Goal: Task Accomplishment & Management: Use online tool/utility

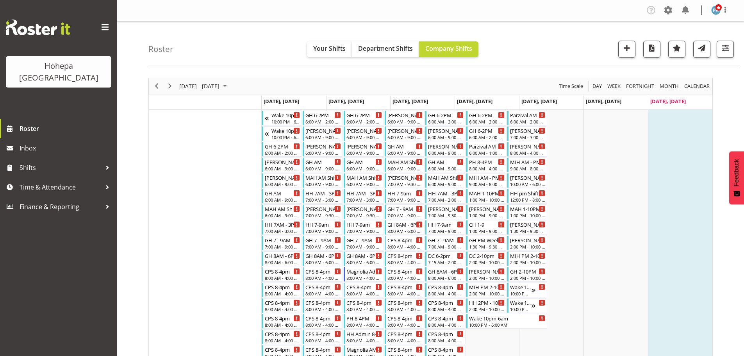
click at [649, 103] on td "[DATE], [DATE]" at bounding box center [680, 103] width 64 height 14
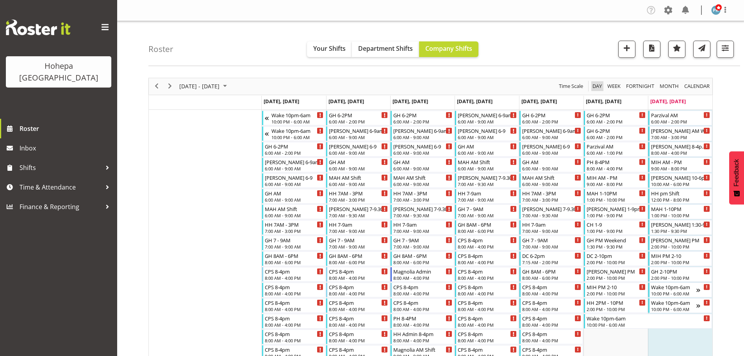
click at [593, 89] on span "Day" at bounding box center [597, 86] width 11 height 10
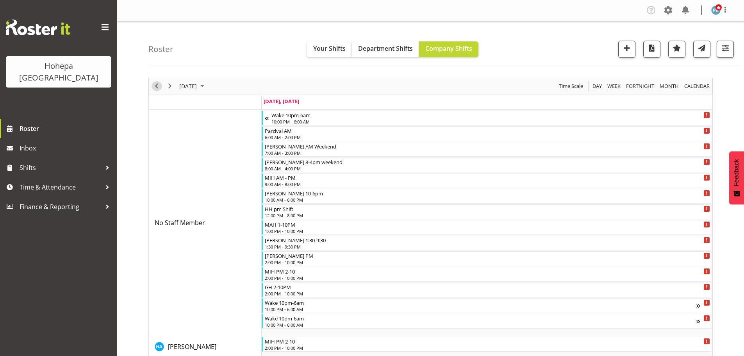
click at [157, 87] on span "Previous" at bounding box center [156, 86] width 9 height 10
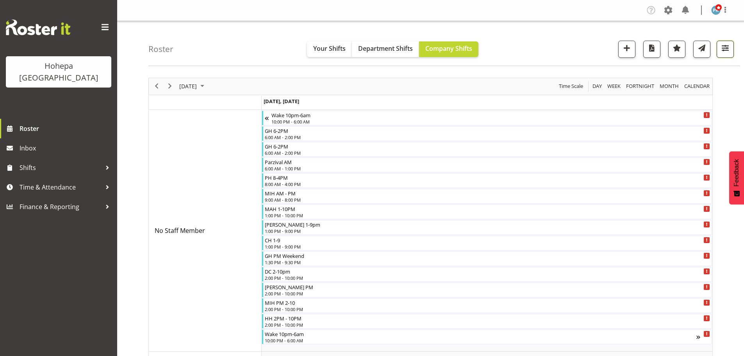
click at [728, 50] on span "button" at bounding box center [725, 48] width 10 height 10
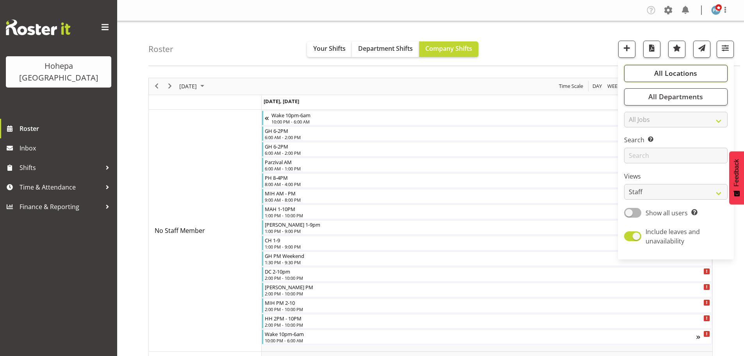
click at [683, 71] on span "All Locations" at bounding box center [675, 72] width 43 height 9
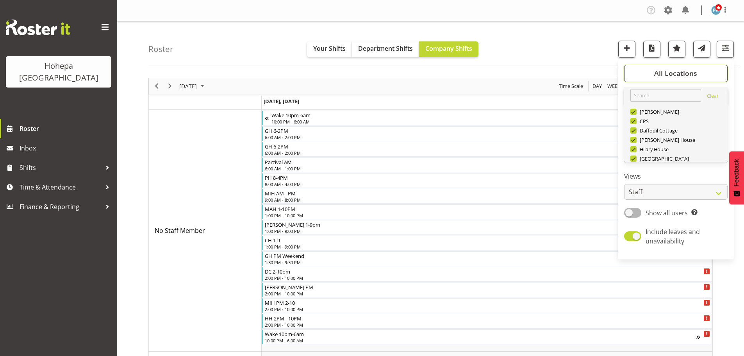
scroll to position [75, 0]
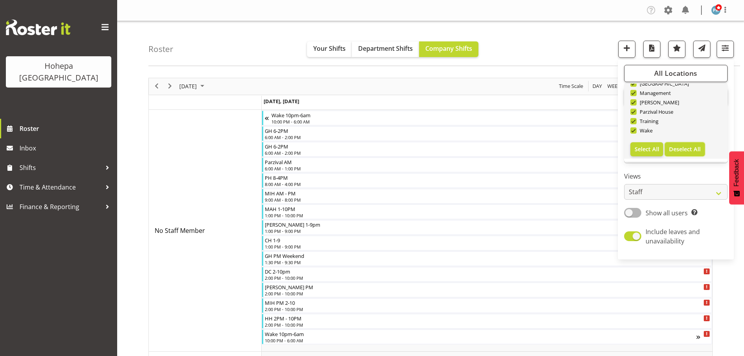
click at [690, 148] on span "Deselect All" at bounding box center [685, 148] width 32 height 7
checkbox input "false"
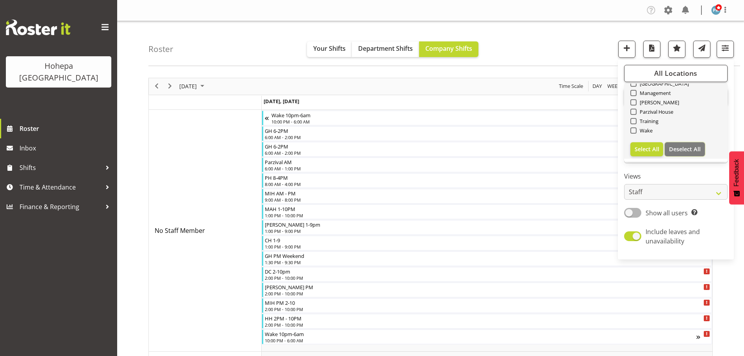
checkbox input "false"
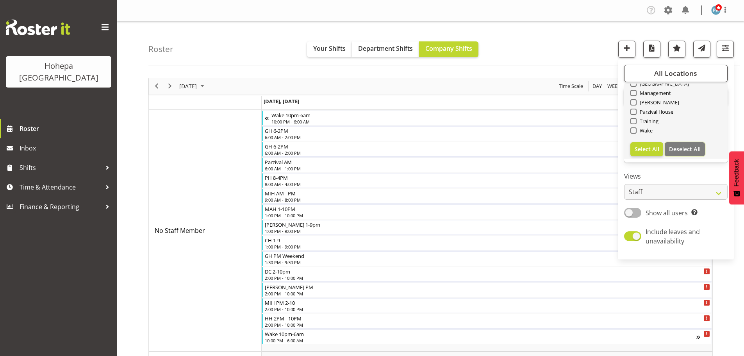
checkbox input "false"
click at [632, 130] on span at bounding box center [633, 130] width 6 height 6
click at [632, 130] on input "Wake" at bounding box center [632, 130] width 5 height 5
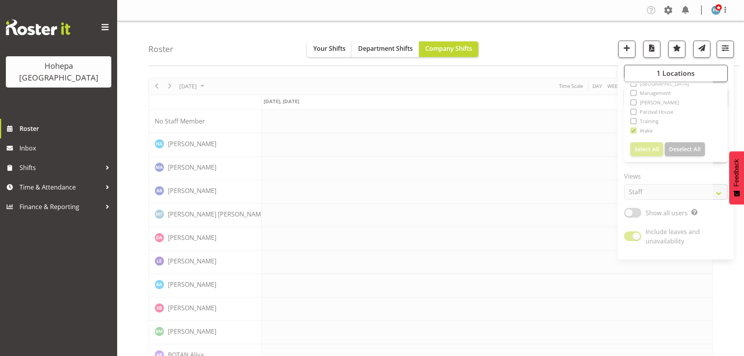
click at [527, 42] on div "Roster Your Shifts Department Shifts Company Shifts 1 Locations [GEOGRAPHIC_DAT…" at bounding box center [444, 43] width 592 height 45
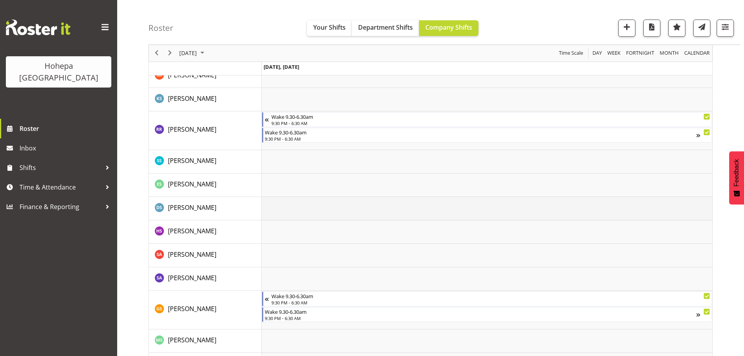
scroll to position [1429, 0]
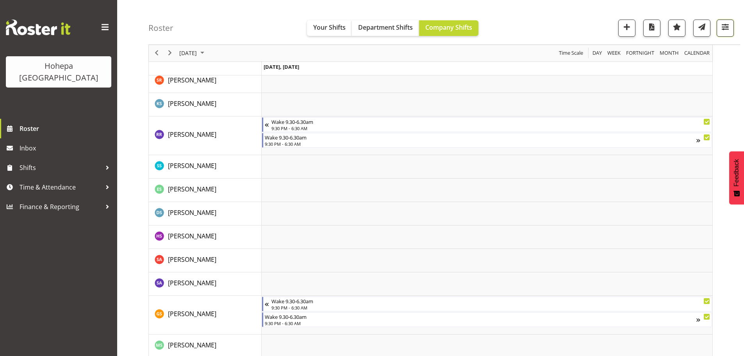
click at [720, 30] on span "button" at bounding box center [725, 27] width 10 height 10
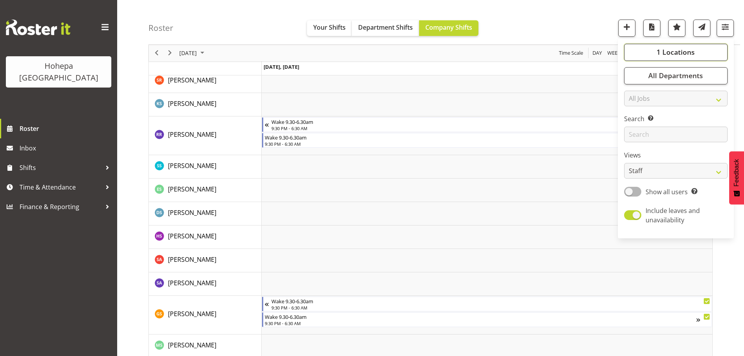
click at [671, 50] on span "1 Locations" at bounding box center [675, 52] width 38 height 9
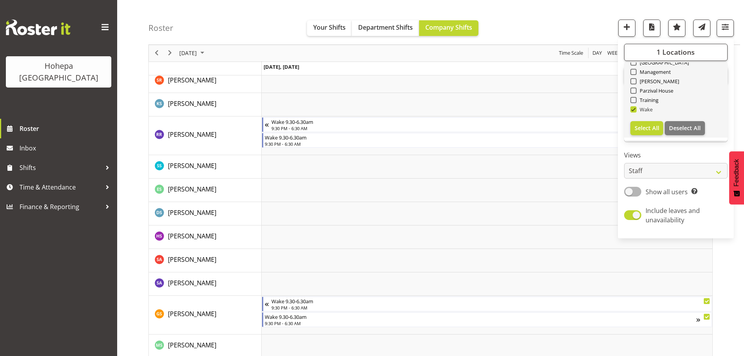
click at [636, 109] on span at bounding box center [633, 109] width 6 height 6
click at [635, 109] on input "Wake" at bounding box center [632, 109] width 5 height 5
checkbox input "false"
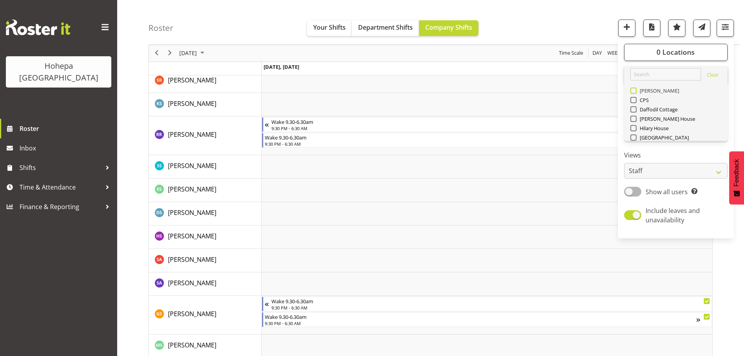
click at [633, 91] on span at bounding box center [633, 90] width 6 height 6
click at [633, 91] on input "[PERSON_NAME]" at bounding box center [632, 90] width 5 height 5
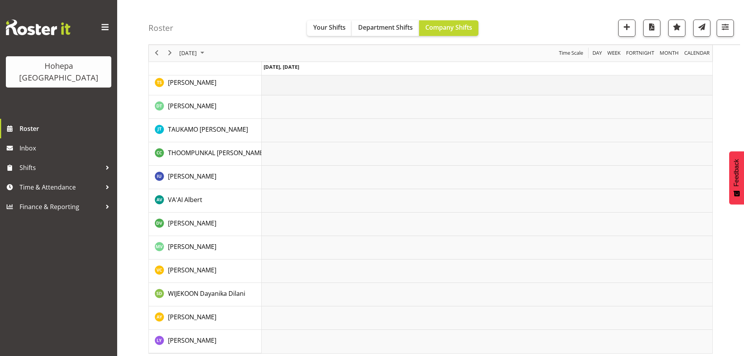
scroll to position [1478, 0]
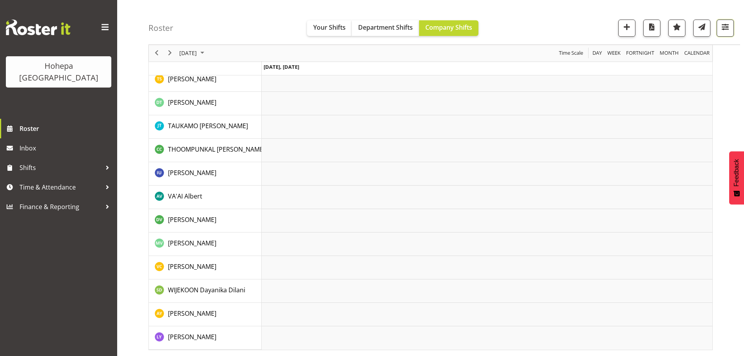
click at [722, 31] on span "button" at bounding box center [725, 27] width 10 height 10
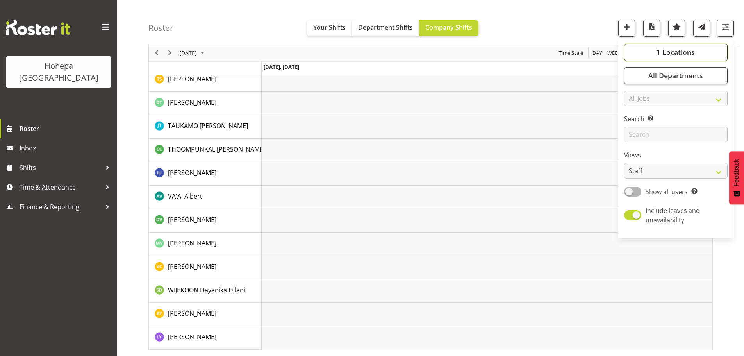
click at [663, 56] on span "1 Locations" at bounding box center [675, 52] width 38 height 9
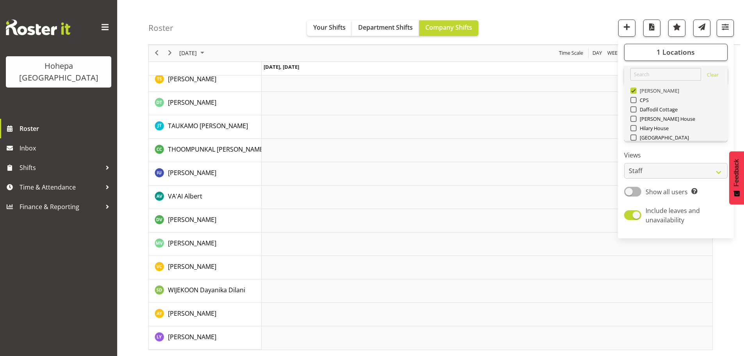
click at [635, 91] on span at bounding box center [633, 90] width 6 height 6
click at [635, 91] on input "[PERSON_NAME]" at bounding box center [632, 90] width 5 height 5
checkbox input "false"
click at [633, 137] on span at bounding box center [633, 137] width 6 height 6
click at [633, 137] on input "[GEOGRAPHIC_DATA]" at bounding box center [632, 137] width 5 height 5
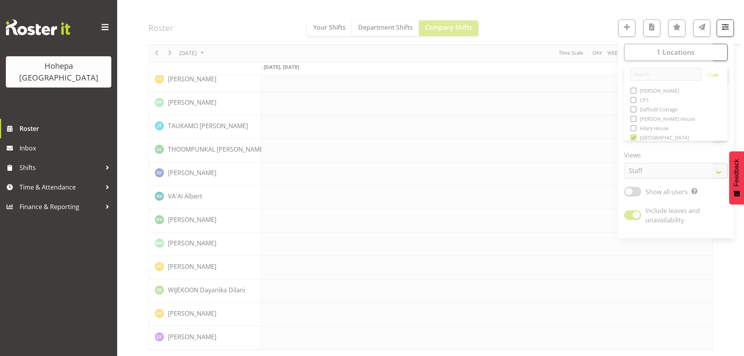
scroll to position [1447, 0]
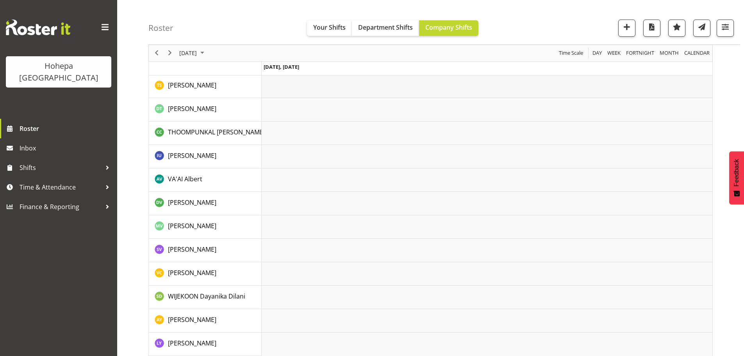
scroll to position [1424, 0]
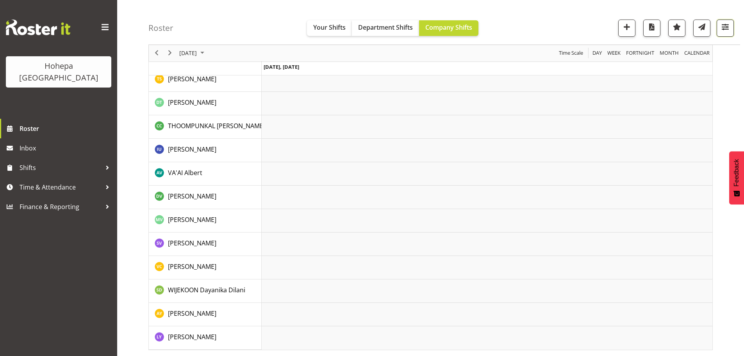
click at [725, 27] on span "button" at bounding box center [725, 27] width 10 height 10
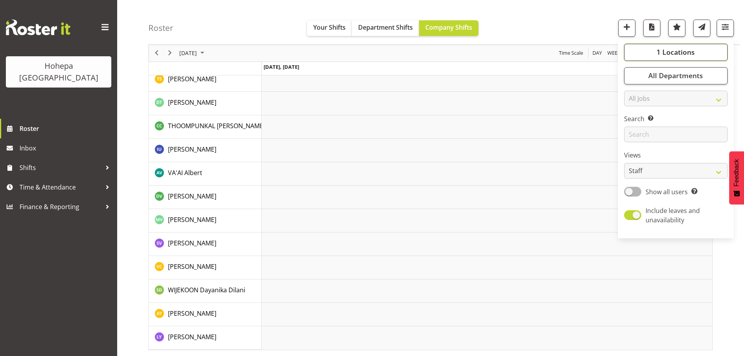
click at [661, 52] on span "1 Locations" at bounding box center [675, 52] width 38 height 9
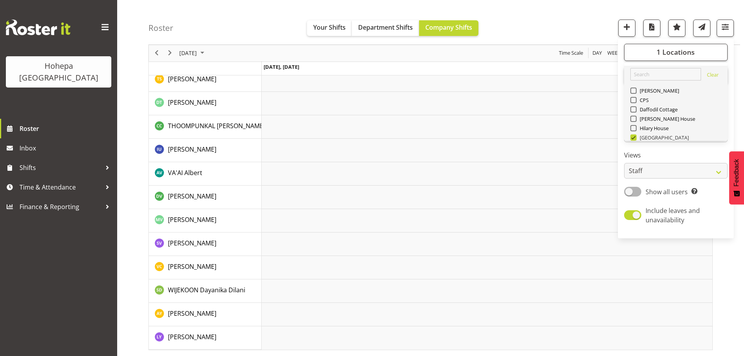
click at [633, 137] on span at bounding box center [633, 137] width 6 height 6
click at [633, 137] on input "[GEOGRAPHIC_DATA]" at bounding box center [632, 137] width 5 height 5
checkbox input "false"
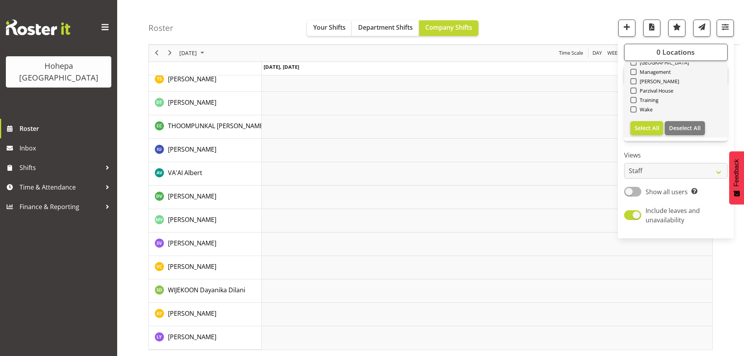
click at [635, 84] on div "[PERSON_NAME]" at bounding box center [675, 81] width 91 height 9
click at [635, 82] on span at bounding box center [633, 81] width 6 height 6
click at [635, 82] on input "[PERSON_NAME]" at bounding box center [632, 81] width 5 height 5
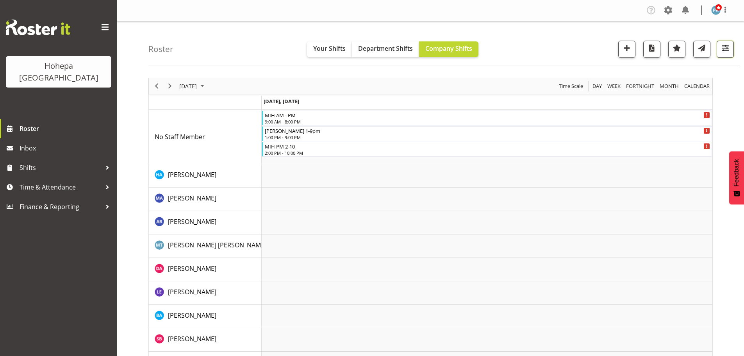
click at [725, 48] on span "button" at bounding box center [725, 48] width 10 height 10
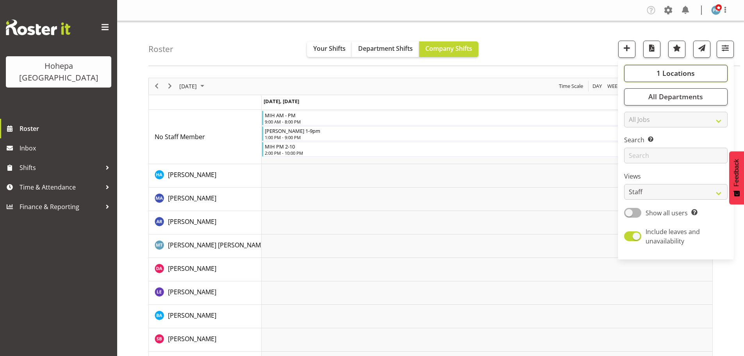
click at [662, 70] on span "1 Locations" at bounding box center [675, 72] width 38 height 9
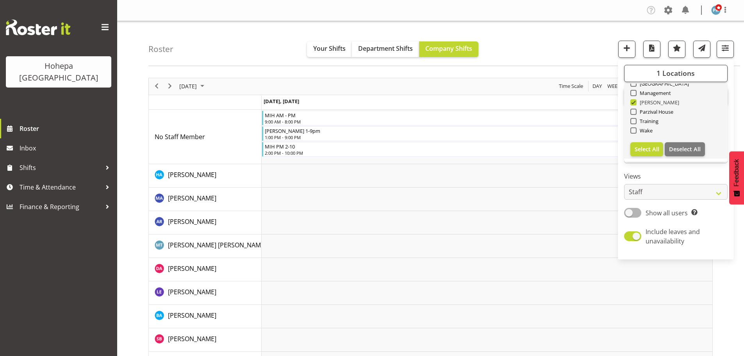
click at [636, 103] on span at bounding box center [633, 102] width 6 height 6
click at [635, 103] on input "[PERSON_NAME]" at bounding box center [632, 102] width 5 height 5
checkbox input "false"
click at [633, 113] on span at bounding box center [633, 112] width 6 height 6
click at [633, 113] on input "Parzival House" at bounding box center [632, 111] width 5 height 5
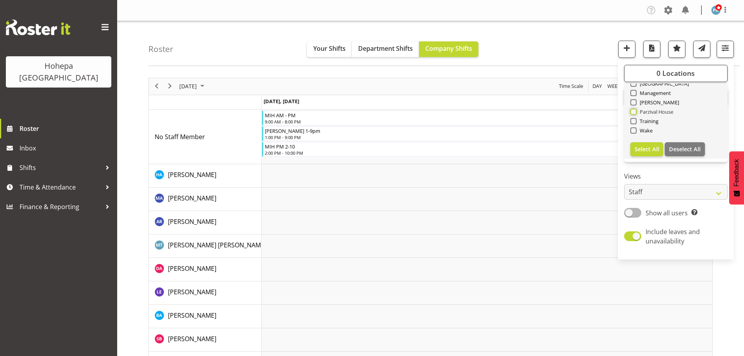
checkbox input "true"
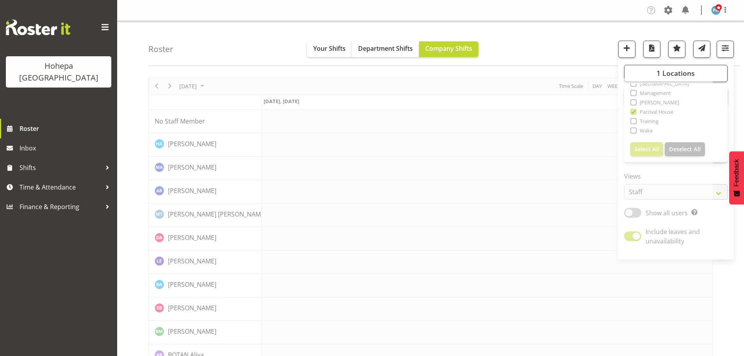
drag, startPoint x: 601, startPoint y: 53, endPoint x: 604, endPoint y: 50, distance: 5.5
click at [602, 52] on div "Roster Your Shifts Department Shifts Company Shifts 1 Locations [GEOGRAPHIC_DAT…" at bounding box center [444, 43] width 592 height 45
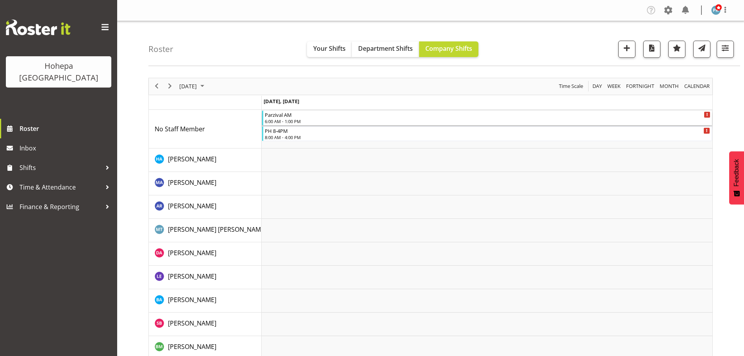
click at [269, 120] on div "6:00 AM - 1:00 PM" at bounding box center [488, 121] width 446 height 6
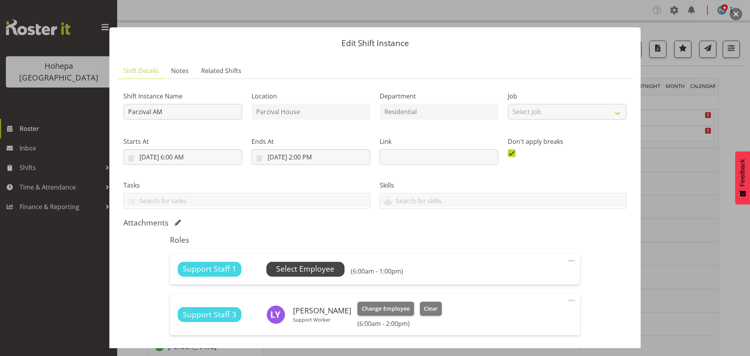
click at [321, 269] on span "Select Employee" at bounding box center [305, 268] width 58 height 11
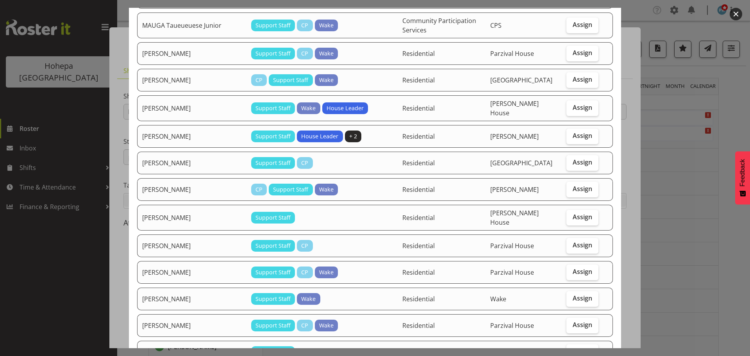
scroll to position [703, 0]
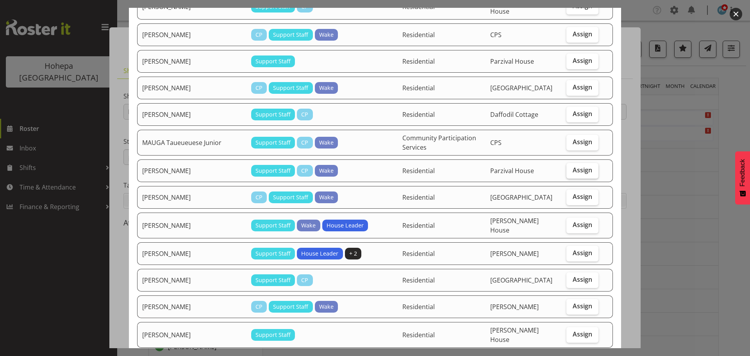
click at [574, 163] on label "Assign" at bounding box center [582, 171] width 32 height 16
click at [571, 168] on input "Assign" at bounding box center [568, 170] width 5 height 5
click at [574, 166] on span "Assign" at bounding box center [582, 170] width 20 height 8
click at [571, 168] on input "Assign" at bounding box center [568, 170] width 5 height 5
click at [574, 166] on span "Assign" at bounding box center [582, 170] width 20 height 8
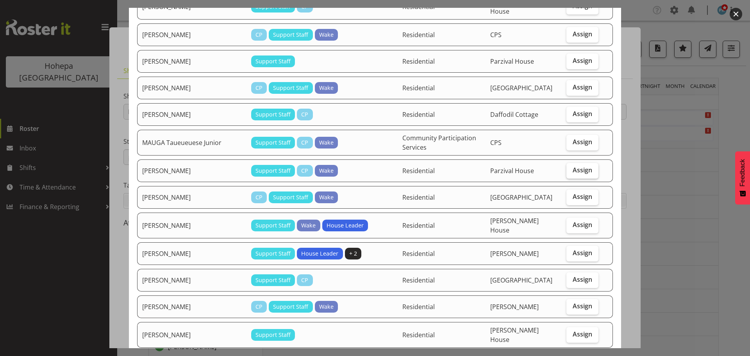
click at [571, 168] on input "Assign" at bounding box center [568, 170] width 5 height 5
checkbox input "true"
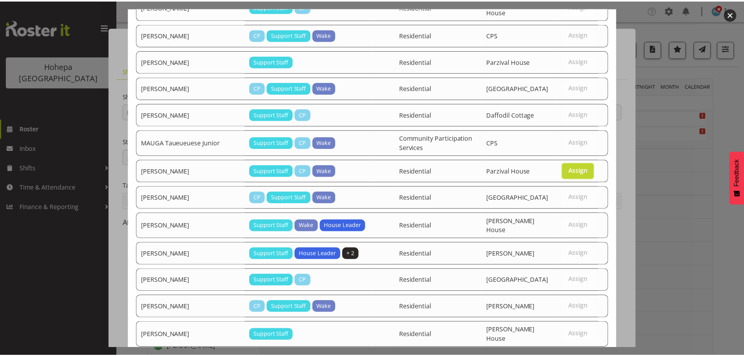
scroll to position [1139, 0]
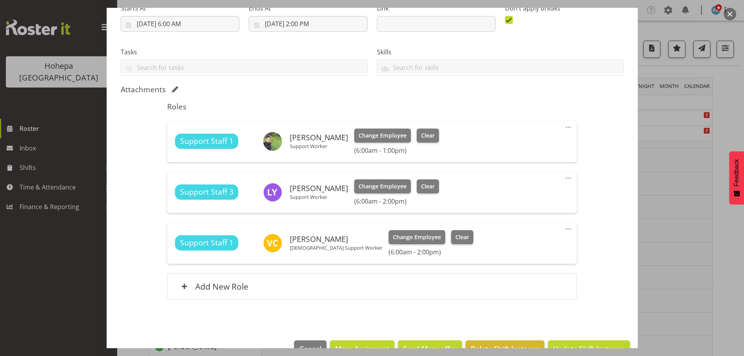
scroll to position [154, 0]
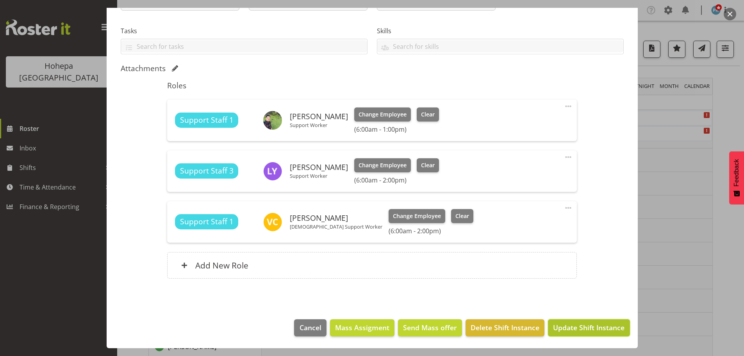
click at [562, 330] on span "Update Shift Instance" at bounding box center [588, 327] width 71 height 10
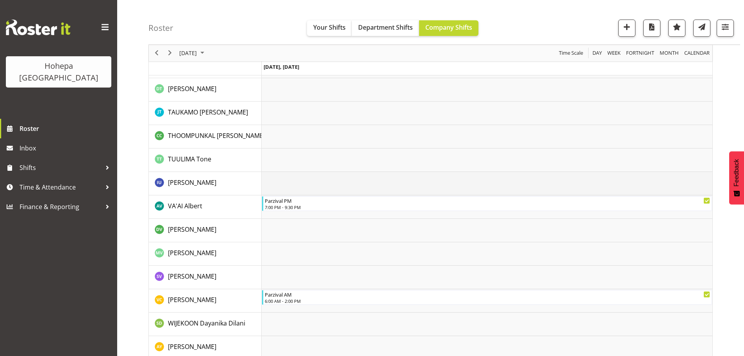
scroll to position [1556, 0]
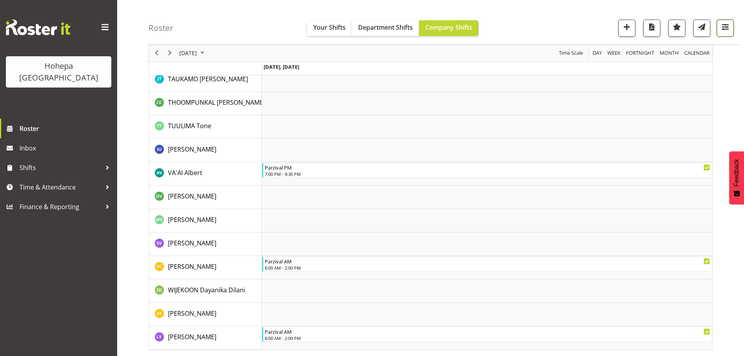
click at [724, 30] on span "button" at bounding box center [725, 27] width 10 height 10
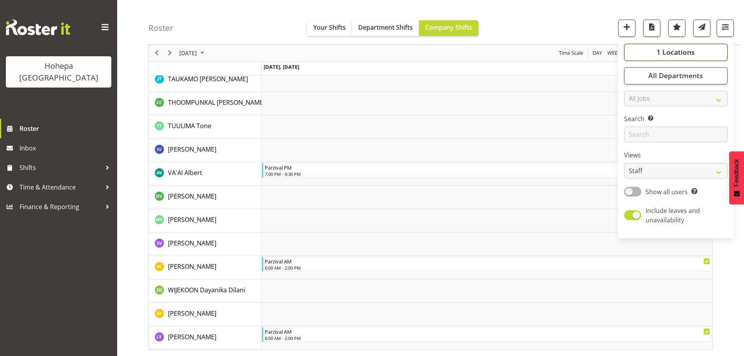
click at [669, 55] on span "1 Locations" at bounding box center [675, 52] width 38 height 9
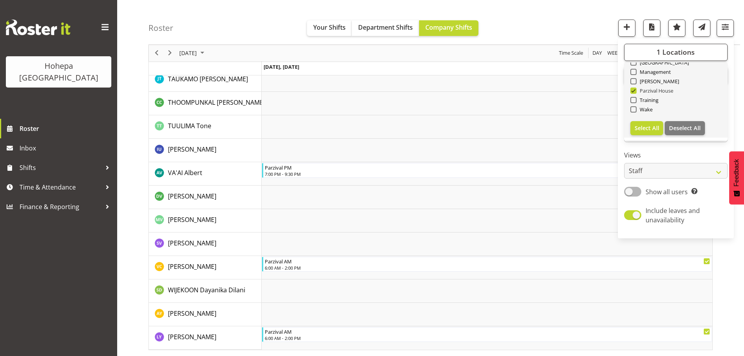
click at [635, 91] on span at bounding box center [633, 90] width 6 height 6
click at [635, 91] on input "Parzival House" at bounding box center [632, 90] width 5 height 5
checkbox input "false"
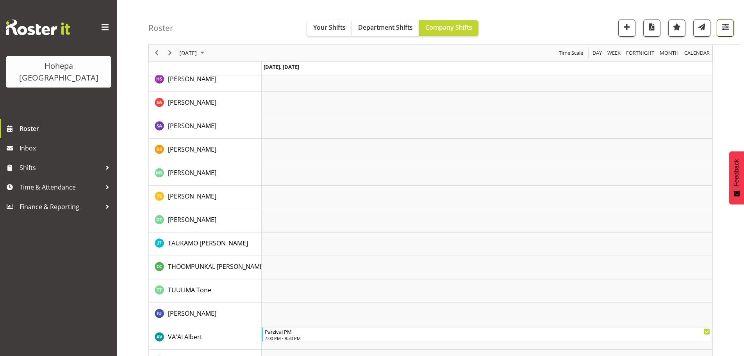
click at [729, 30] on span "button" at bounding box center [725, 27] width 10 height 10
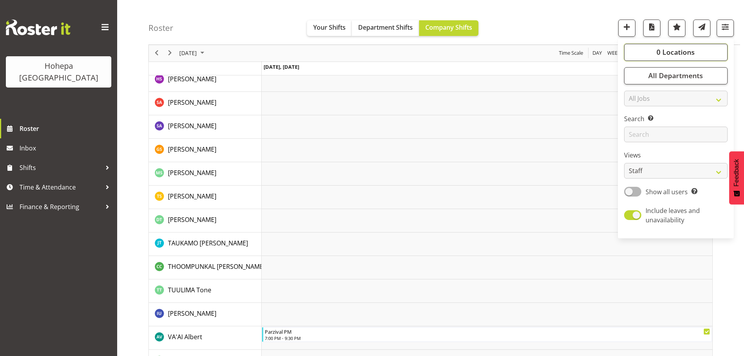
click at [683, 54] on span "0 Locations" at bounding box center [675, 52] width 38 height 9
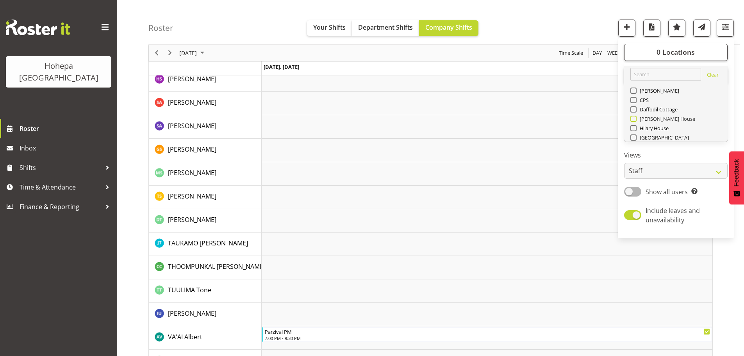
click at [634, 118] on span at bounding box center [633, 119] width 6 height 6
click at [634, 118] on input "[PERSON_NAME] House" at bounding box center [632, 118] width 5 height 5
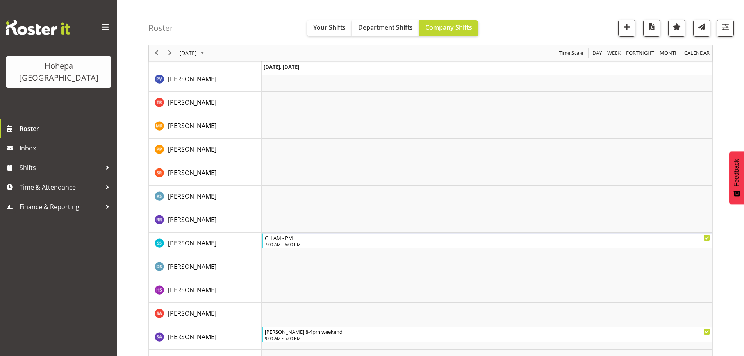
scroll to position [869, 0]
click at [725, 27] on span "button" at bounding box center [725, 27] width 10 height 10
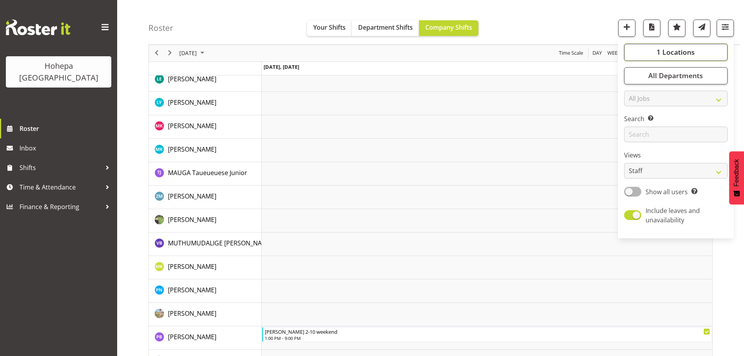
click at [670, 51] on span "1 Locations" at bounding box center [675, 52] width 38 height 9
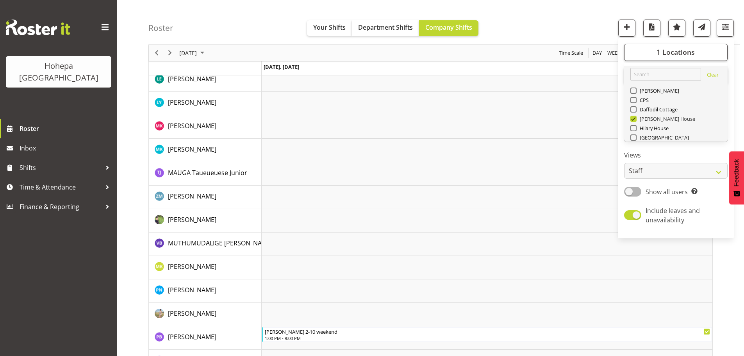
drag, startPoint x: 634, startPoint y: 118, endPoint x: 630, endPoint y: 132, distance: 14.7
click at [634, 118] on span at bounding box center [633, 119] width 6 height 6
click at [634, 118] on input "[PERSON_NAME] House" at bounding box center [632, 118] width 5 height 5
checkbox input "false"
click at [634, 130] on span at bounding box center [633, 128] width 6 height 6
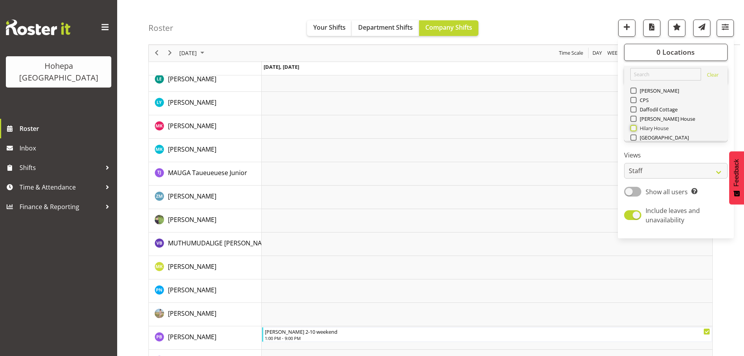
click at [634, 130] on input "Hilary House" at bounding box center [632, 128] width 5 height 5
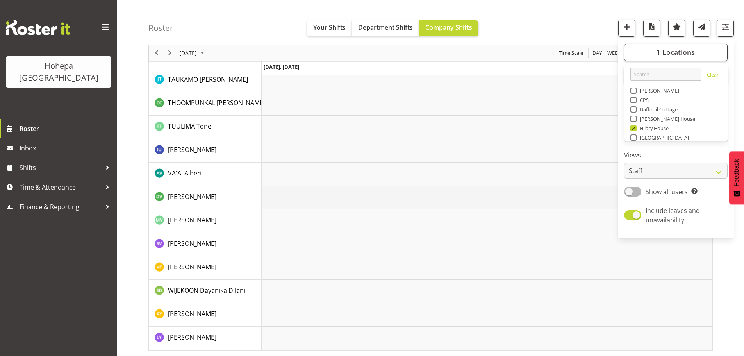
scroll to position [1705, 0]
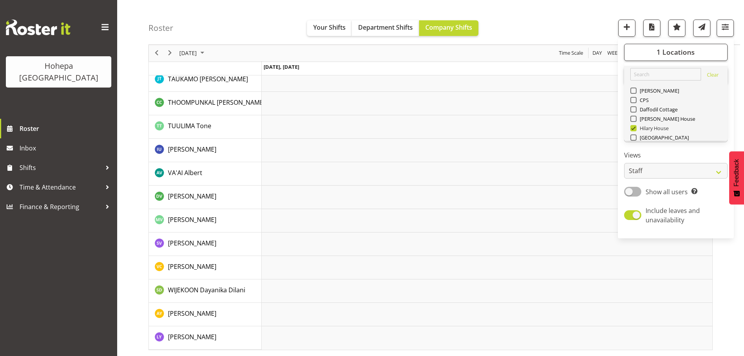
click at [633, 129] on span at bounding box center [633, 128] width 6 height 6
click at [633, 129] on input "Hilary House" at bounding box center [632, 128] width 5 height 5
checkbox input "false"
click at [635, 109] on span at bounding box center [633, 109] width 6 height 6
click at [635, 109] on input "Daffodil Cottage" at bounding box center [632, 109] width 5 height 5
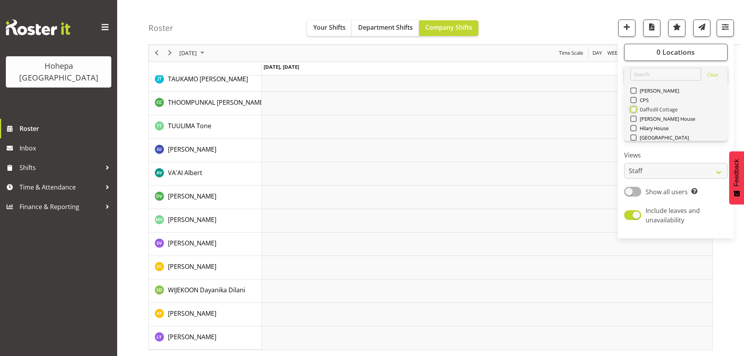
checkbox input "true"
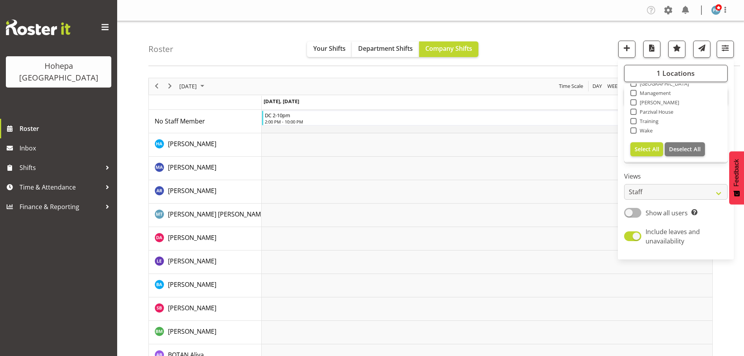
click at [289, 125] on td "Timeline Day of August 23, 2025" at bounding box center [487, 121] width 451 height 23
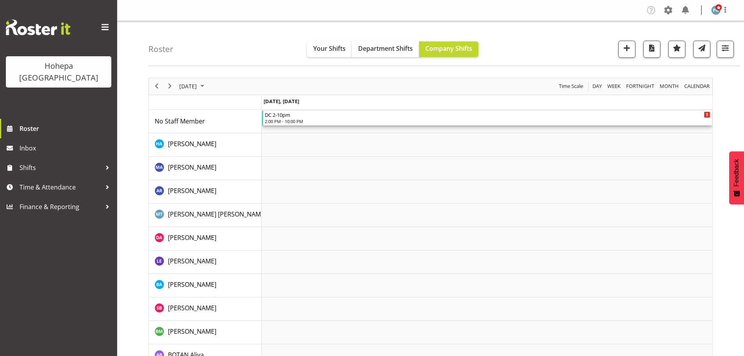
click at [289, 125] on div "DC 2-10pm 2:00 PM - 10:00 PM" at bounding box center [487, 118] width 450 height 15
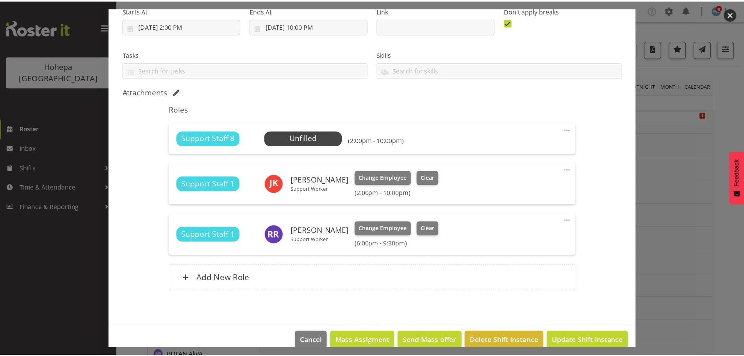
scroll to position [143, 0]
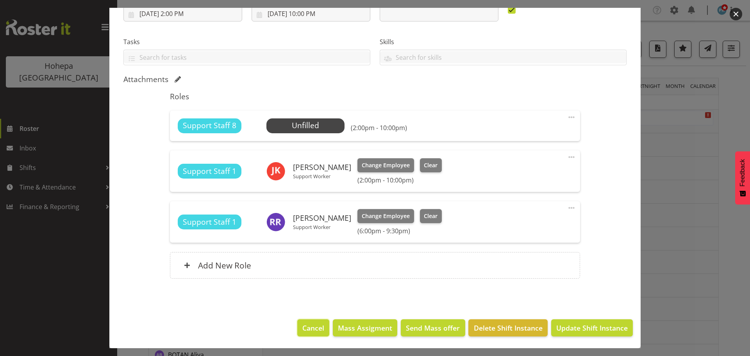
click at [308, 328] on span "Cancel" at bounding box center [313, 328] width 22 height 10
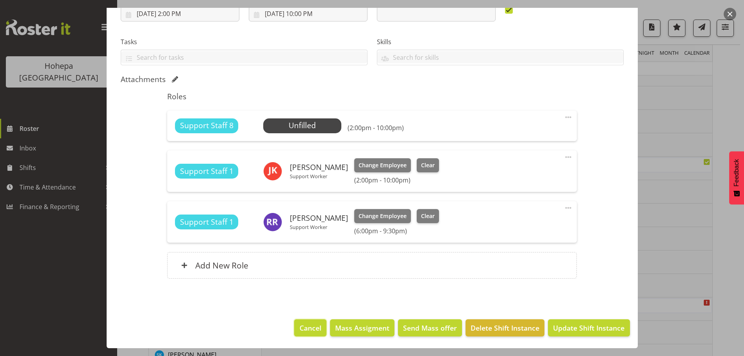
click at [317, 326] on span "Cancel" at bounding box center [310, 328] width 22 height 10
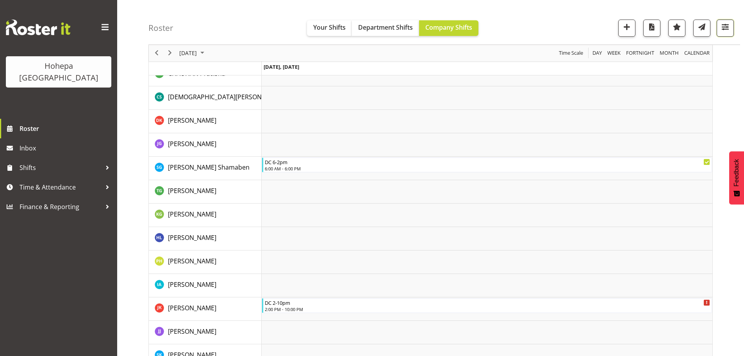
click at [722, 29] on span "button" at bounding box center [725, 27] width 10 height 10
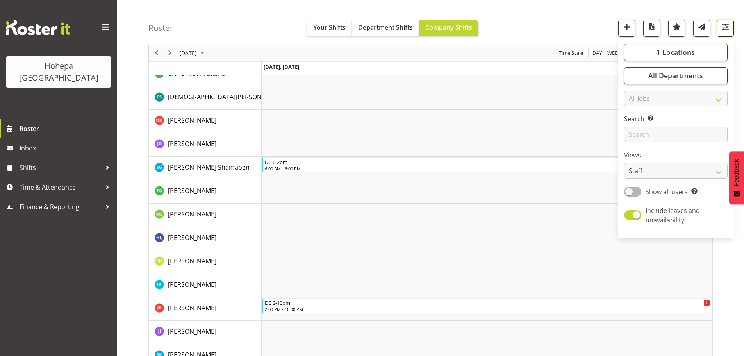
click at [726, 30] on span "button" at bounding box center [725, 27] width 10 height 10
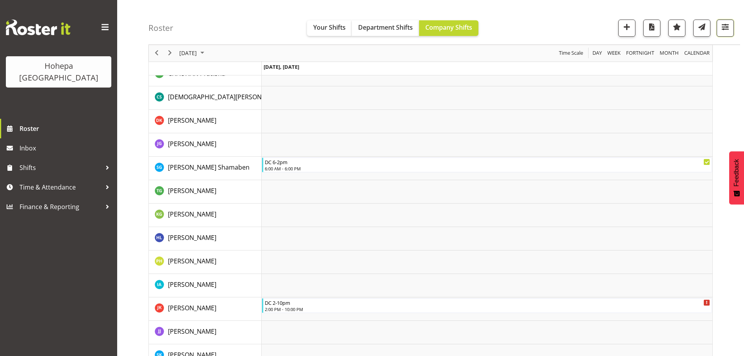
click at [720, 28] on span "button" at bounding box center [725, 27] width 10 height 10
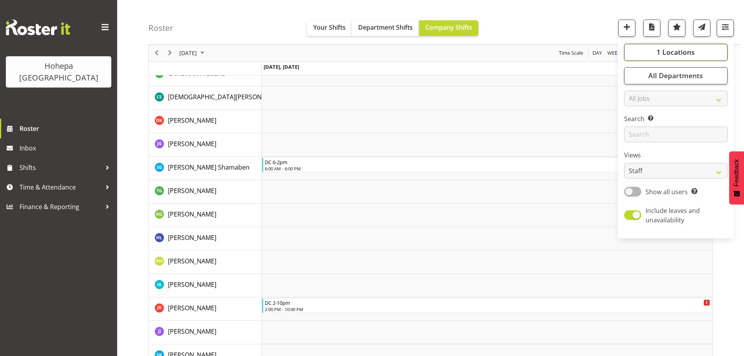
click at [683, 53] on span "1 Locations" at bounding box center [675, 52] width 38 height 9
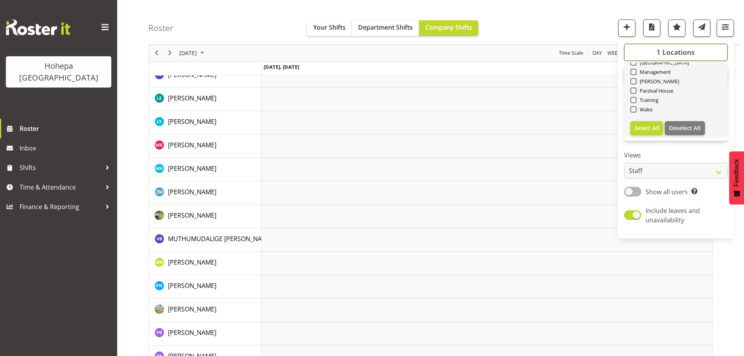
scroll to position [703, 0]
click at [652, 126] on span "Select All" at bounding box center [647, 127] width 25 height 7
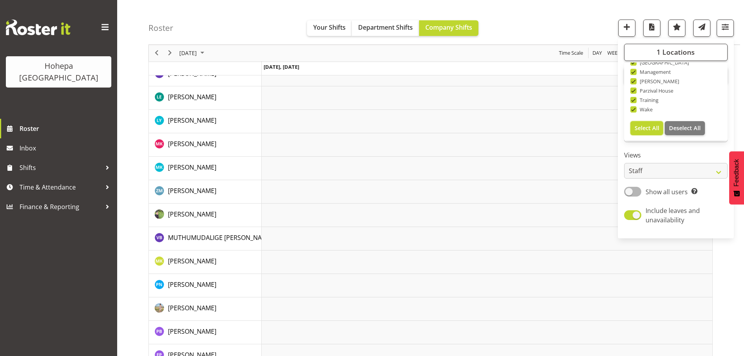
checkbox input "true"
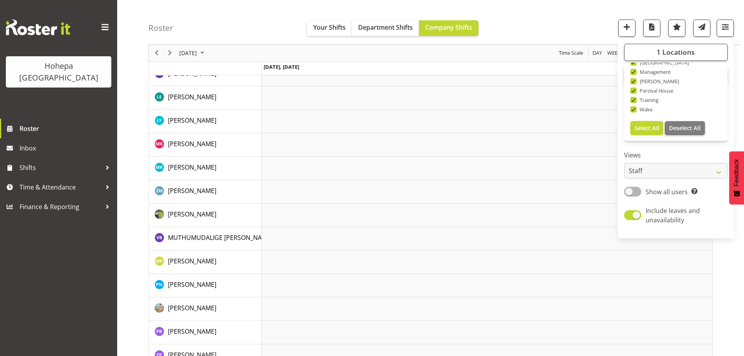
checkbox input "true"
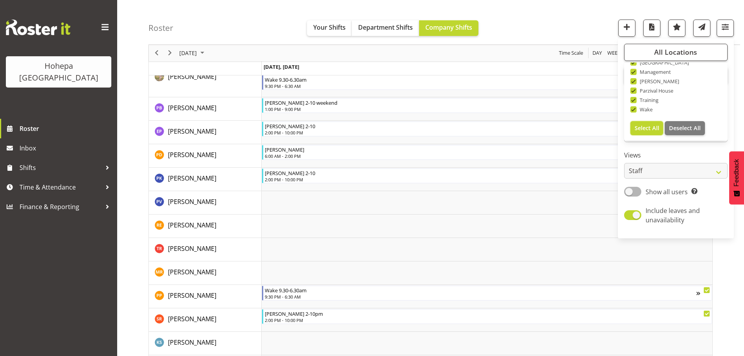
scroll to position [1404, 0]
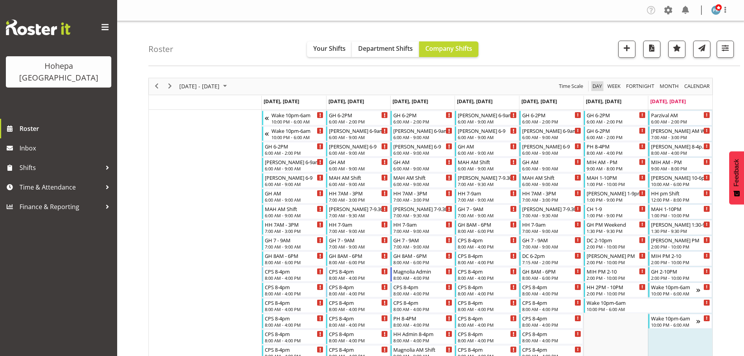
click at [594, 86] on span "Day" at bounding box center [597, 86] width 11 height 10
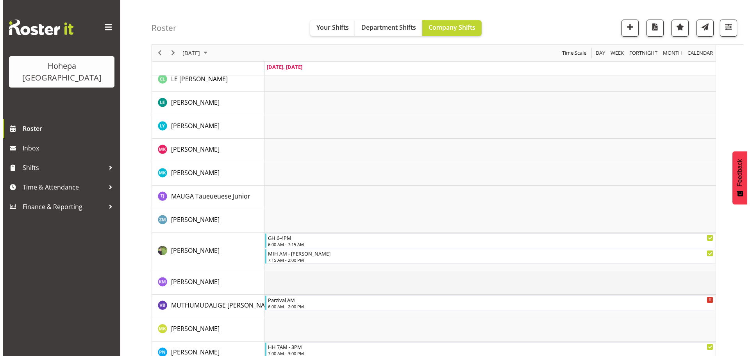
scroll to position [1093, 0]
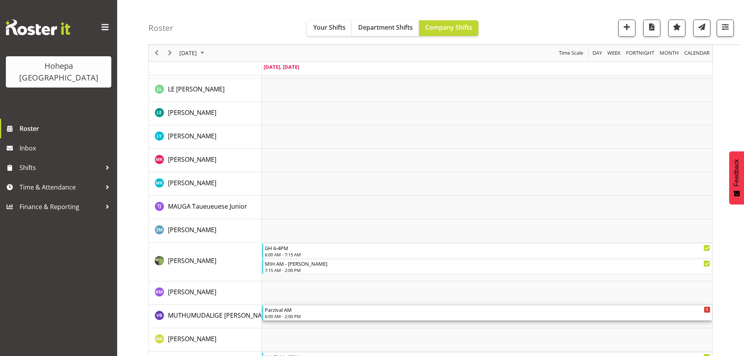
click at [296, 314] on div "6:00 AM - 2:00 PM" at bounding box center [488, 316] width 446 height 6
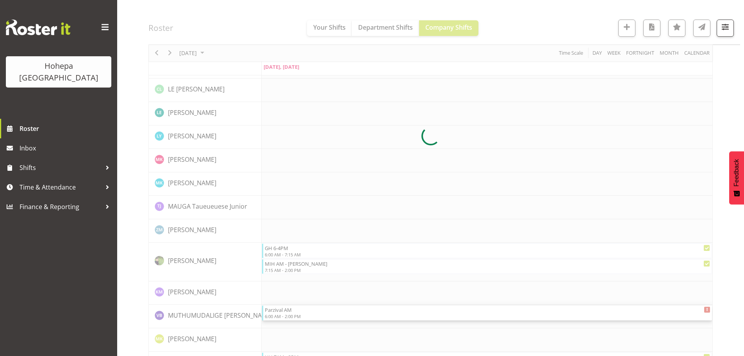
click at [296, 314] on div at bounding box center [430, 136] width 564 height 2302
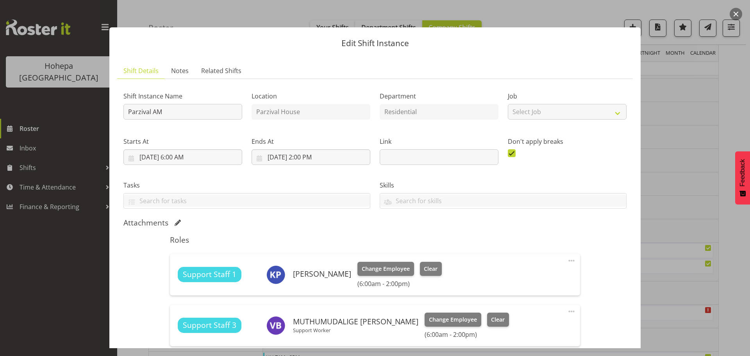
click at [567, 312] on span at bounding box center [571, 311] width 9 height 9
click at [511, 326] on link "Edit" at bounding box center [538, 328] width 75 height 14
select select "7"
select select "2025"
select select "14"
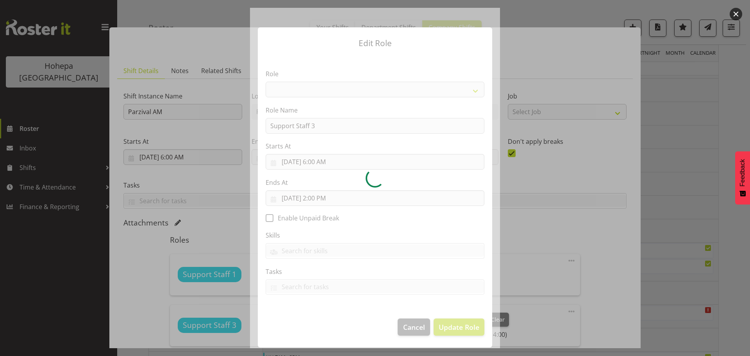
select select "1091"
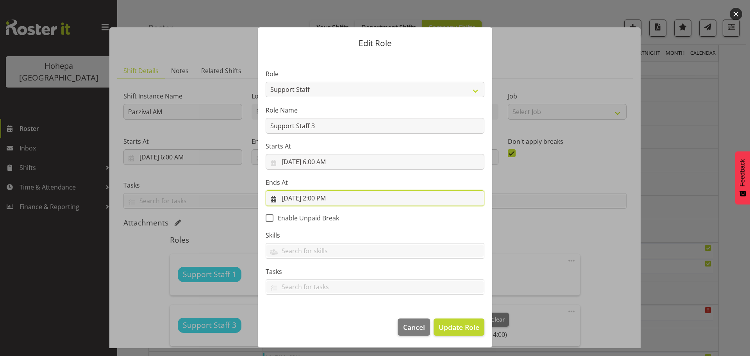
click at [328, 198] on input "[DATE] 2:00 PM" at bounding box center [375, 198] width 219 height 16
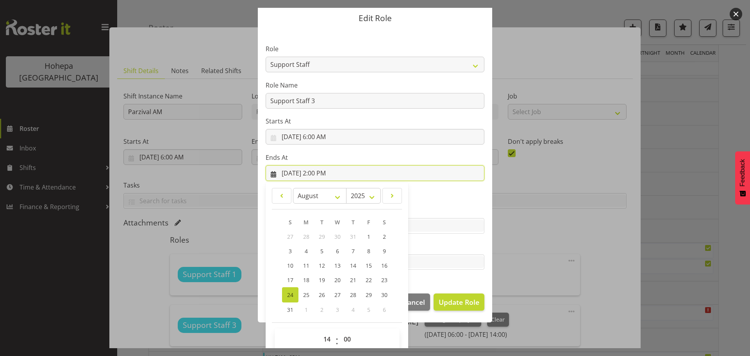
scroll to position [36, 0]
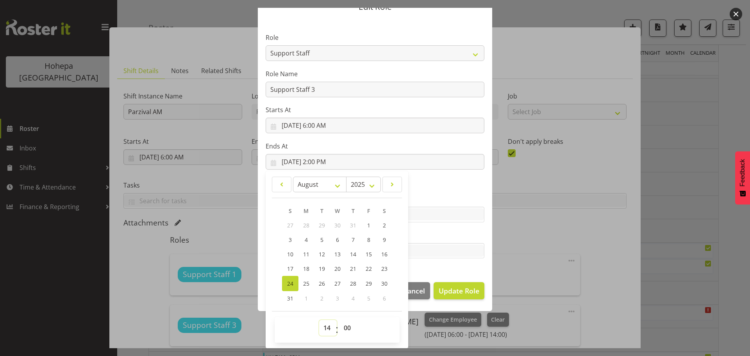
click at [325, 329] on select "00 01 02 03 04 05 06 07 08 09 10 11 12 13 14 15 16 17 18 19 20 21 22 23" at bounding box center [328, 328] width 18 height 16
select select "11"
click at [319, 320] on select "00 01 02 03 04 05 06 07 08 09 10 11 12 13 14 15 16 17 18 19 20 21 22 23" at bounding box center [328, 328] width 18 height 16
type input "[DATE] 11:00 AM"
click at [437, 249] on input "text" at bounding box center [375, 250] width 218 height 12
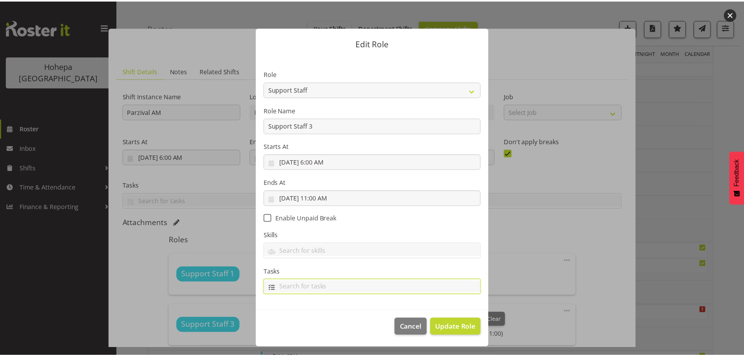
scroll to position [0, 0]
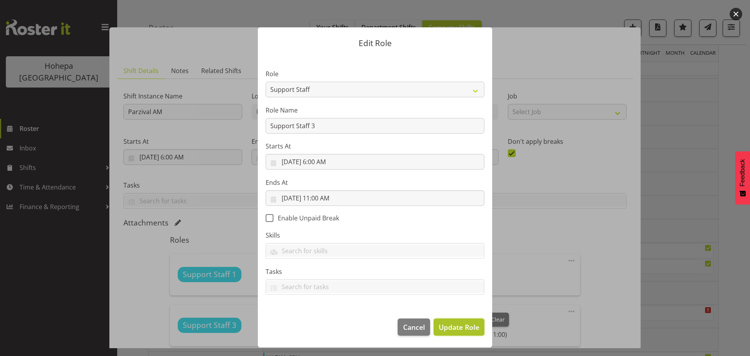
click at [458, 326] on span "Update Role" at bounding box center [458, 327] width 41 height 10
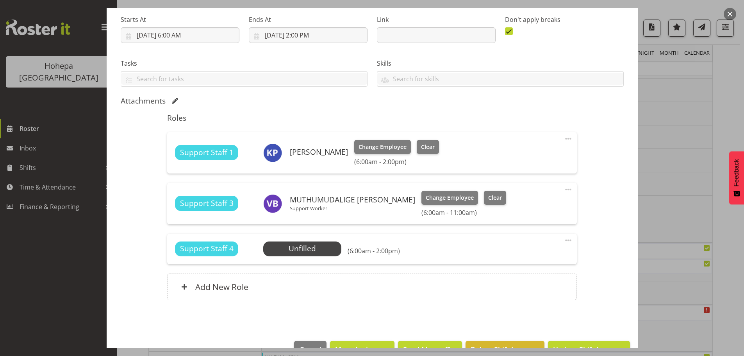
scroll to position [143, 0]
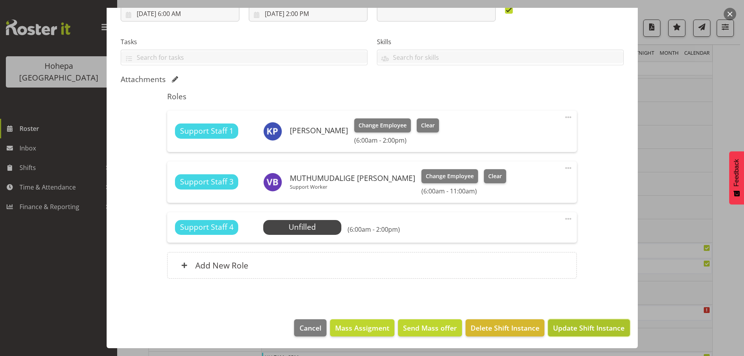
click at [576, 327] on span "Update Shift Instance" at bounding box center [588, 328] width 71 height 10
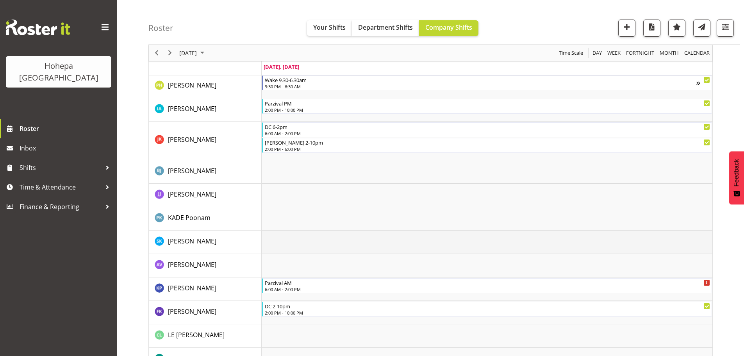
scroll to position [741, 0]
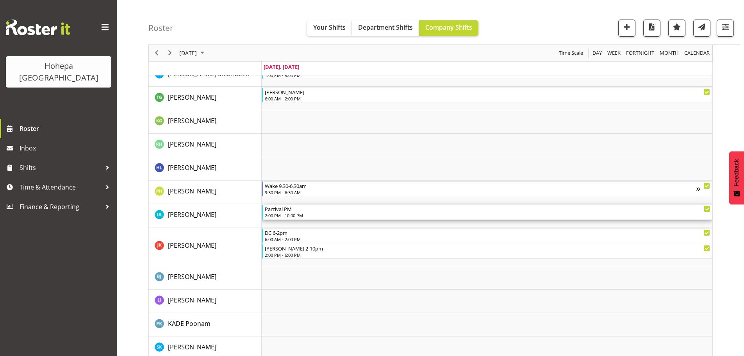
click at [284, 215] on div "2:00 PM - 10:00 PM" at bounding box center [488, 215] width 446 height 6
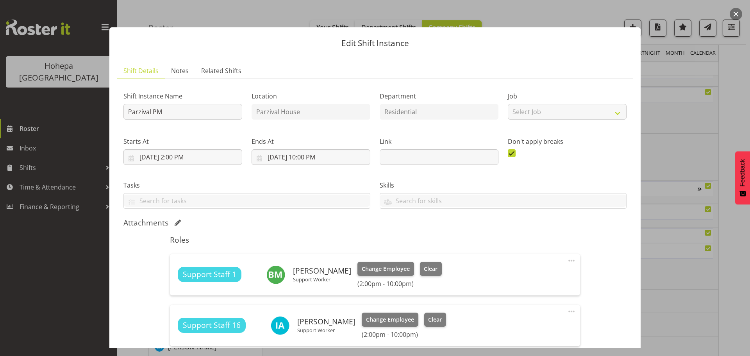
click at [567, 311] on span at bounding box center [571, 311] width 9 height 9
click at [505, 328] on link "Edit" at bounding box center [538, 328] width 75 height 14
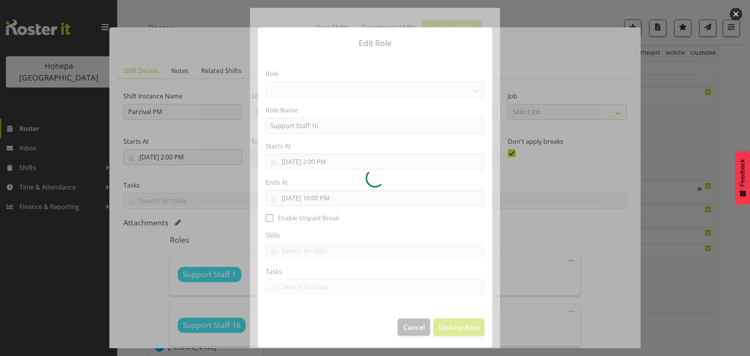
select select "1091"
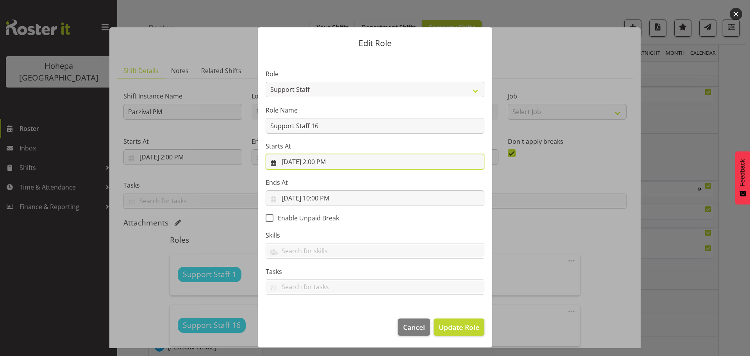
click at [314, 164] on input "[DATE] 2:00 PM" at bounding box center [375, 162] width 219 height 16
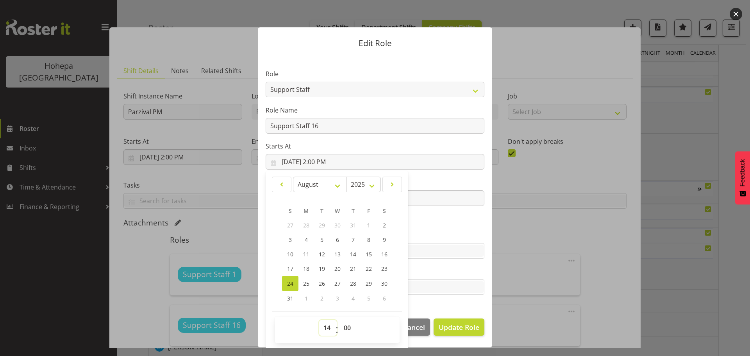
click at [327, 328] on select "00 01 02 03 04 05 06 07 08 09 10 11 12 13 14 15 16 17 18 19 20 21 22 23" at bounding box center [328, 328] width 18 height 16
select select "11"
click at [319, 320] on select "00 01 02 03 04 05 06 07 08 09 10 11 12 13 14 15 16 17 18 19 20 21 22 23" at bounding box center [328, 328] width 18 height 16
type input "[DATE] 11:00 AM"
click at [347, 330] on select "00 01 02 03 04 05 06 07 08 09 10 11 12 13 14 15 16 17 18 19 20 21 22 23 24 25 2…" at bounding box center [348, 328] width 18 height 16
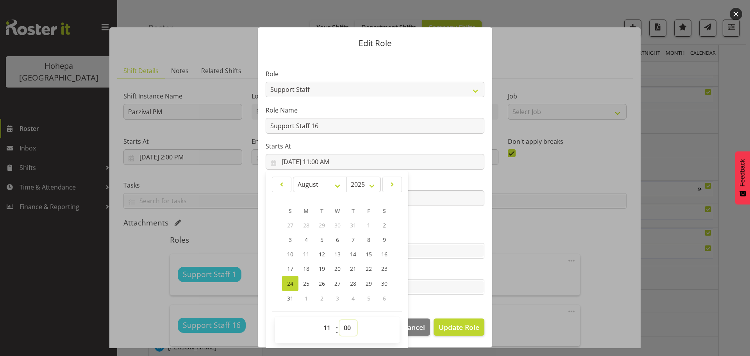
select select "30"
click at [339, 320] on select "00 01 02 03 04 05 06 07 08 09 10 11 12 13 14 15 16 17 18 19 20 21 22 23 24 25 2…" at bounding box center [348, 328] width 18 height 16
type input "[DATE] 11:30 AM"
click at [447, 325] on span "Update Role" at bounding box center [458, 327] width 41 height 10
select select
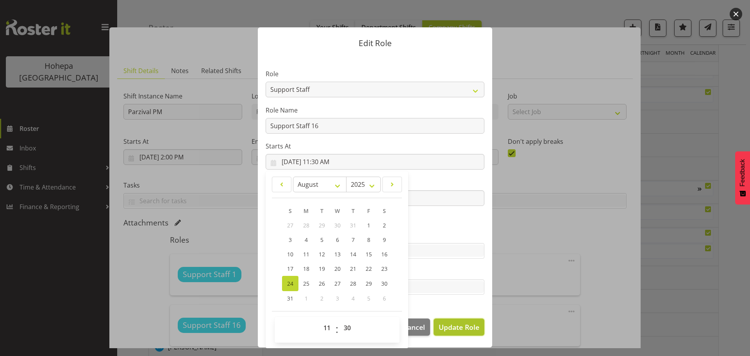
select select
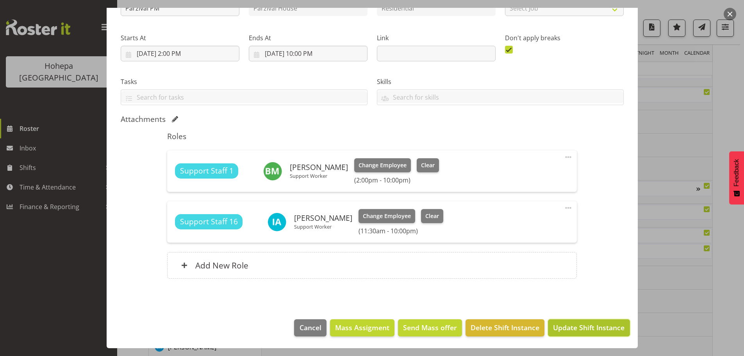
click at [588, 327] on span "Update Shift Instance" at bounding box center [588, 327] width 71 height 10
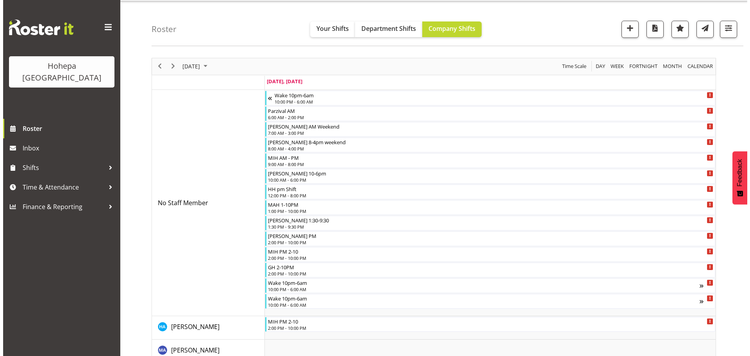
scroll to position [0, 0]
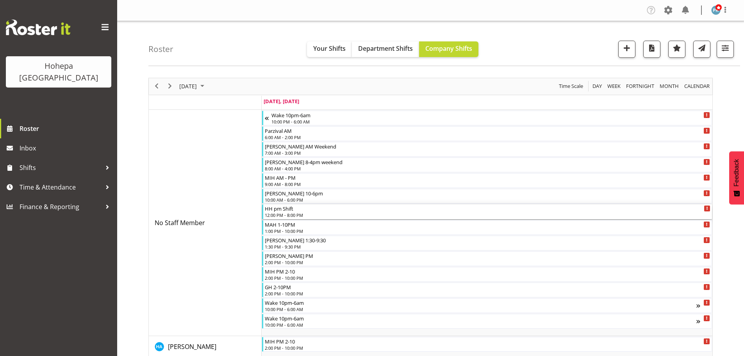
click at [282, 216] on div "12:00 PM - 8:00 PM" at bounding box center [488, 215] width 446 height 6
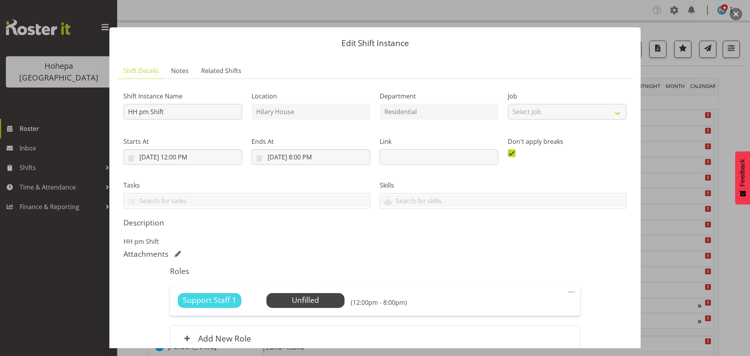
click at [567, 291] on span at bounding box center [571, 291] width 9 height 9
click at [505, 309] on link "Edit" at bounding box center [538, 309] width 75 height 14
select select "7"
select select "2025"
select select "12"
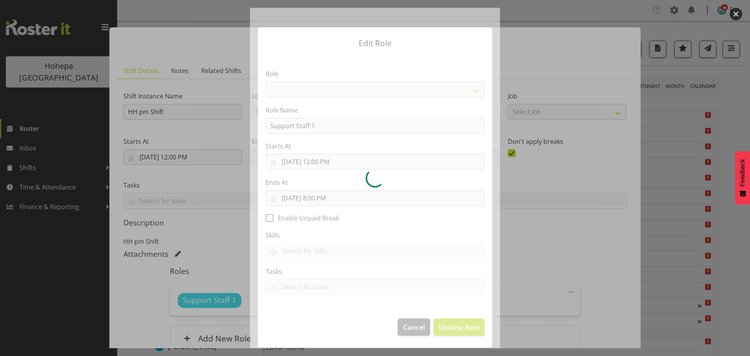
select select "1091"
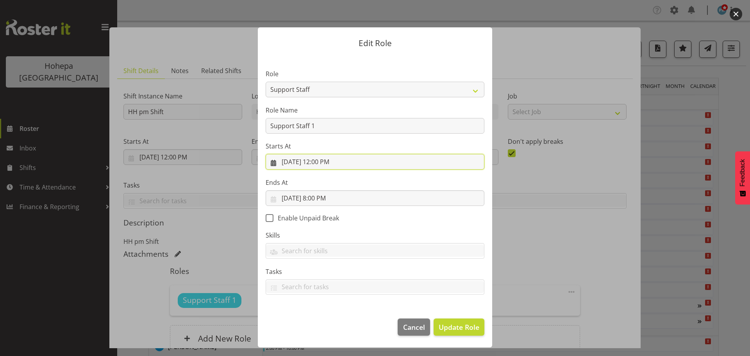
click at [323, 163] on input "[DATE] 12:00 PM" at bounding box center [375, 162] width 219 height 16
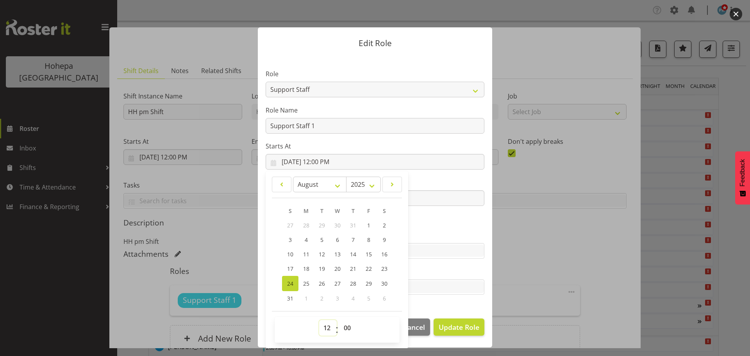
click at [327, 328] on select "00 01 02 03 04 05 06 07 08 09 10 11 12 13 14 15 16 17 18 19 20 21 22 23" at bounding box center [328, 328] width 18 height 16
select select "11"
click at [319, 320] on select "00 01 02 03 04 05 06 07 08 09 10 11 12 13 14 15 16 17 18 19 20 21 22 23" at bounding box center [328, 328] width 18 height 16
type input "[DATE] 11:00 AM"
click at [352, 328] on select "00 01 02 03 04 05 06 07 08 09 10 11 12 13 14 15 16 17 18 19 20 21 22 23 24 25 2…" at bounding box center [348, 328] width 18 height 16
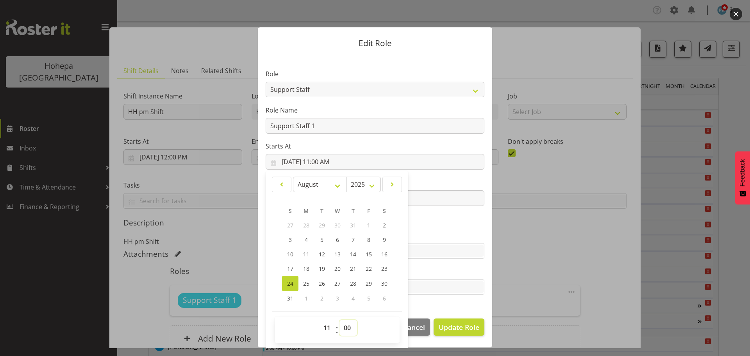
select select "30"
click at [339, 320] on select "00 01 02 03 04 05 06 07 08 09 10 11 12 13 14 15 16 17 18 19 20 21 22 23 24 25 2…" at bounding box center [348, 328] width 18 height 16
type input "[DATE] 11:30 AM"
click at [448, 331] on span "Update Role" at bounding box center [458, 327] width 41 height 10
select select
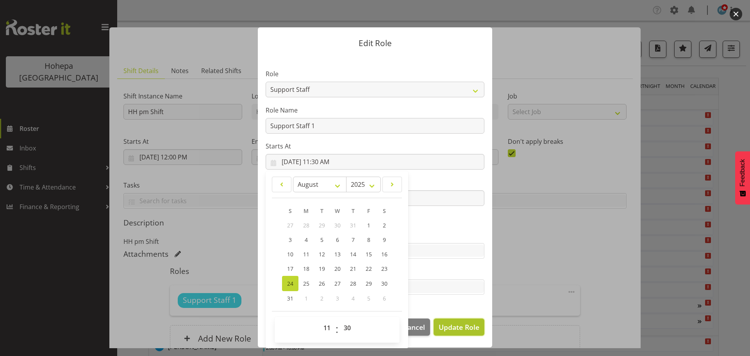
select select
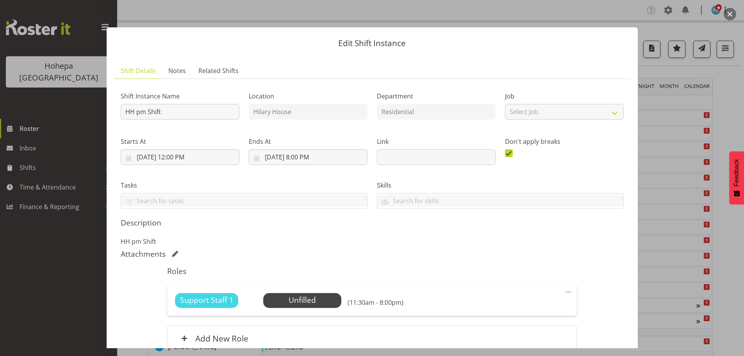
click at [565, 291] on span at bounding box center [567, 291] width 9 height 9
click at [506, 307] on link "Edit" at bounding box center [535, 309] width 75 height 14
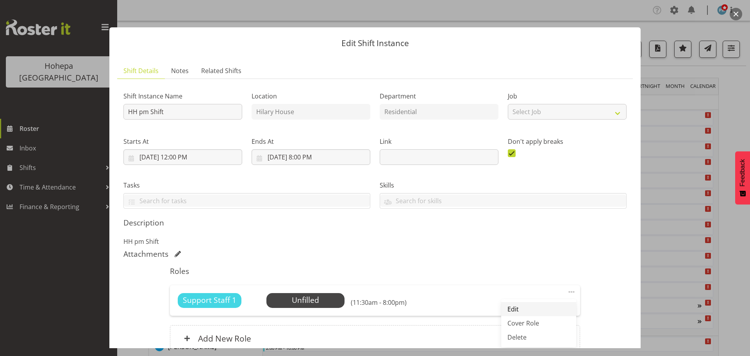
select select "7"
select select "2025"
select select "20"
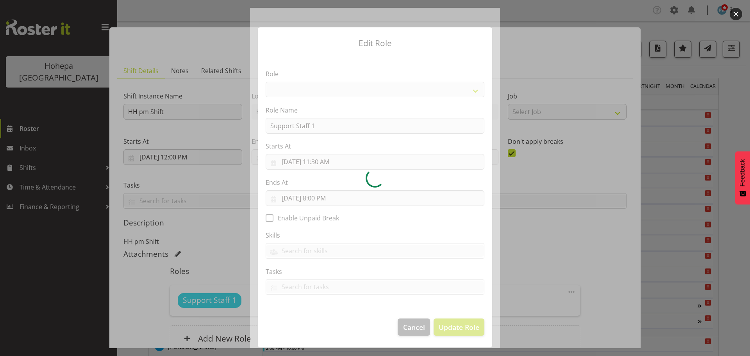
select select "1091"
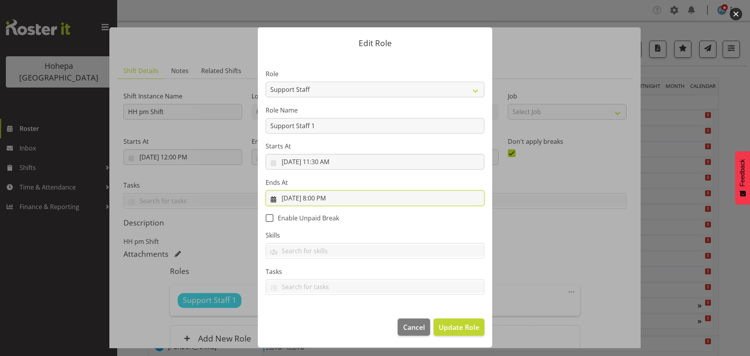
click at [318, 196] on input "[DATE] 8:00 PM" at bounding box center [375, 198] width 219 height 16
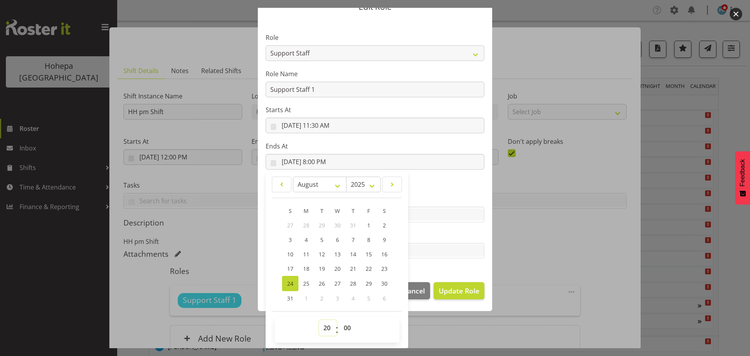
click at [324, 328] on select "00 01 02 03 04 05 06 07 08 09 10 11 12 13 14 15 16 17 18 19 20 21 22 23" at bounding box center [328, 328] width 18 height 16
select select "13"
click at [319, 320] on select "00 01 02 03 04 05 06 07 08 09 10 11 12 13 14 15 16 17 18 19 20 21 22 23" at bounding box center [328, 328] width 18 height 16
type input "[DATE] 1:00 PM"
click at [440, 237] on label "Tasks" at bounding box center [375, 234] width 219 height 9
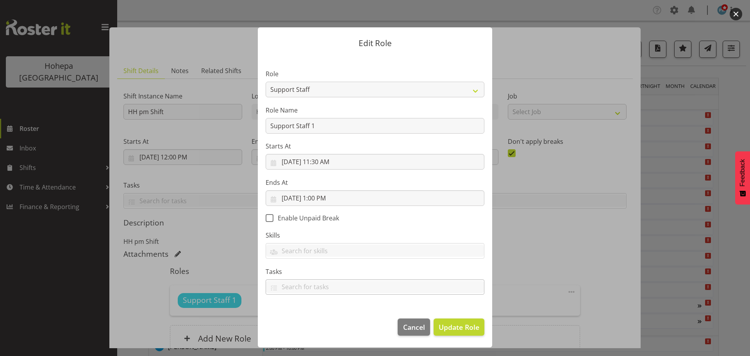
scroll to position [0, 0]
click at [452, 324] on span "Update Role" at bounding box center [458, 327] width 41 height 10
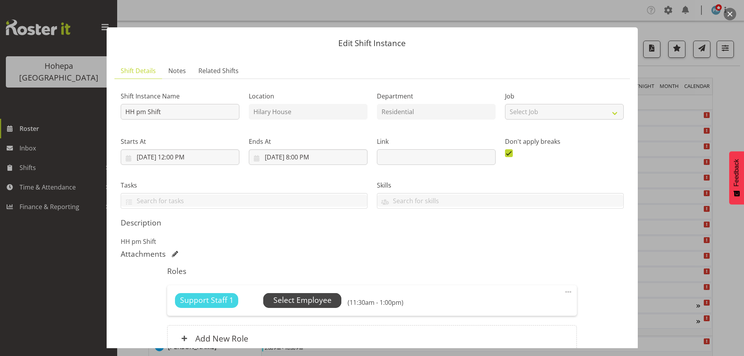
click at [310, 296] on span "Select Employee" at bounding box center [302, 299] width 58 height 11
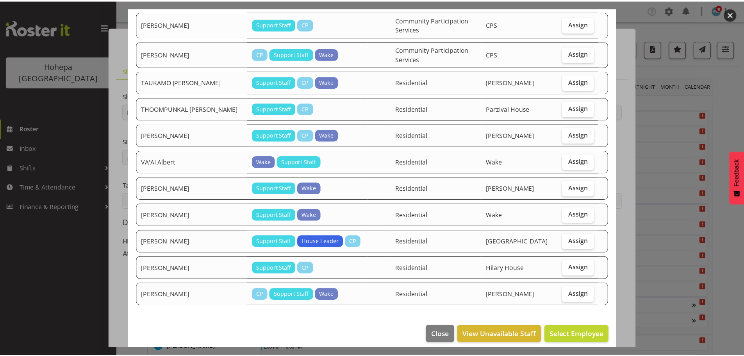
scroll to position [1339, 0]
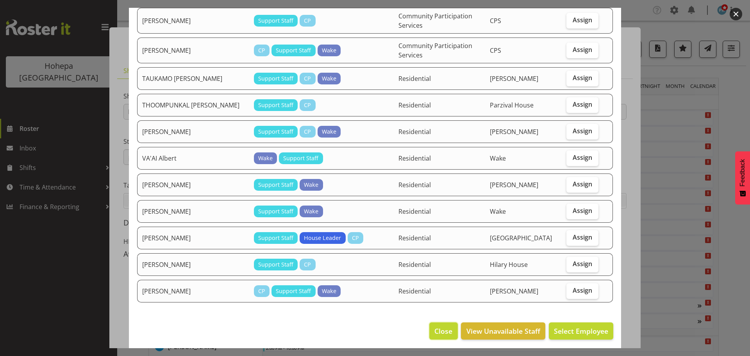
click at [437, 333] on button "Close" at bounding box center [443, 330] width 28 height 17
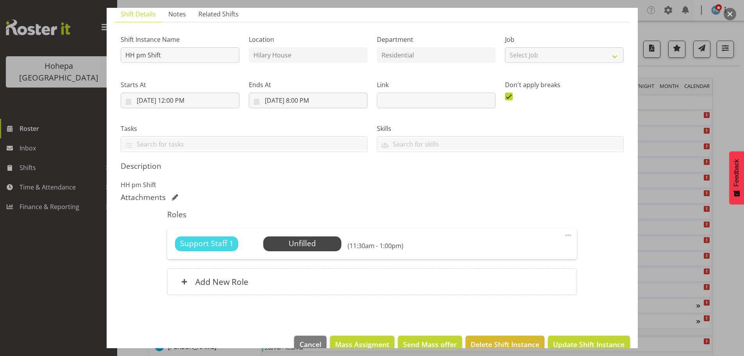
scroll to position [73, 0]
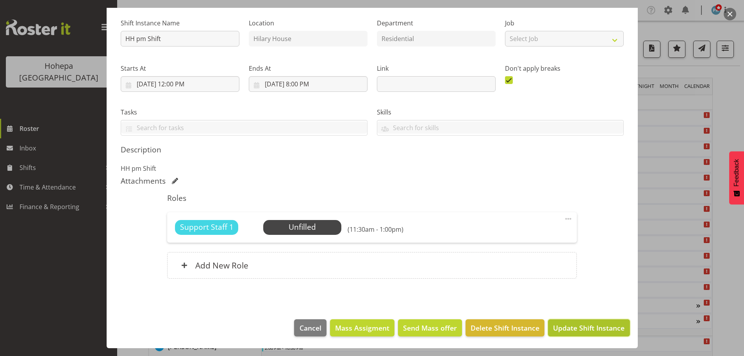
click at [558, 327] on span "Update Shift Instance" at bounding box center [588, 328] width 71 height 10
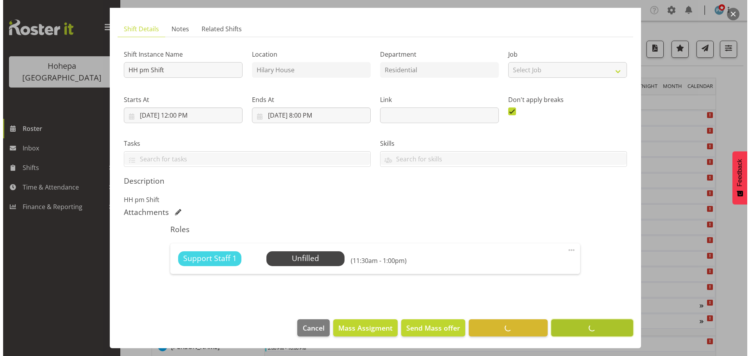
scroll to position [42, 0]
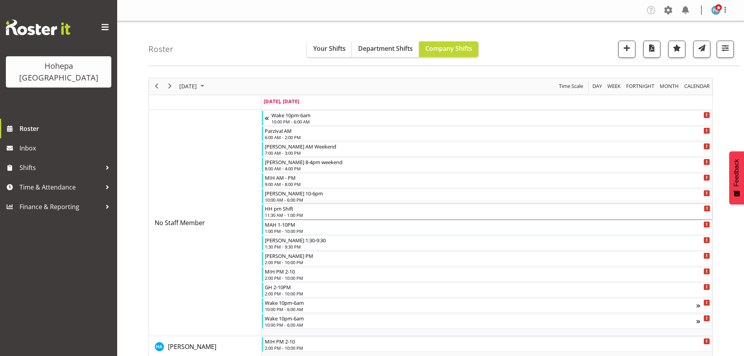
click at [290, 213] on div "11:30 AM - 1:00 PM" at bounding box center [488, 215] width 446 height 6
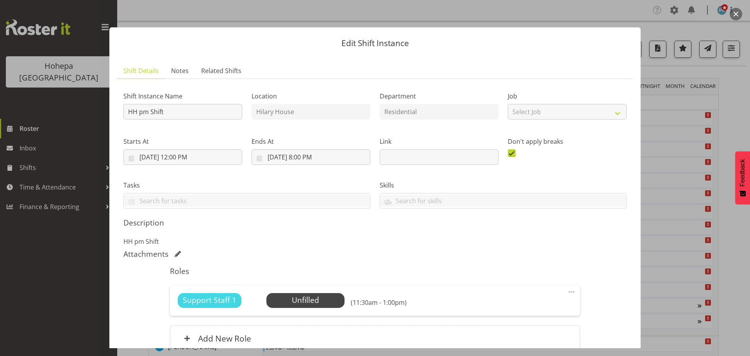
click at [567, 291] on span at bounding box center [571, 291] width 9 height 9
click at [507, 306] on link "Edit" at bounding box center [538, 309] width 75 height 14
select select "7"
select select "2025"
select select "13"
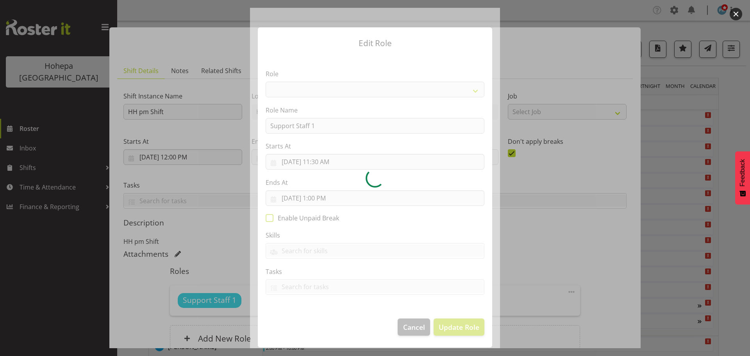
select select "1091"
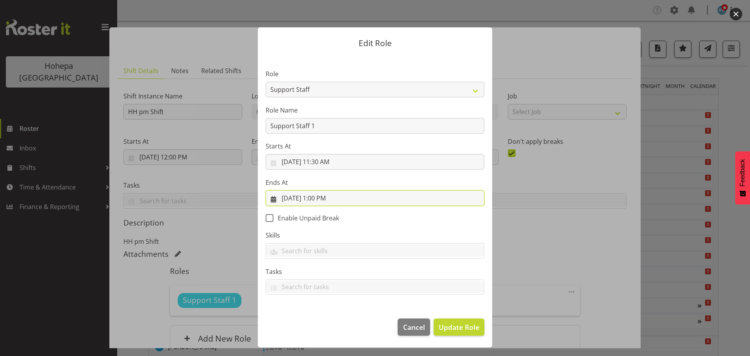
click at [323, 201] on input "[DATE] 1:00 PM" at bounding box center [375, 198] width 219 height 16
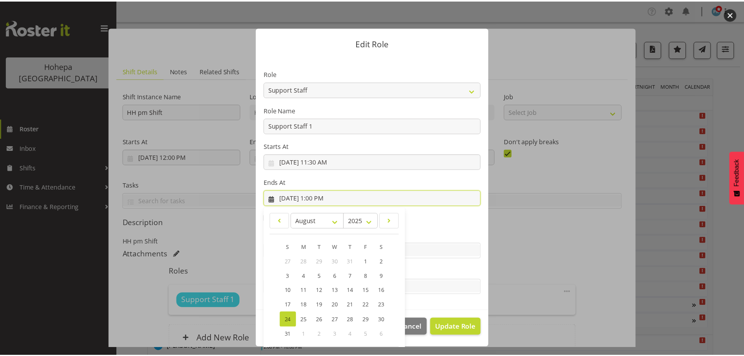
scroll to position [36, 0]
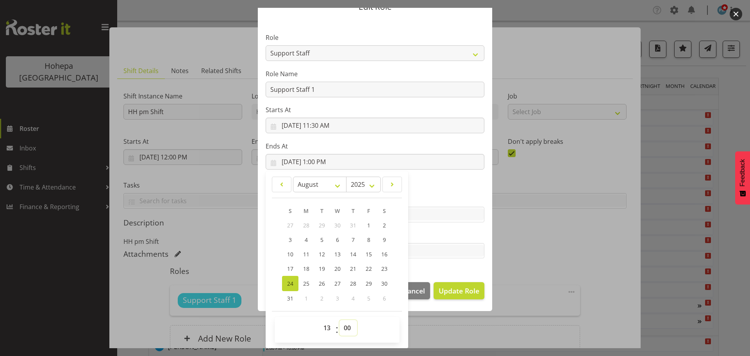
click at [343, 328] on select "00 01 02 03 04 05 06 07 08 09 10 11 12 13 14 15 16 17 18 19 20 21 22 23 24 25 2…" at bounding box center [348, 328] width 18 height 16
select select "30"
click at [339, 320] on select "00 01 02 03 04 05 06 07 08 09 10 11 12 13 14 15 16 17 18 19 20 21 22 23 24 25 2…" at bounding box center [348, 328] width 18 height 16
type input "[DATE] 1:30 PM"
click at [438, 296] on span "Update Role" at bounding box center [458, 290] width 41 height 10
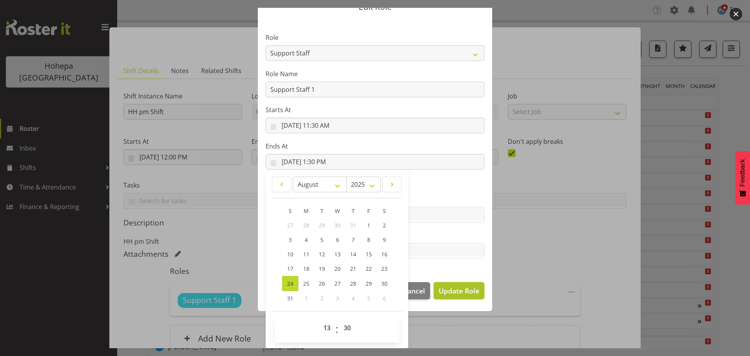
select select
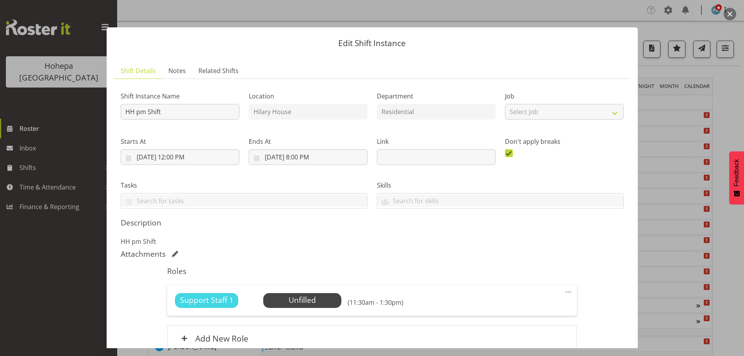
scroll to position [73, 0]
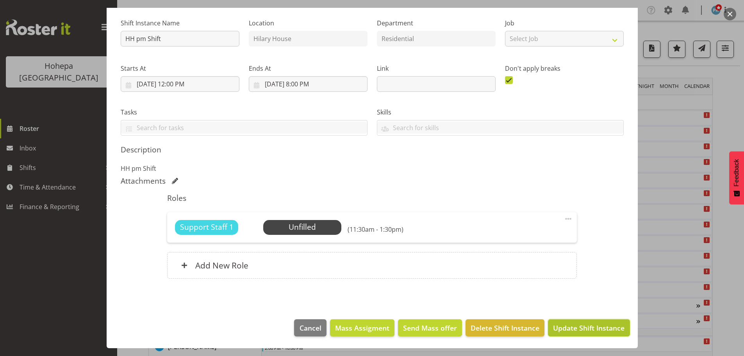
click at [558, 332] on span "Update Shift Instance" at bounding box center [588, 328] width 71 height 10
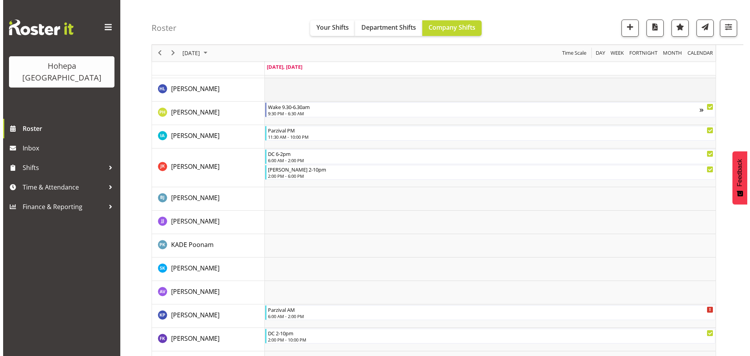
scroll to position [703, 0]
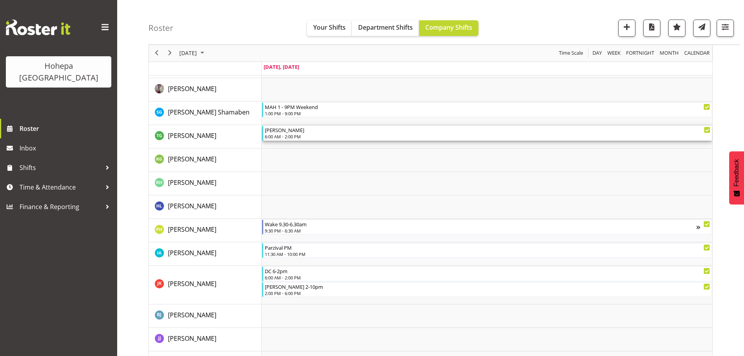
click at [283, 133] on div "[PERSON_NAME]" at bounding box center [488, 130] width 446 height 8
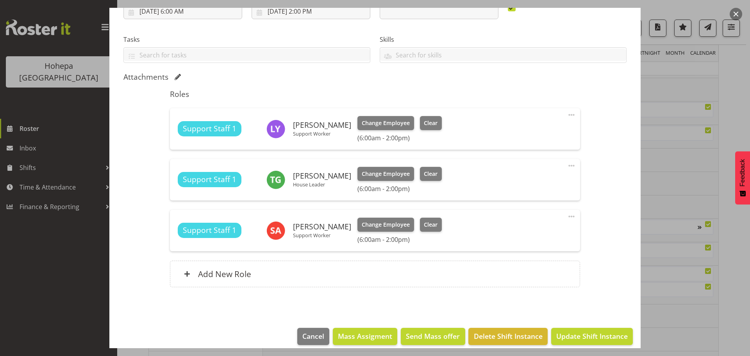
scroll to position [154, 0]
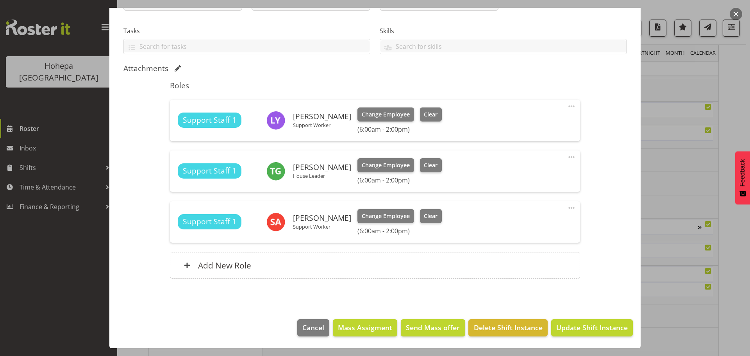
click at [567, 157] on span at bounding box center [571, 156] width 9 height 9
click at [505, 174] on link "Edit" at bounding box center [538, 174] width 75 height 14
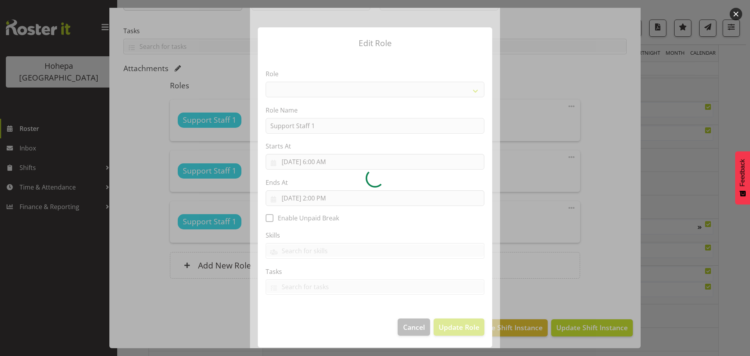
select select "1091"
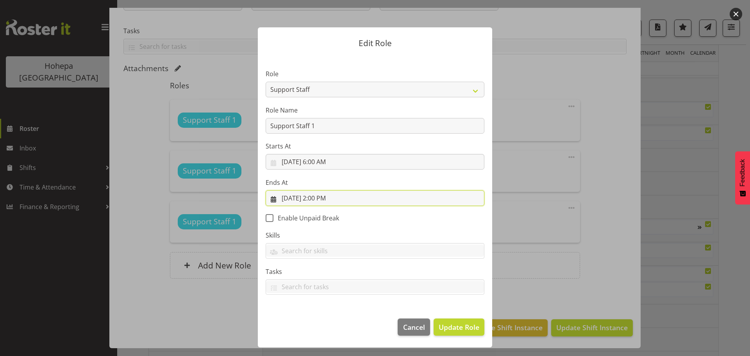
click at [321, 197] on input "[DATE] 2:00 PM" at bounding box center [375, 198] width 219 height 16
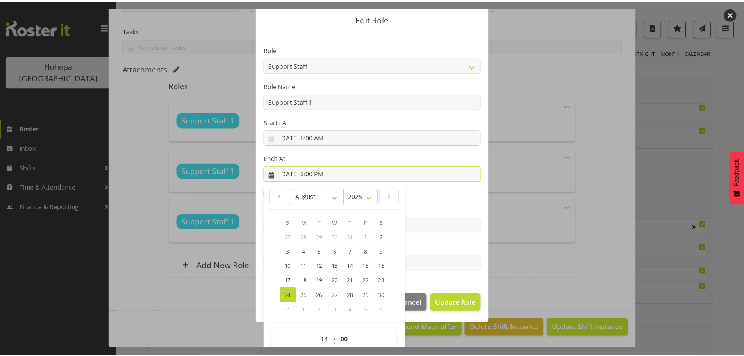
scroll to position [36, 0]
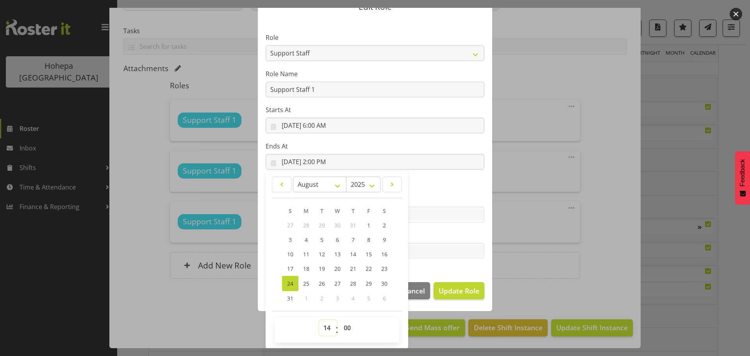
click at [326, 328] on select "00 01 02 03 04 05 06 07 08 09 10 11 12 13 14 15 16 17 18 19 20 21 22 23" at bounding box center [328, 328] width 18 height 16
select select "15"
click at [319, 320] on select "00 01 02 03 04 05 06 07 08 09 10 11 12 13 14 15 16 17 18 19 20 21 22 23" at bounding box center [328, 328] width 18 height 16
type input "[DATE] 3:00 PM"
click at [454, 295] on span "Update Role" at bounding box center [458, 290] width 41 height 10
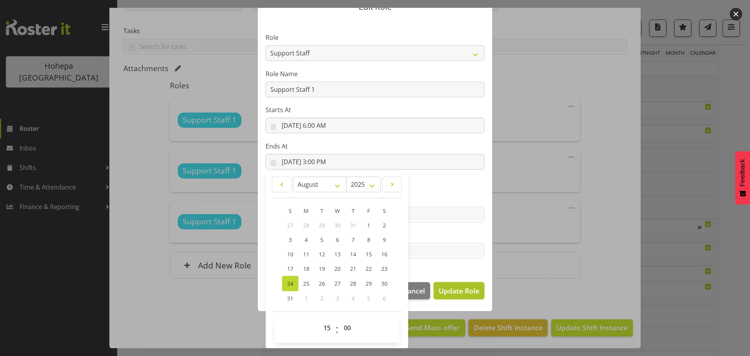
select select
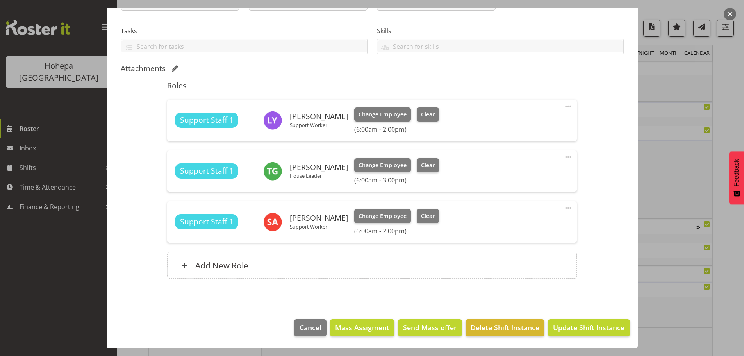
scroll to position [36, 0]
click at [592, 331] on span "Update Shift Instance" at bounding box center [588, 327] width 71 height 10
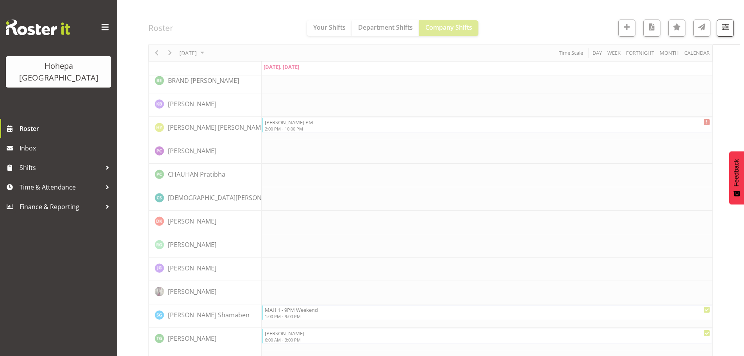
scroll to position [703, 0]
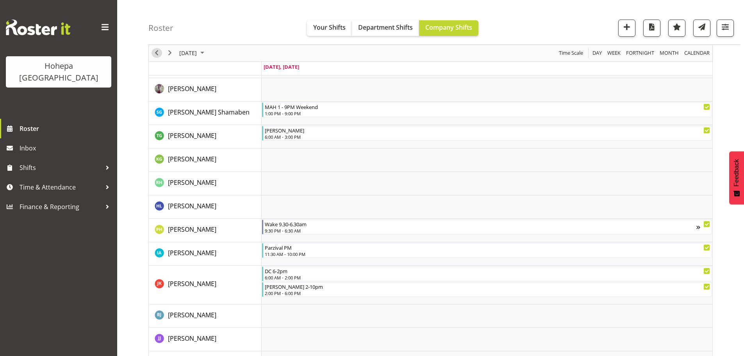
click at [160, 53] on span "Previous" at bounding box center [156, 53] width 9 height 10
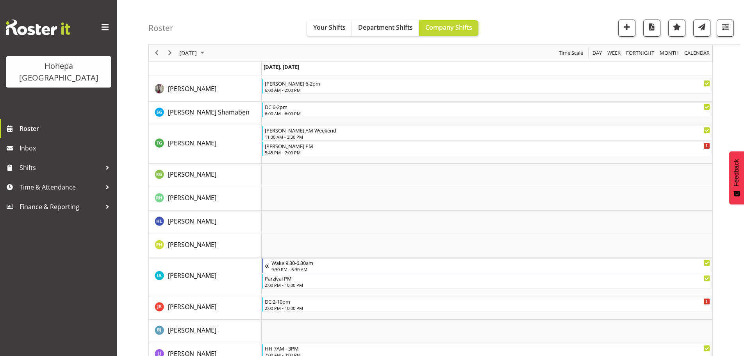
scroll to position [921, 0]
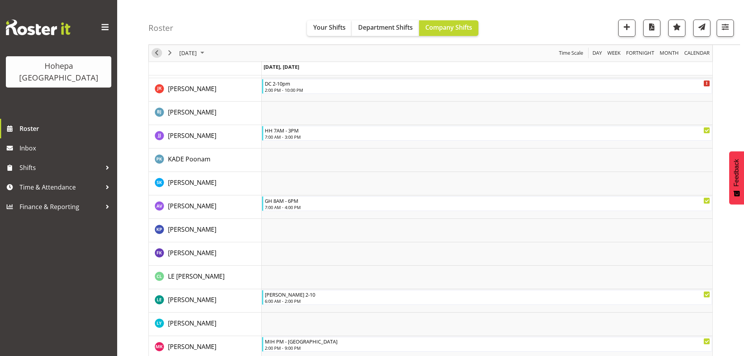
click at [157, 53] on span "Previous" at bounding box center [156, 53] width 9 height 10
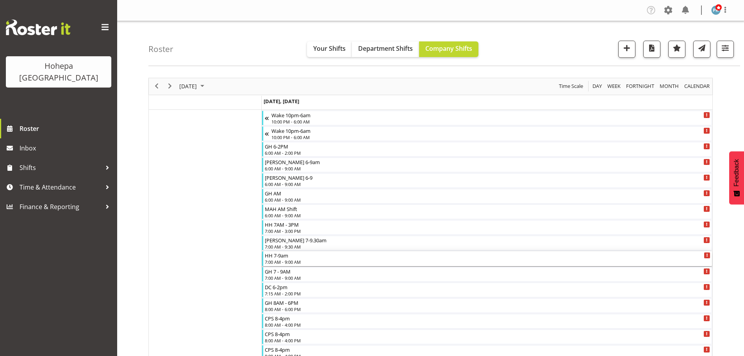
click at [282, 257] on div "HH 7-9am" at bounding box center [488, 255] width 446 height 8
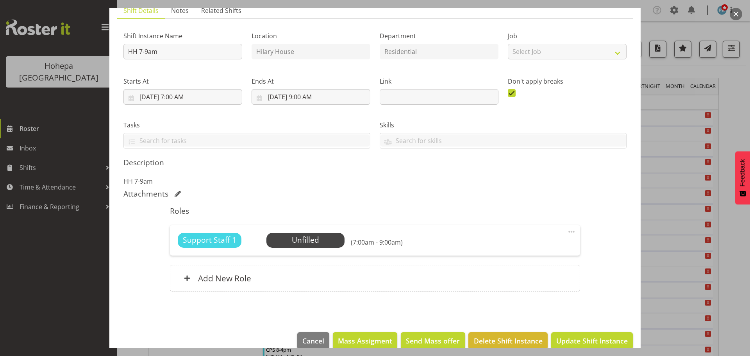
scroll to position [73, 0]
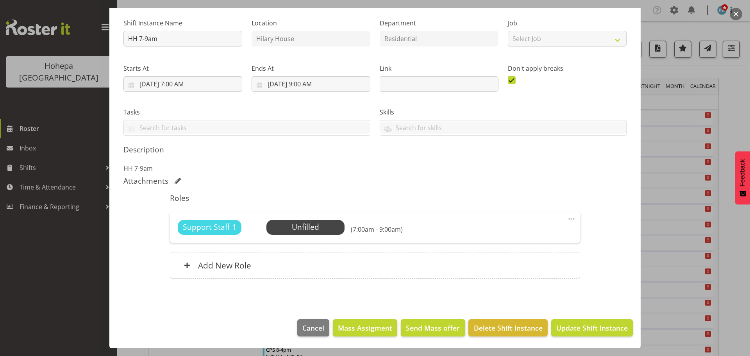
click at [567, 218] on span at bounding box center [571, 218] width 9 height 9
click at [512, 235] on link "Edit" at bounding box center [538, 236] width 75 height 14
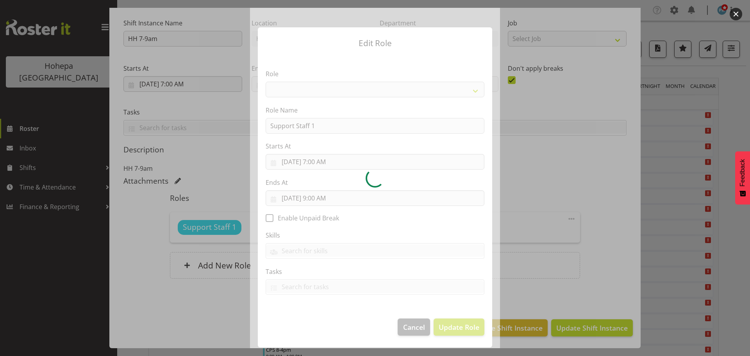
select select "1091"
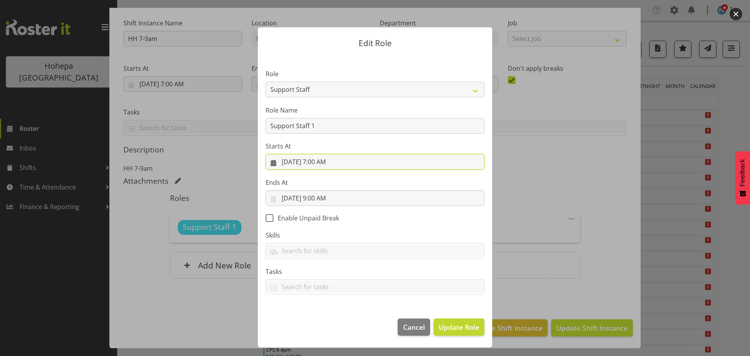
click at [316, 164] on input "[DATE] 7:00 AM" at bounding box center [375, 162] width 219 height 16
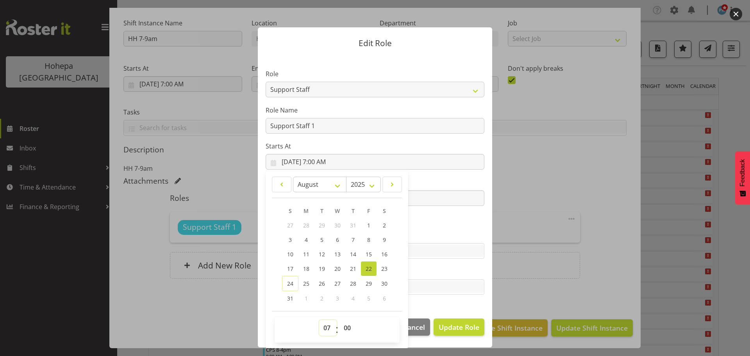
click at [328, 330] on select "00 01 02 03 04 05 06 07 08 09 10 11 12 13 14 15 16 17 18 19 20 21 22 23" at bounding box center [328, 328] width 18 height 16
select select "11"
click at [319, 320] on select "00 01 02 03 04 05 06 07 08 09 10 11 12 13 14 15 16 17 18 19 20 21 22 23" at bounding box center [328, 328] width 18 height 16
type input "[DATE] 11:00 AM"
click at [349, 326] on select "00 01 02 03 04 05 06 07 08 09 10 11 12 13 14 15 16 17 18 19 20 21 22 23 24 25 2…" at bounding box center [348, 328] width 18 height 16
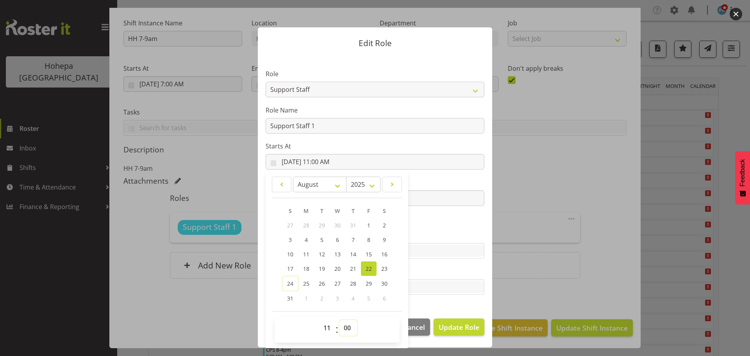
select select "30"
click at [339, 320] on select "00 01 02 03 04 05 06 07 08 09 10 11 12 13 14 15 16 17 18 19 20 21 22 23 24 25 2…" at bounding box center [348, 328] width 18 height 16
type input "[DATE] 11:30 AM"
click at [447, 274] on label "Tasks" at bounding box center [375, 271] width 219 height 9
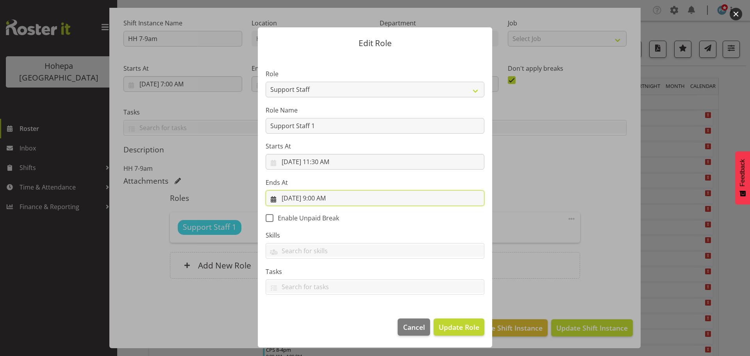
click at [322, 201] on input "[DATE] 9:00 AM" at bounding box center [375, 198] width 219 height 16
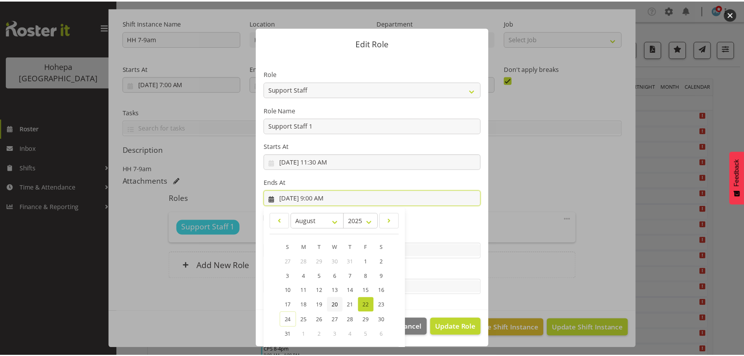
scroll to position [36, 0]
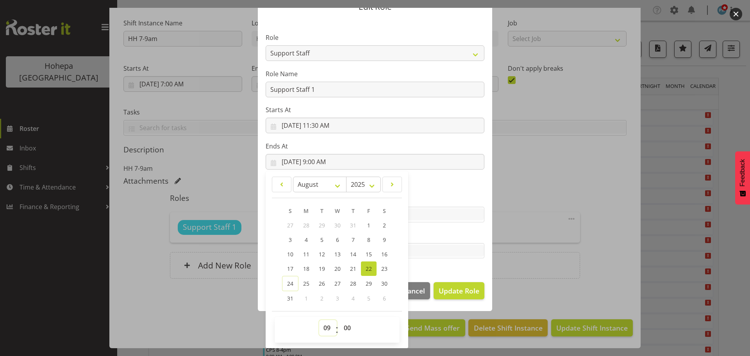
click at [326, 326] on select "00 01 02 03 04 05 06 07 08 09 10 11 12 13 14 15 16 17 18 19 20 21 22 23" at bounding box center [328, 328] width 18 height 16
select select "13"
click at [319, 320] on select "00 01 02 03 04 05 06 07 08 09 10 11 12 13 14 15 16 17 18 19 20 21 22 23" at bounding box center [328, 328] width 18 height 16
type input "[DATE] 1:00 PM"
click at [343, 328] on select "00 01 02 03 04 05 06 07 08 09 10 11 12 13 14 15 16 17 18 19 20 21 22 23 24 25 2…" at bounding box center [348, 328] width 18 height 16
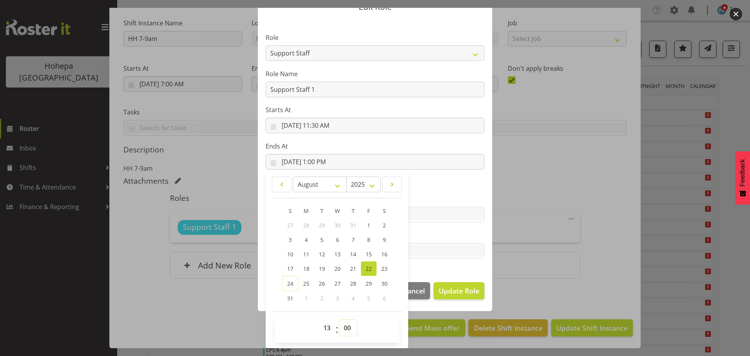
select select "30"
click at [339, 320] on select "00 01 02 03 04 05 06 07 08 09 10 11 12 13 14 15 16 17 18 19 20 21 22 23 24 25 2…" at bounding box center [348, 328] width 18 height 16
type input "[DATE] 1:30 PM"
click at [447, 292] on span "Update Role" at bounding box center [458, 290] width 41 height 10
select select
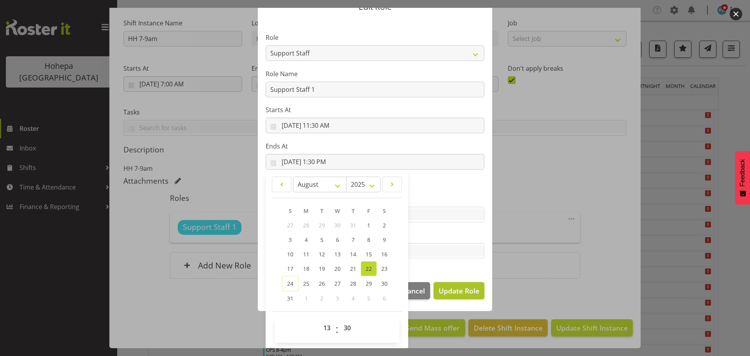
select select
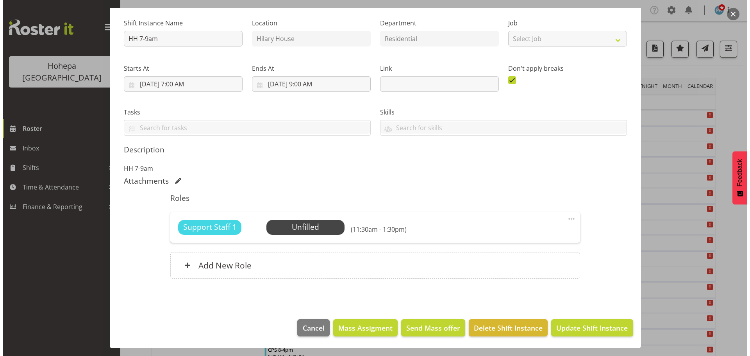
scroll to position [36, 0]
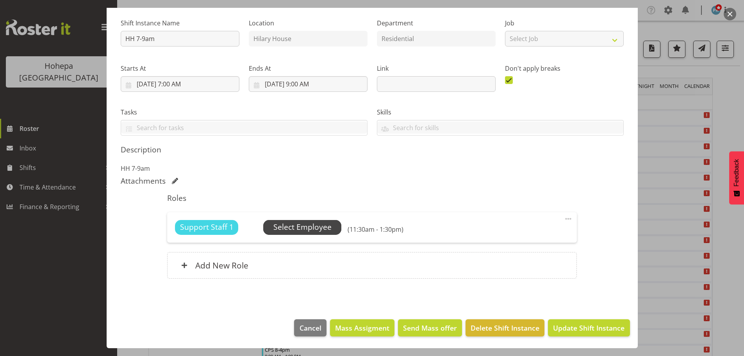
click at [306, 225] on span "Select Employee" at bounding box center [302, 226] width 58 height 11
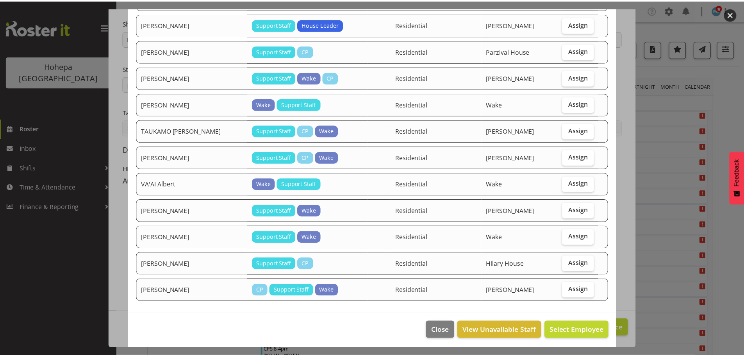
scroll to position [951, 0]
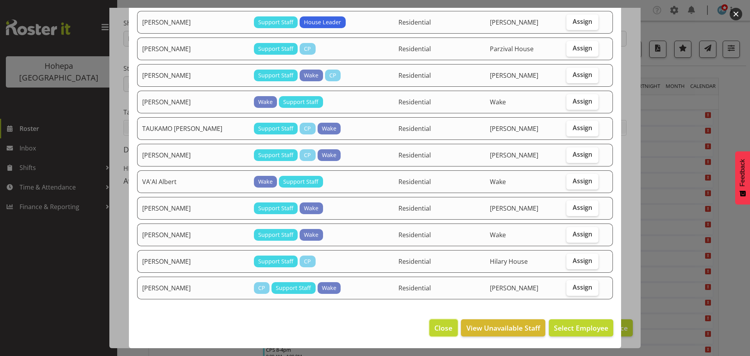
click at [444, 325] on span "Close" at bounding box center [443, 328] width 18 height 10
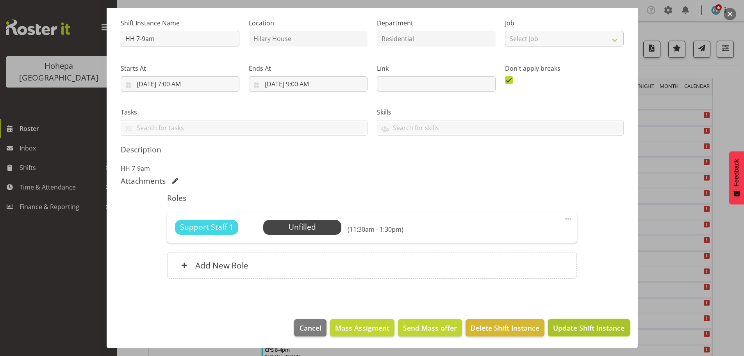
click at [564, 330] on span "Update Shift Instance" at bounding box center [588, 328] width 71 height 10
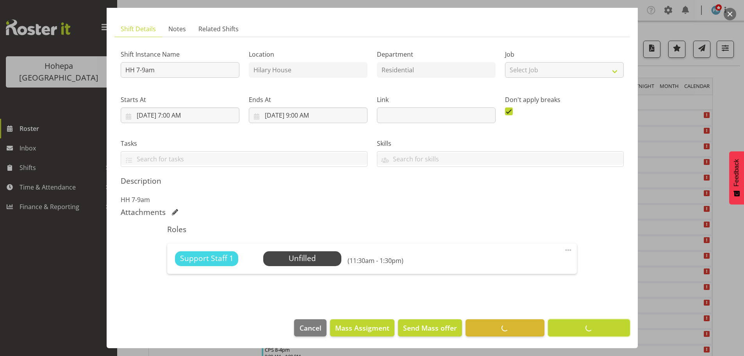
scroll to position [42, 0]
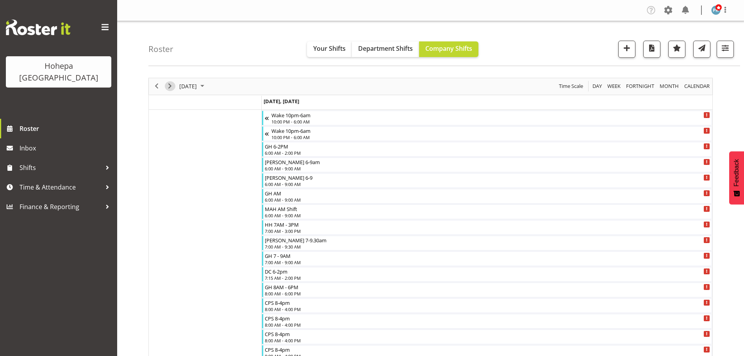
click at [169, 86] on span "Next" at bounding box center [169, 86] width 9 height 10
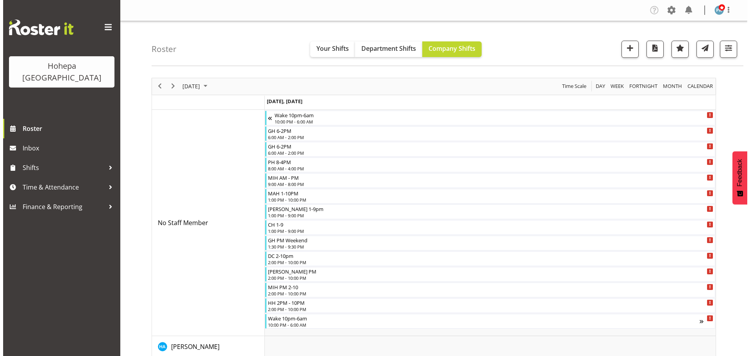
scroll to position [117, 0]
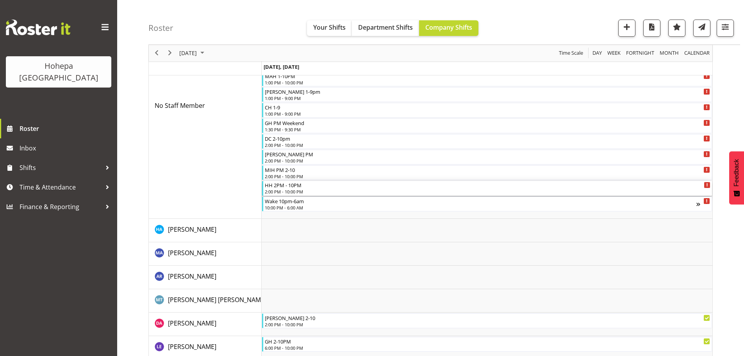
click at [279, 188] on div "HH 2PM - 10PM" at bounding box center [488, 185] width 446 height 8
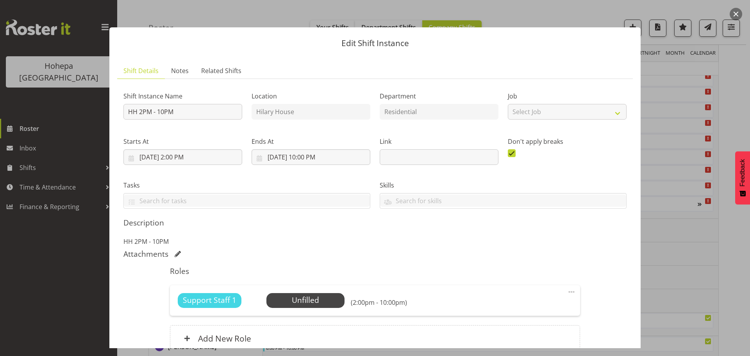
click at [567, 292] on span at bounding box center [571, 291] width 9 height 9
click at [504, 306] on link "Edit" at bounding box center [538, 309] width 75 height 14
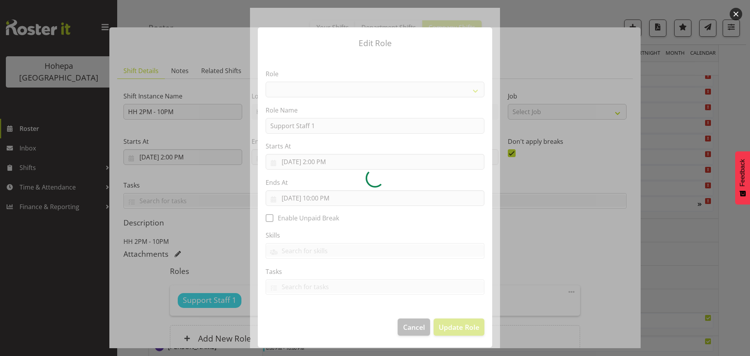
select select "1091"
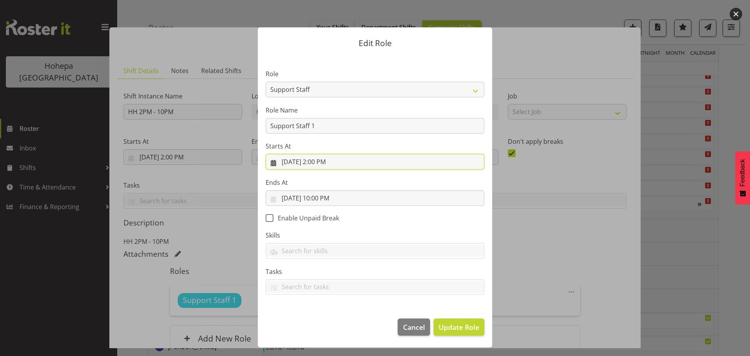
click at [321, 160] on input "[DATE] 2:00 PM" at bounding box center [375, 162] width 219 height 16
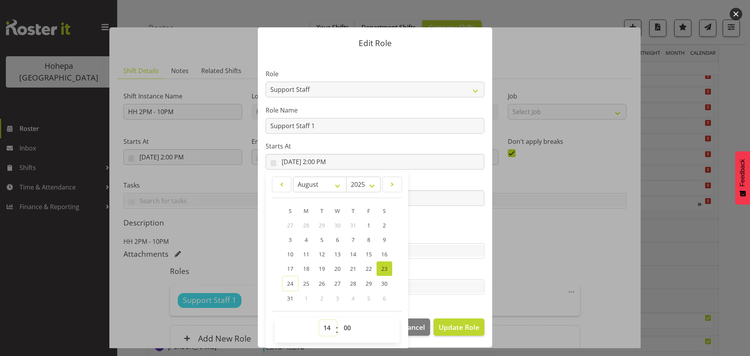
click at [327, 329] on select "00 01 02 03 04 05 06 07 08 09 10 11 12 13 14 15 16 17 18 19 20 21 22 23" at bounding box center [328, 328] width 18 height 16
select select "11"
click at [319, 320] on select "00 01 02 03 04 05 06 07 08 09 10 11 12 13 14 15 16 17 18 19 20 21 22 23" at bounding box center [328, 328] width 18 height 16
type input "[DATE] 11:00 AM"
click at [350, 326] on select "00 01 02 03 04 05 06 07 08 09 10 11 12 13 14 15 16 17 18 19 20 21 22 23 24 25 2…" at bounding box center [348, 328] width 18 height 16
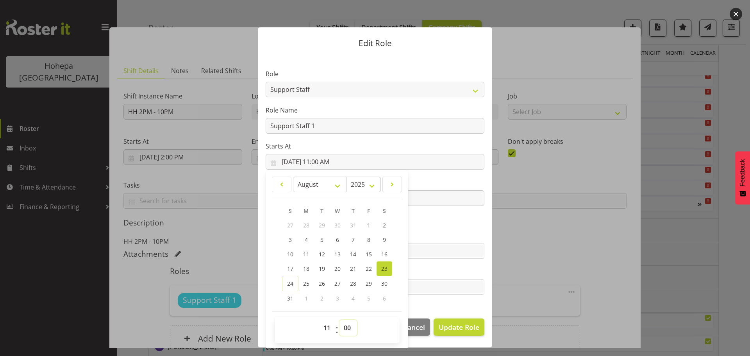
select select "30"
click at [339, 320] on select "00 01 02 03 04 05 06 07 08 09 10 11 12 13 14 15 16 17 18 19 20 21 22 23 24 25 2…" at bounding box center [348, 328] width 18 height 16
type input "[DATE] 11:30 AM"
click at [439, 310] on footer "Cancel Update Role" at bounding box center [375, 328] width 234 height 37
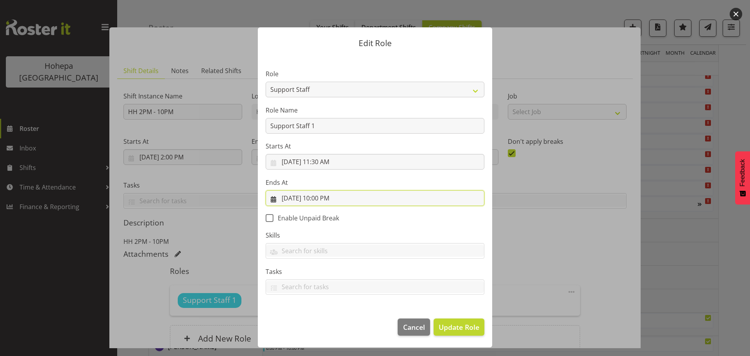
click at [324, 192] on input "[DATE] 10:00 PM" at bounding box center [375, 198] width 219 height 16
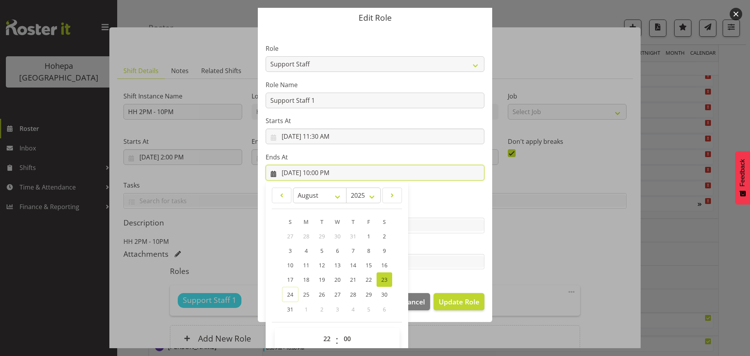
scroll to position [36, 0]
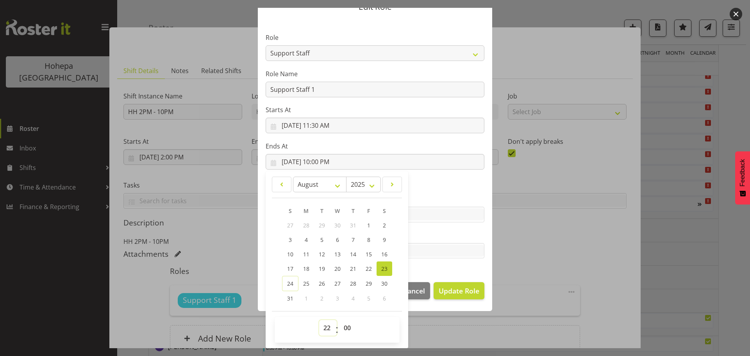
click at [325, 328] on select "00 01 02 03 04 05 06 07 08 09 10 11 12 13 14 15 16 17 18 19 20 21 22 23" at bounding box center [328, 328] width 18 height 16
select select "23"
click at [319, 320] on select "00 01 02 03 04 05 06 07 08 09 10 11 12 13 14 15 16 17 18 19 20 21 22 23" at bounding box center [328, 328] width 18 height 16
type input "[DATE] 11:00 PM"
click at [342, 326] on select "00 01 02 03 04 05 06 07 08 09 10 11 12 13 14 15 16 17 18 19 20 21 22 23 24 25 2…" at bounding box center [348, 328] width 18 height 16
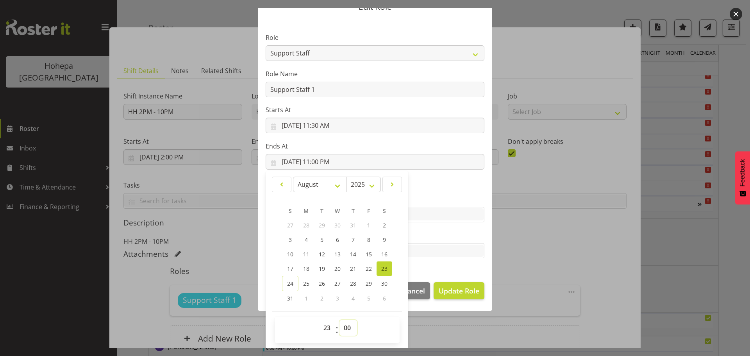
select select "30"
click at [339, 320] on select "00 01 02 03 04 05 06 07 08 09 10 11 12 13 14 15 16 17 18 19 20 21 22 23 24 25 2…" at bounding box center [348, 328] width 18 height 16
type input "[DATE] 11:30 PM"
click at [432, 328] on div "Edit Role Role CP House Leader Support Staff Wake Role Name Support Staff 1 Sta…" at bounding box center [374, 178] width 375 height 340
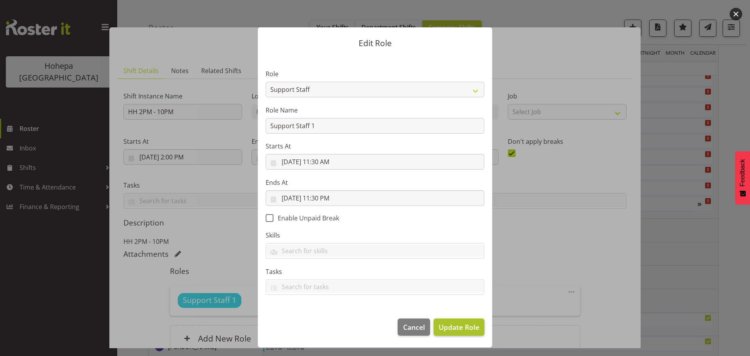
scroll to position [0, 0]
click at [451, 324] on span "Update Role" at bounding box center [458, 327] width 41 height 10
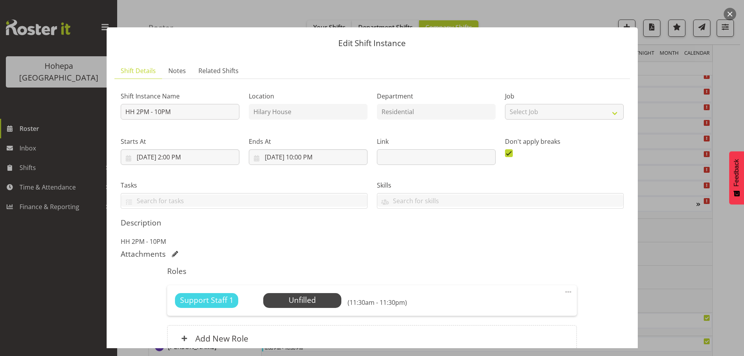
click at [563, 293] on span at bounding box center [567, 291] width 9 height 9
click at [502, 313] on link "Edit" at bounding box center [535, 309] width 75 height 14
select select "7"
select select "2025"
select select "23"
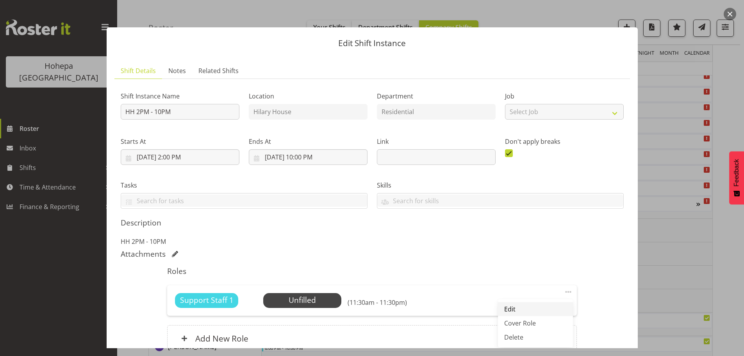
select select "30"
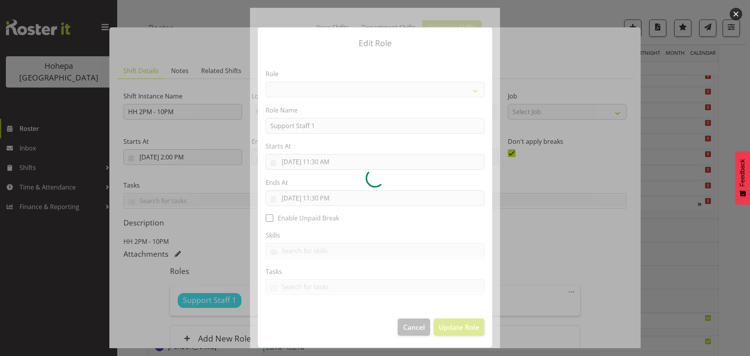
select select "1091"
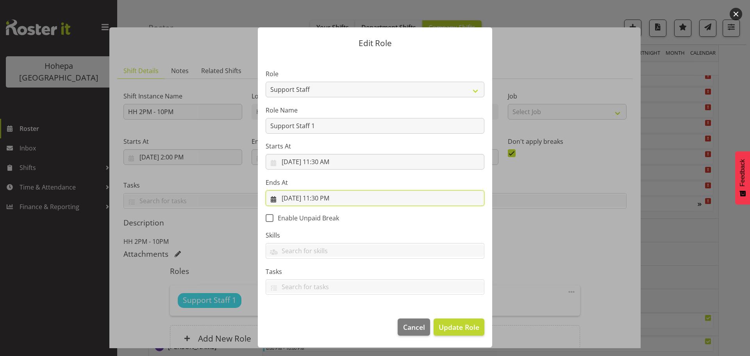
click at [328, 197] on input "[DATE] 11:30 PM" at bounding box center [375, 198] width 219 height 16
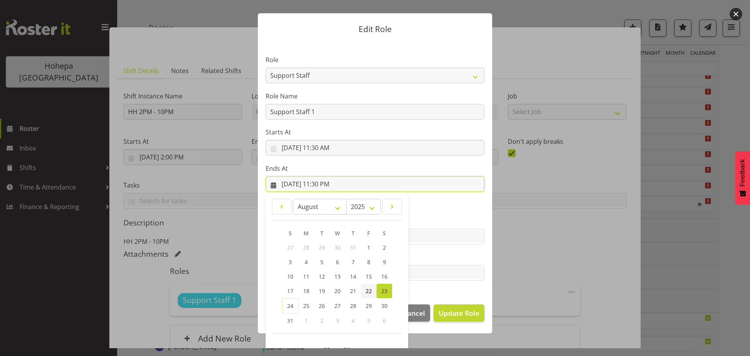
scroll to position [36, 0]
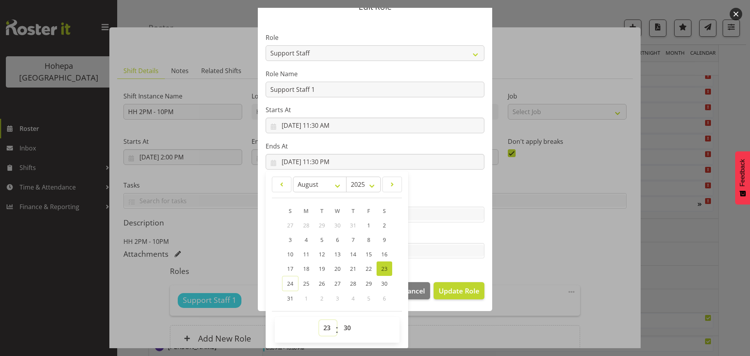
click at [326, 325] on select "00 01 02 03 04 05 06 07 08 09 10 11 12 13 14 15 16 17 18 19 20 21 22 23" at bounding box center [328, 328] width 18 height 16
select select "13"
click at [319, 320] on select "00 01 02 03 04 05 06 07 08 09 10 11 12 13 14 15 16 17 18 19 20 21 22 23" at bounding box center [328, 328] width 18 height 16
type input "[DATE] 1:30 PM"
click at [445, 232] on label "Tasks" at bounding box center [375, 234] width 219 height 9
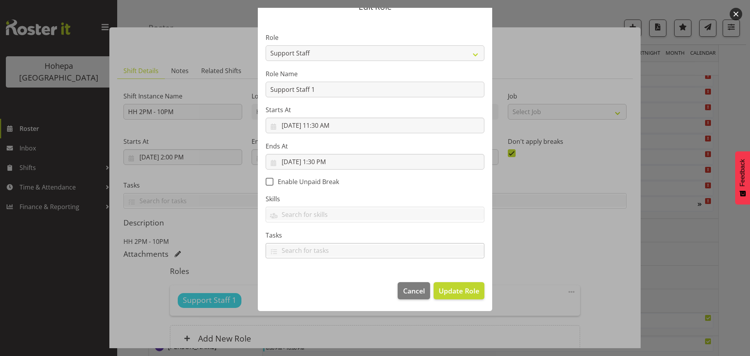
scroll to position [0, 0]
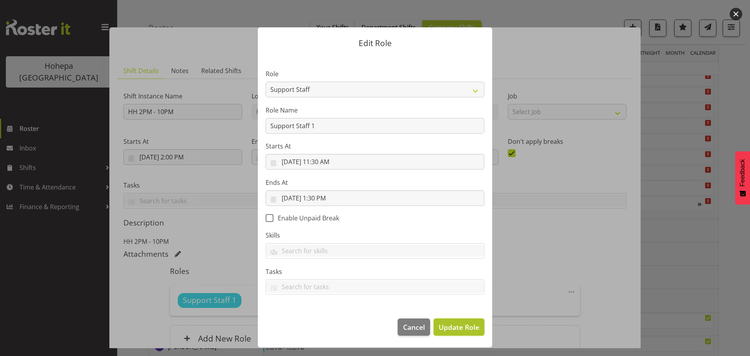
click at [454, 326] on span "Update Role" at bounding box center [458, 327] width 41 height 10
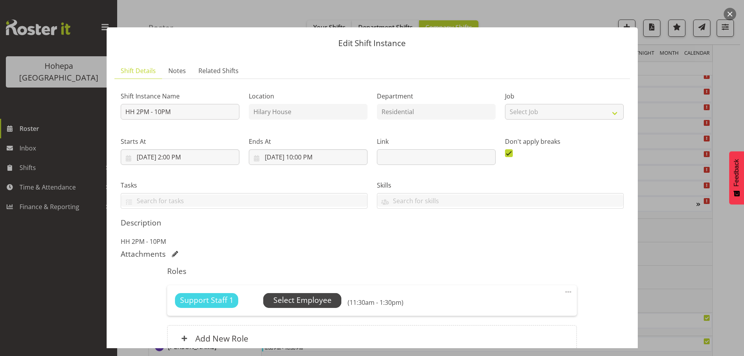
click at [320, 298] on span "Select Employee" at bounding box center [302, 299] width 58 height 11
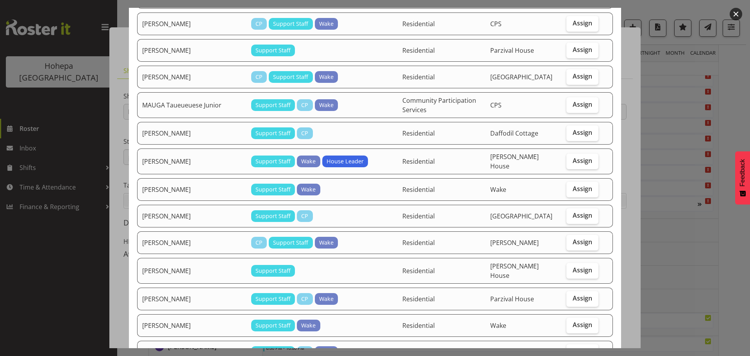
scroll to position [703, 0]
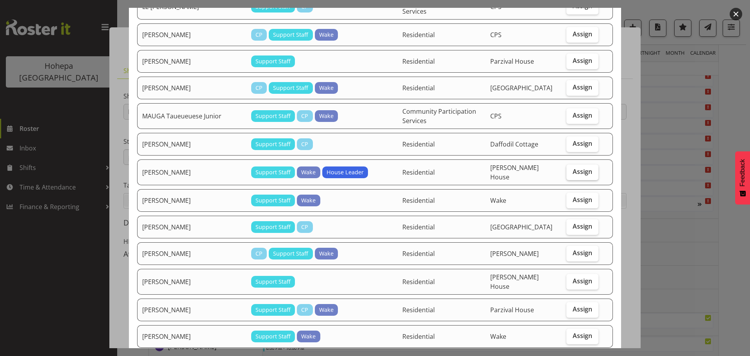
click at [574, 168] on span "Assign" at bounding box center [582, 172] width 20 height 8
click at [571, 169] on input "Assign" at bounding box center [568, 171] width 5 height 5
checkbox input "true"
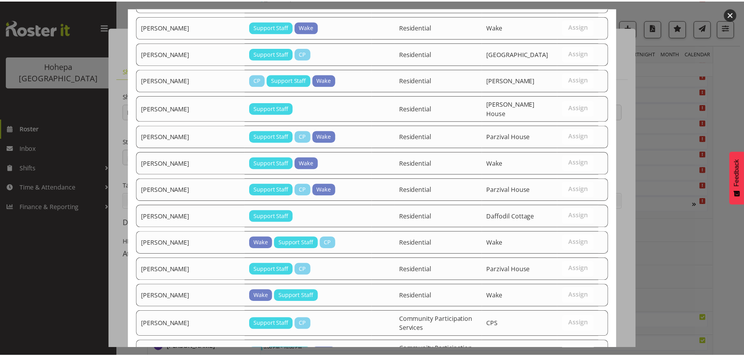
scroll to position [1085, 0]
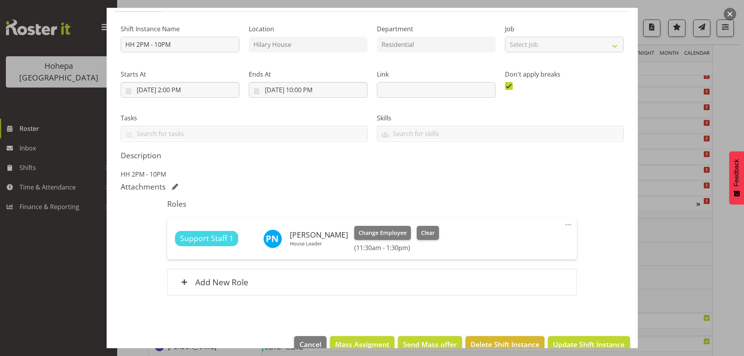
scroll to position [84, 0]
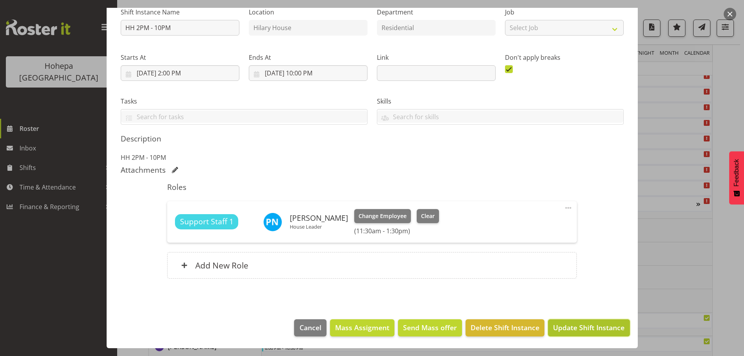
click at [567, 333] on button "Update Shift Instance" at bounding box center [589, 327] width 82 height 17
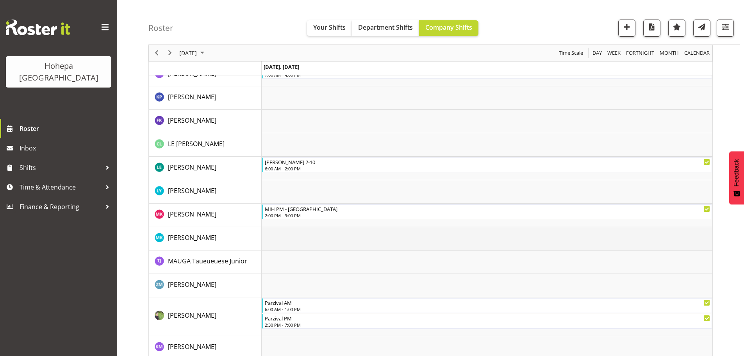
scroll to position [1155, 0]
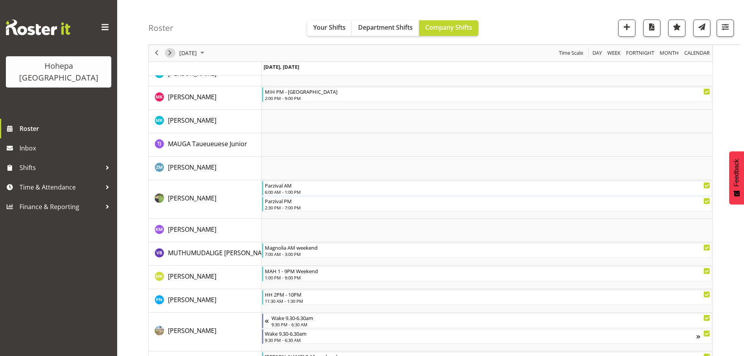
click at [171, 56] on span "Next" at bounding box center [169, 53] width 9 height 10
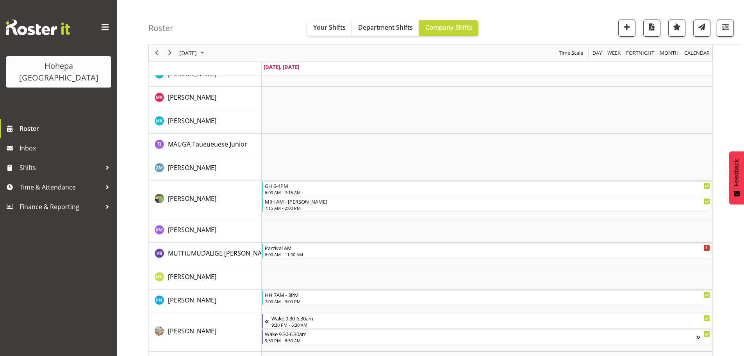
scroll to position [1388, 0]
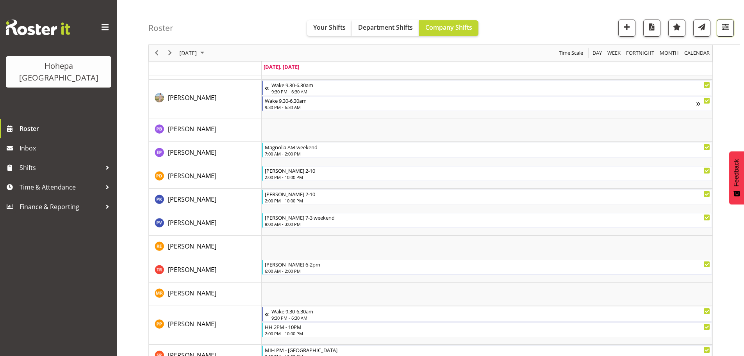
click at [727, 27] on span "button" at bounding box center [725, 27] width 10 height 10
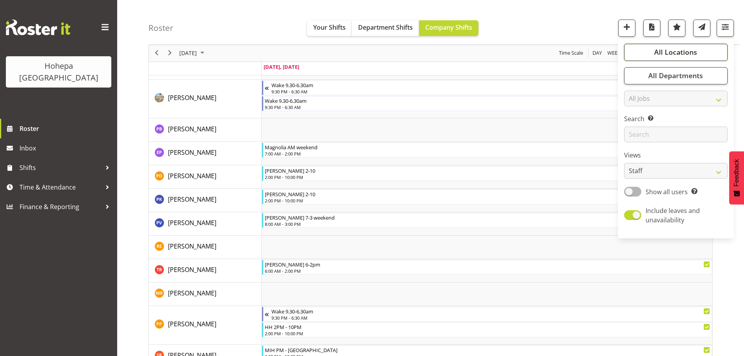
click at [677, 49] on span "All Locations" at bounding box center [675, 52] width 43 height 9
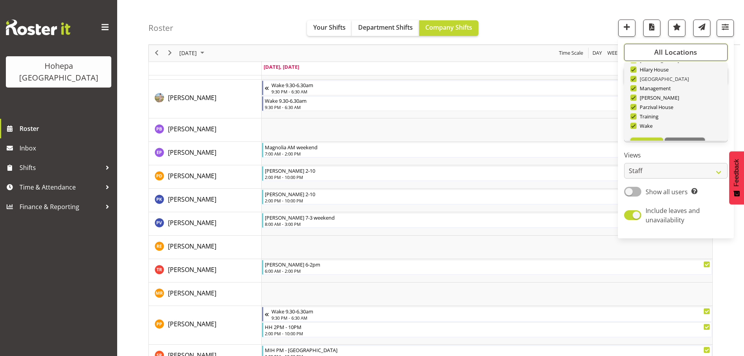
scroll to position [75, 0]
click at [679, 127] on span "Deselect All" at bounding box center [685, 127] width 32 height 7
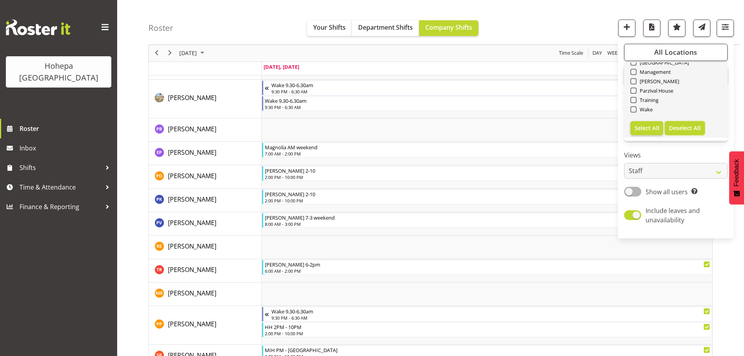
checkbox input "false"
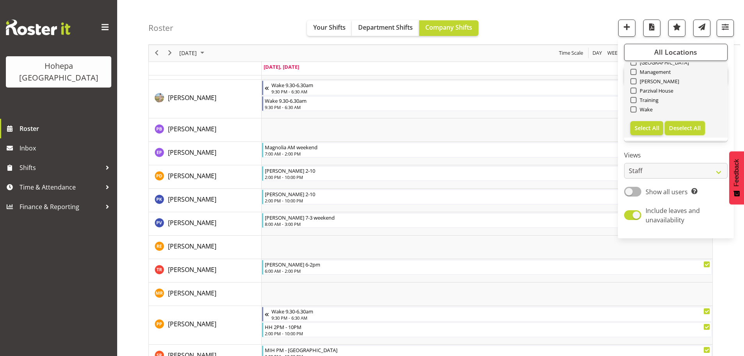
checkbox input "false"
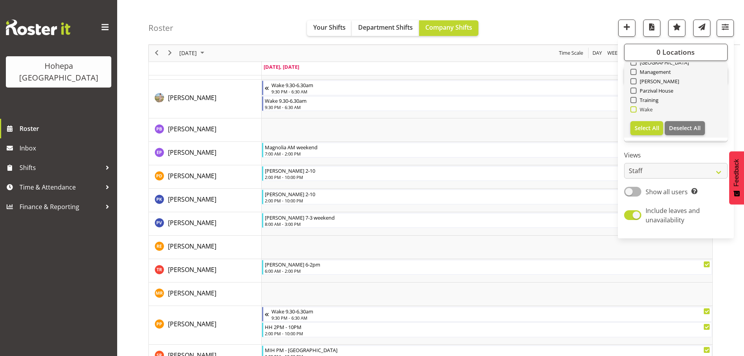
click at [633, 110] on span at bounding box center [633, 109] width 6 height 6
click at [633, 110] on input "Wake" at bounding box center [632, 109] width 5 height 5
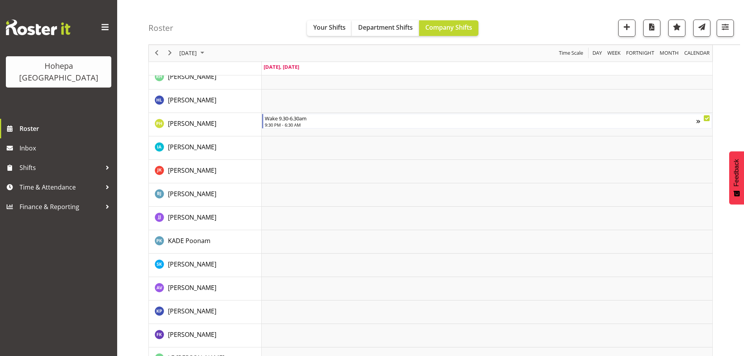
scroll to position [625, 0]
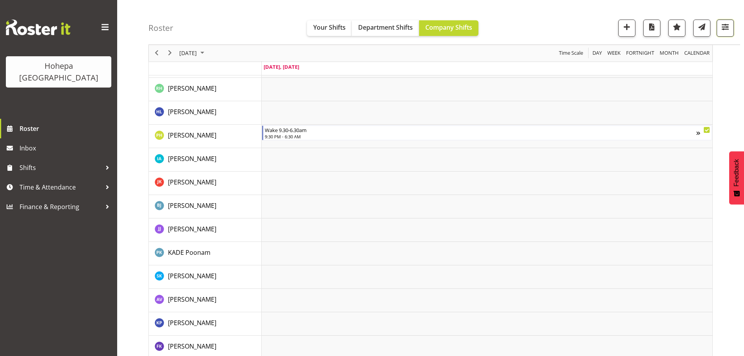
click at [723, 28] on span "button" at bounding box center [725, 27] width 10 height 10
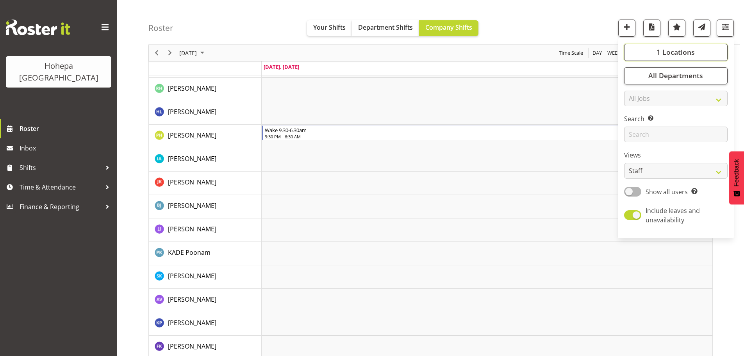
drag, startPoint x: 680, startPoint y: 55, endPoint x: 651, endPoint y: 68, distance: 31.6
click at [680, 55] on span "1 Locations" at bounding box center [675, 52] width 38 height 9
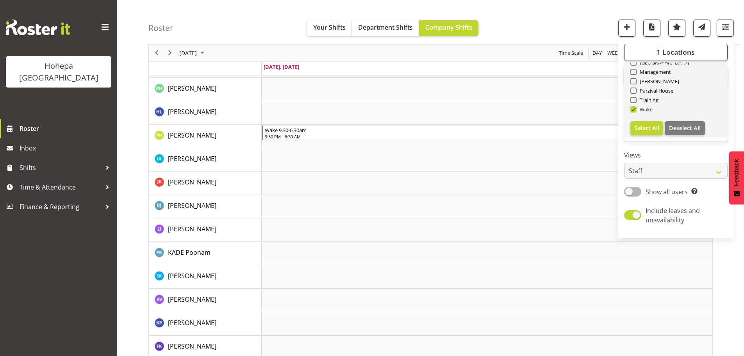
click at [634, 112] on span at bounding box center [633, 109] width 6 height 6
click at [634, 112] on input "Wake" at bounding box center [632, 109] width 5 height 5
checkbox input "false"
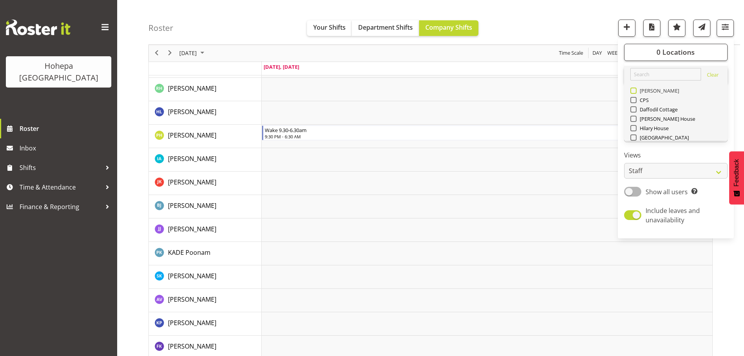
click at [635, 92] on span at bounding box center [633, 90] width 6 height 6
click at [635, 92] on input "[PERSON_NAME]" at bounding box center [632, 90] width 5 height 5
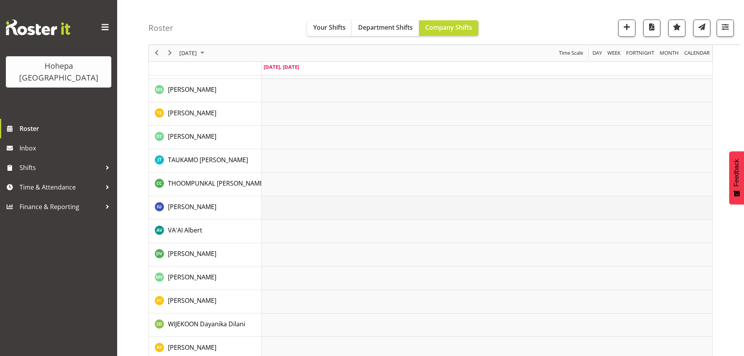
scroll to position [1462, 0]
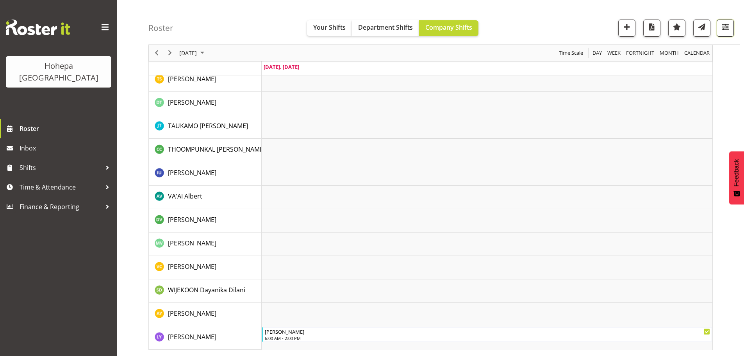
click at [729, 26] on span "button" at bounding box center [725, 27] width 10 height 10
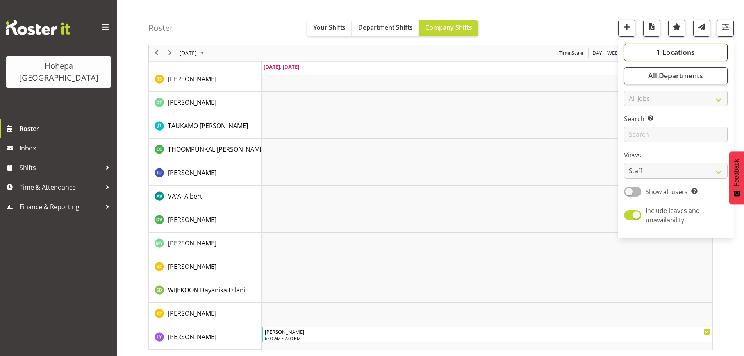
click at [684, 51] on span "1 Locations" at bounding box center [675, 52] width 38 height 9
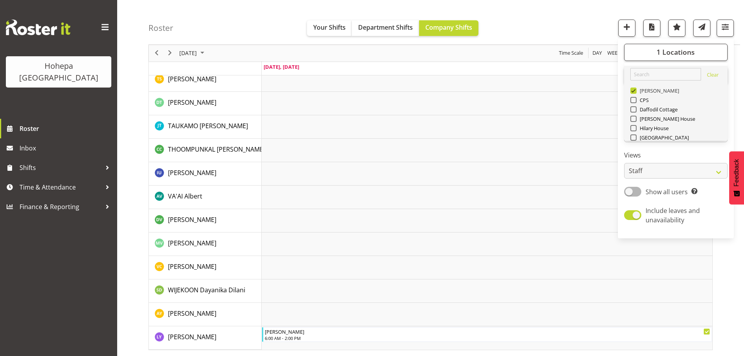
click at [634, 92] on span at bounding box center [633, 90] width 6 height 6
click at [634, 92] on input "[PERSON_NAME]" at bounding box center [632, 90] width 5 height 5
checkbox input "false"
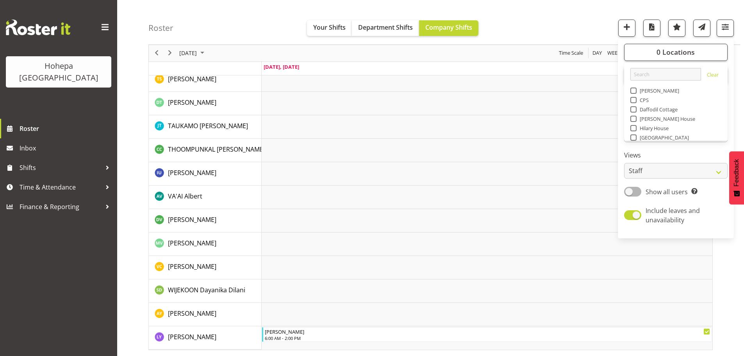
click at [633, 137] on span at bounding box center [633, 137] width 6 height 6
click at [633, 137] on input "[GEOGRAPHIC_DATA]" at bounding box center [632, 137] width 5 height 5
checkbox input "true"
click at [538, 36] on div "Roster Your Shifts Department Shifts Company Shifts 1 Locations [GEOGRAPHIC_DAT…" at bounding box center [444, 22] width 592 height 45
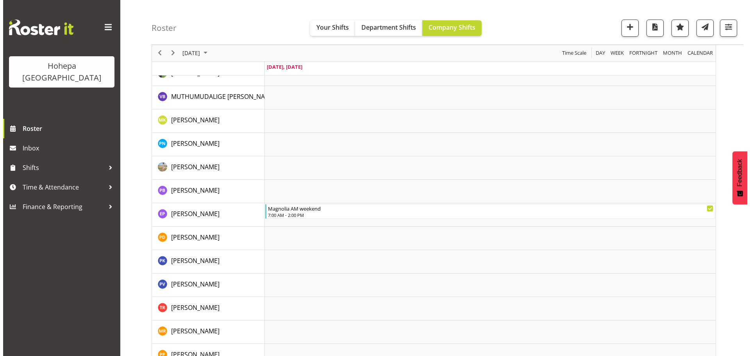
scroll to position [937, 0]
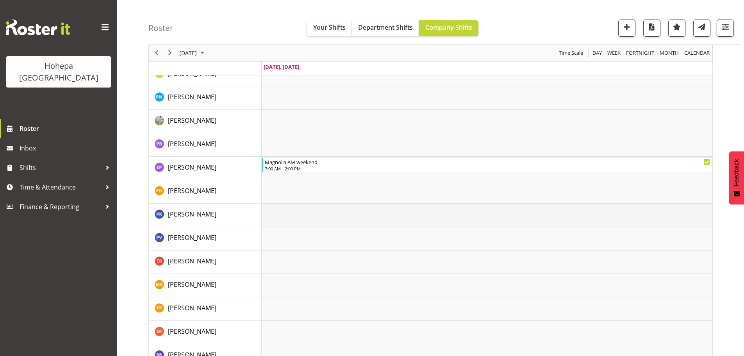
click at [513, 211] on td "Timeline Day of August 24, 2025" at bounding box center [487, 214] width 451 height 23
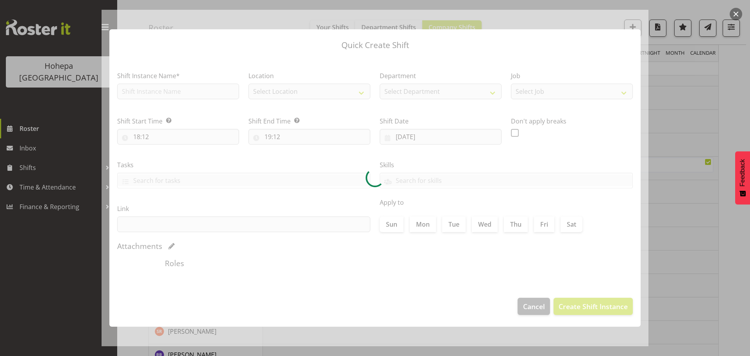
checkbox input "true"
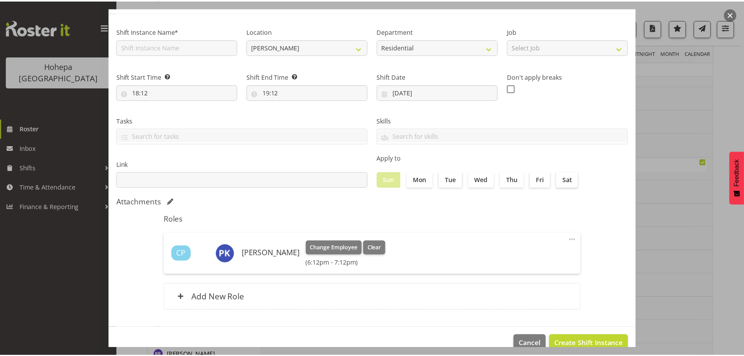
scroll to position [59, 0]
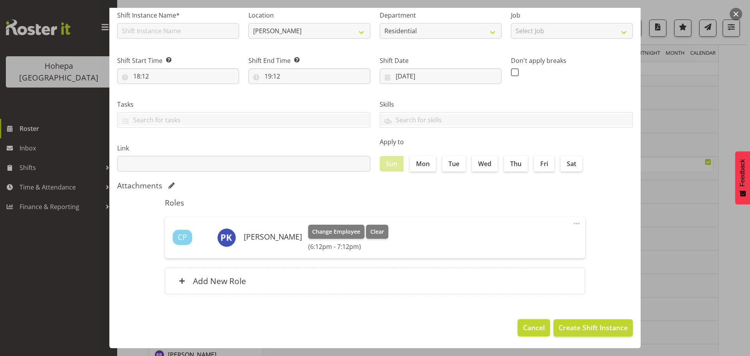
click at [524, 325] on span "Cancel" at bounding box center [534, 327] width 22 height 10
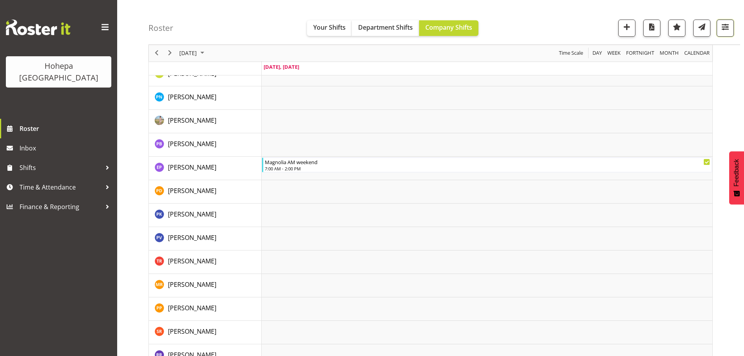
click at [724, 27] on span "button" at bounding box center [725, 27] width 10 height 10
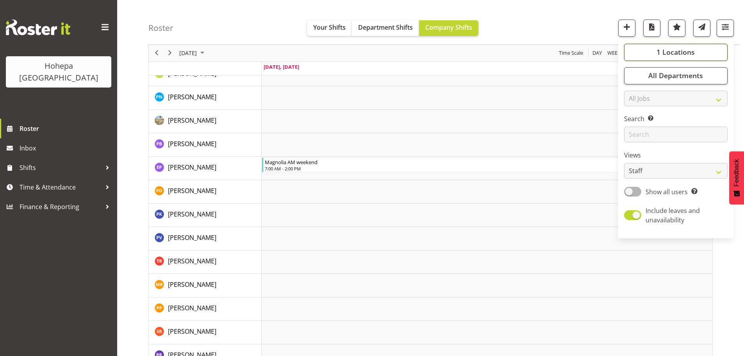
drag, startPoint x: 680, startPoint y: 53, endPoint x: 650, endPoint y: 72, distance: 35.1
click at [679, 53] on span "1 Locations" at bounding box center [675, 52] width 38 height 9
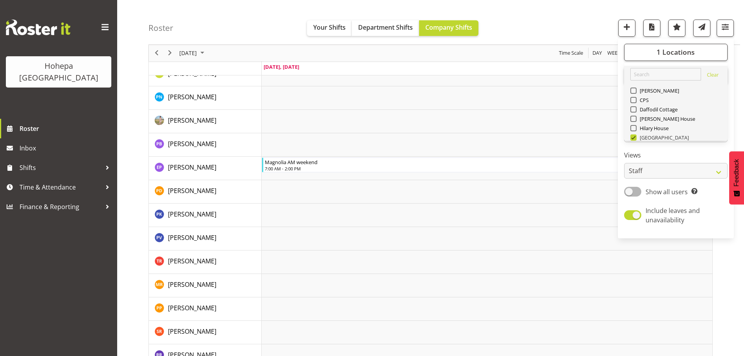
drag, startPoint x: 633, startPoint y: 138, endPoint x: 632, endPoint y: 115, distance: 23.1
click at [633, 138] on span at bounding box center [633, 137] width 6 height 6
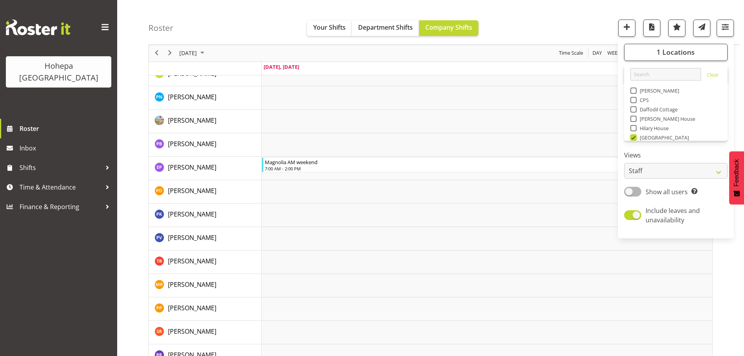
click at [633, 138] on input "[GEOGRAPHIC_DATA]" at bounding box center [632, 137] width 5 height 5
checkbox input "false"
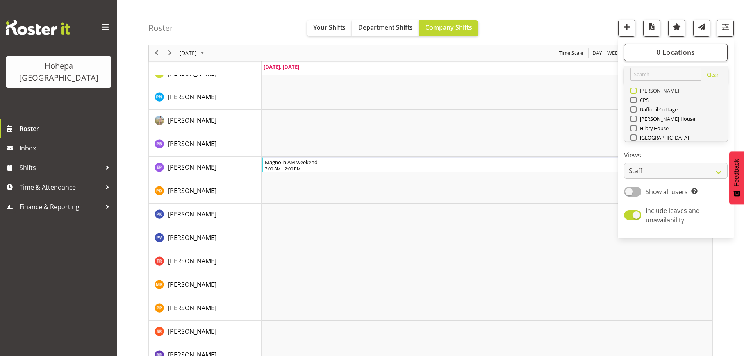
click at [633, 91] on span at bounding box center [633, 90] width 6 height 6
click at [633, 91] on input "[PERSON_NAME]" at bounding box center [632, 90] width 5 height 5
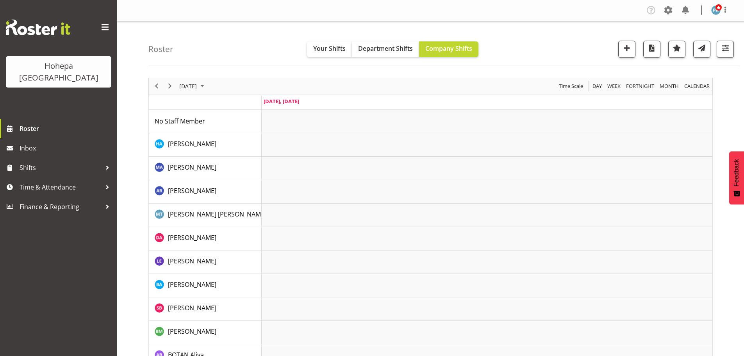
scroll to position [117, 0]
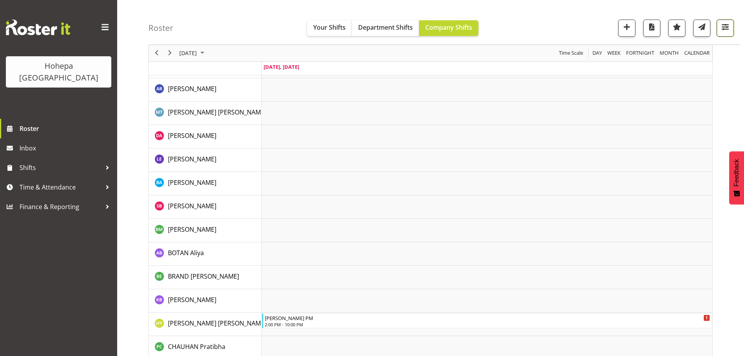
click at [727, 30] on span "button" at bounding box center [725, 27] width 10 height 10
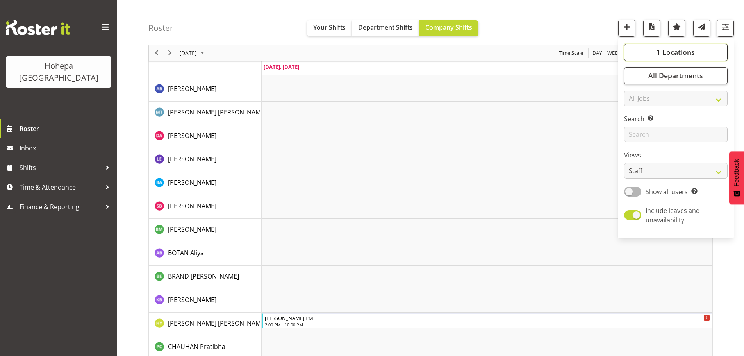
click at [677, 55] on span "1 Locations" at bounding box center [675, 52] width 38 height 9
drag, startPoint x: 633, startPoint y: 91, endPoint x: 631, endPoint y: 107, distance: 16.2
click at [633, 91] on span at bounding box center [633, 90] width 6 height 6
click at [633, 91] on input "[PERSON_NAME]" at bounding box center [632, 90] width 5 height 5
checkbox input "false"
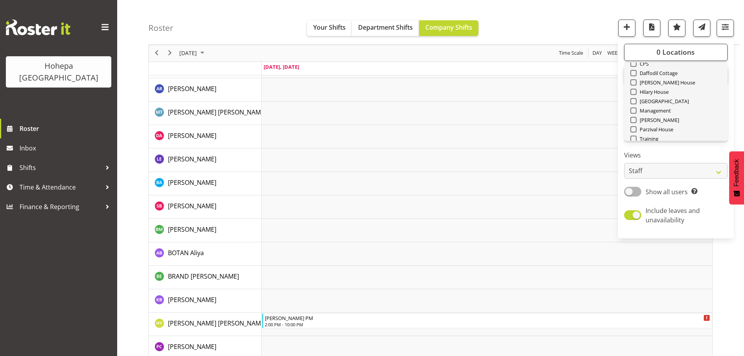
scroll to position [75, 0]
click at [635, 81] on span at bounding box center [633, 81] width 6 height 6
click at [635, 81] on input "[PERSON_NAME]" at bounding box center [632, 81] width 5 height 5
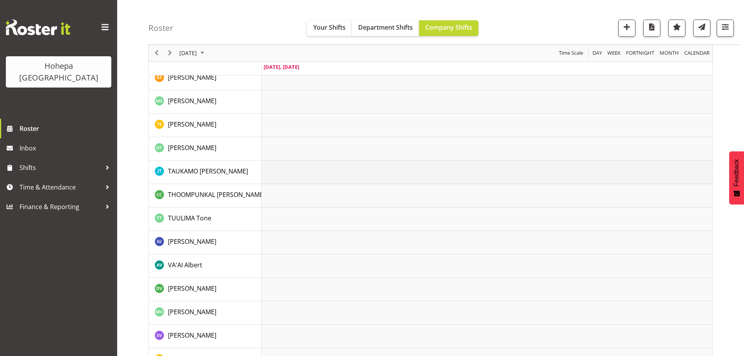
scroll to position [1579, 0]
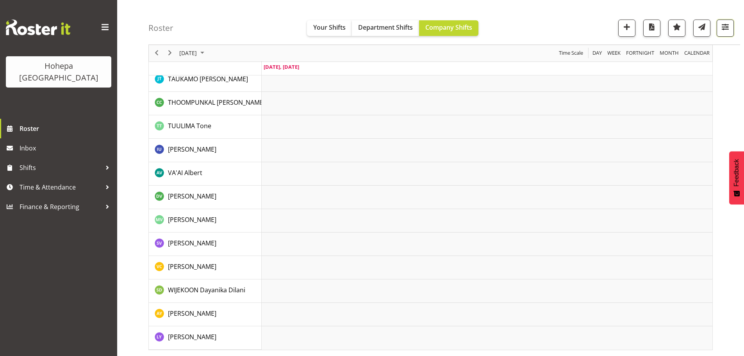
click at [729, 27] on span "button" at bounding box center [725, 27] width 10 height 10
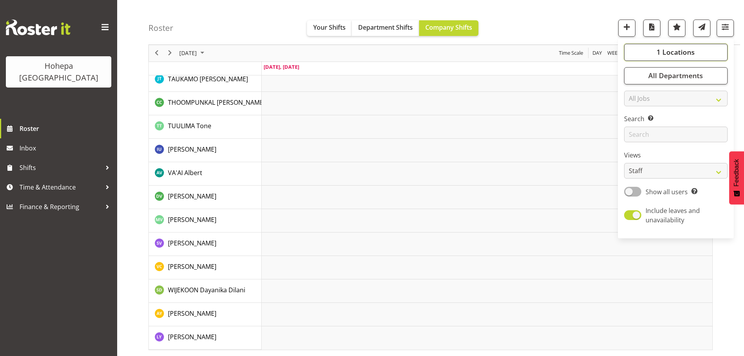
click at [677, 54] on span "1 Locations" at bounding box center [675, 52] width 38 height 9
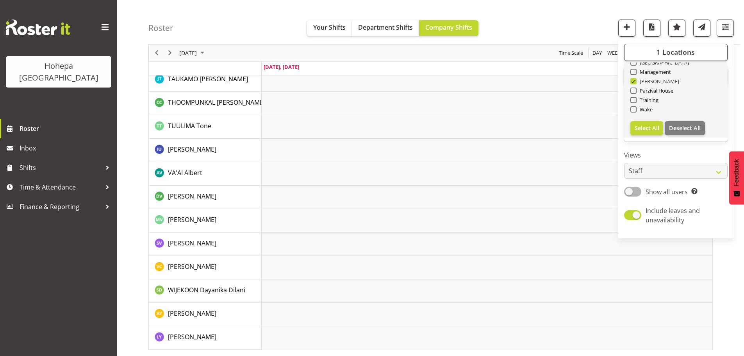
click at [636, 80] on span at bounding box center [633, 81] width 6 height 6
click at [635, 80] on input "[PERSON_NAME]" at bounding box center [632, 81] width 5 height 5
checkbox input "false"
click at [635, 92] on span at bounding box center [633, 90] width 6 height 6
click at [635, 92] on input "Parzival House" at bounding box center [632, 90] width 5 height 5
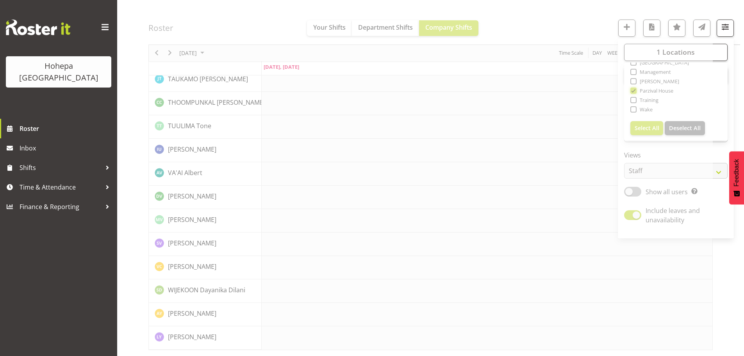
scroll to position [1564, 0]
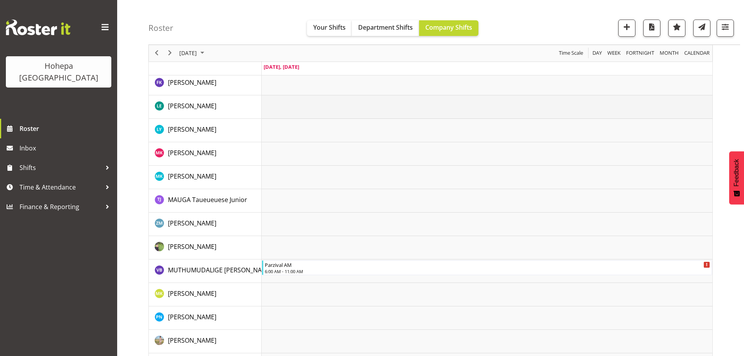
scroll to position [820, 0]
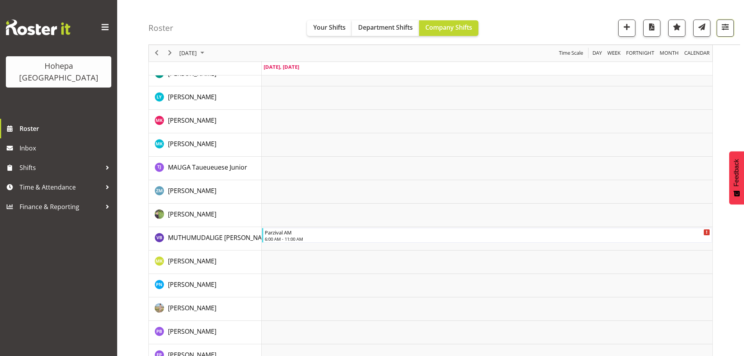
click at [722, 25] on span "button" at bounding box center [725, 27] width 10 height 10
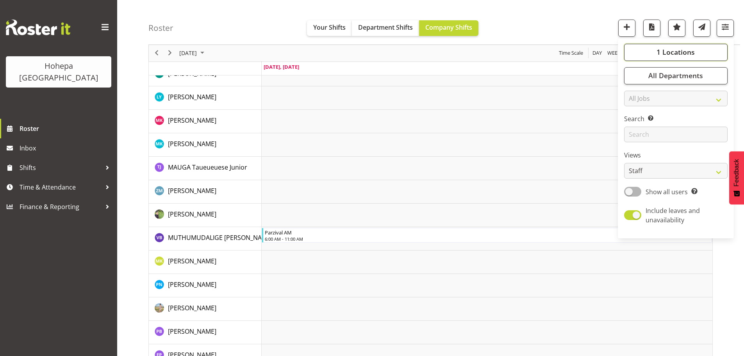
click at [669, 50] on span "1 Locations" at bounding box center [675, 52] width 38 height 9
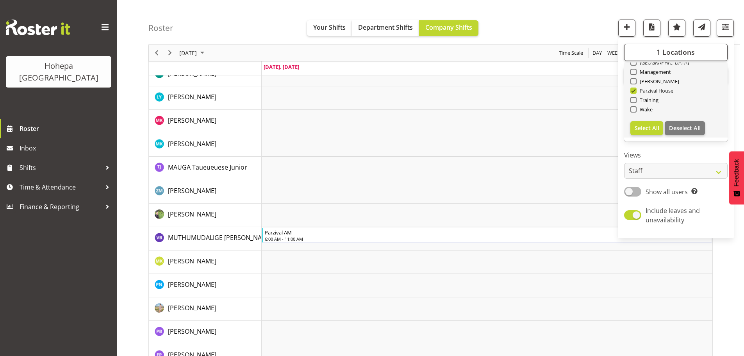
click at [634, 90] on span at bounding box center [633, 90] width 6 height 6
click at [634, 90] on input "Parzival House" at bounding box center [632, 90] width 5 height 5
checkbox input "false"
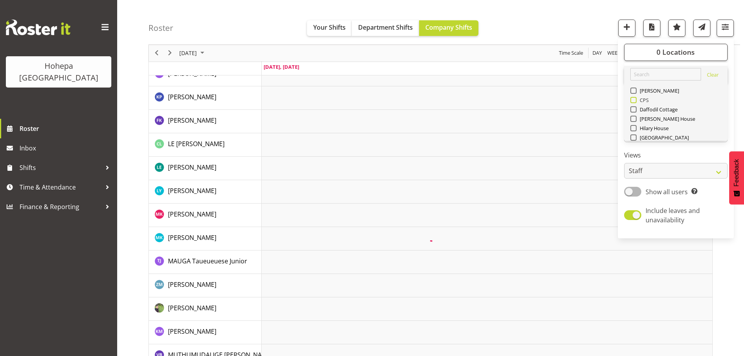
scroll to position [0, 0]
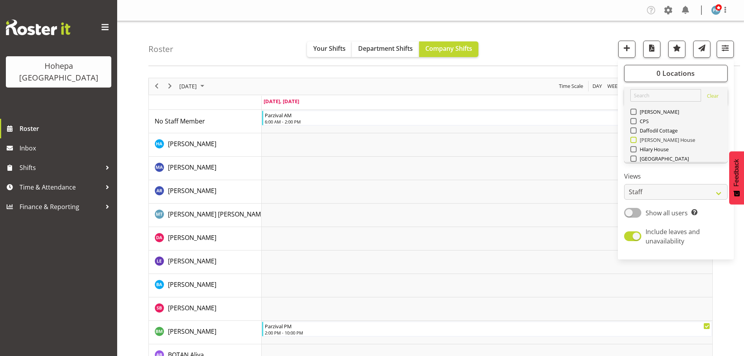
click at [636, 141] on span at bounding box center [633, 140] width 6 height 6
click at [635, 141] on input "[PERSON_NAME] House" at bounding box center [632, 139] width 5 height 5
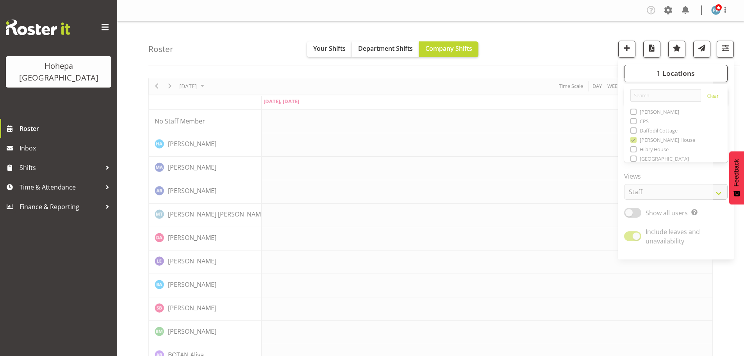
click at [563, 44] on div "Roster Your Shifts Department Shifts Company Shifts 1 Locations [GEOGRAPHIC_DAT…" at bounding box center [444, 43] width 592 height 45
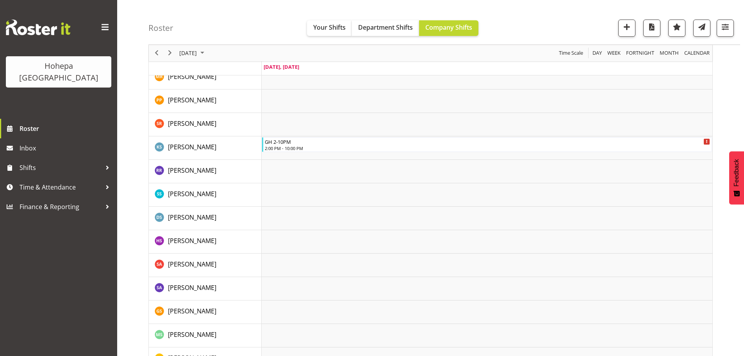
scroll to position [1103, 0]
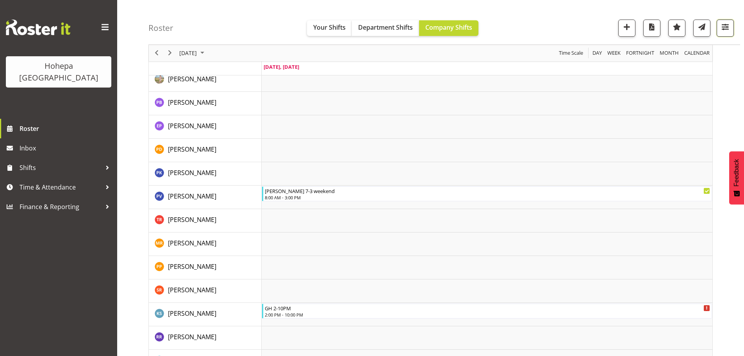
click at [722, 26] on span "button" at bounding box center [725, 27] width 10 height 10
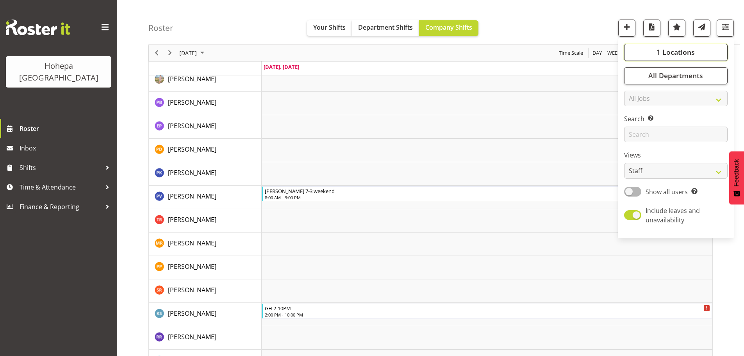
click at [679, 51] on span "1 Locations" at bounding box center [675, 52] width 38 height 9
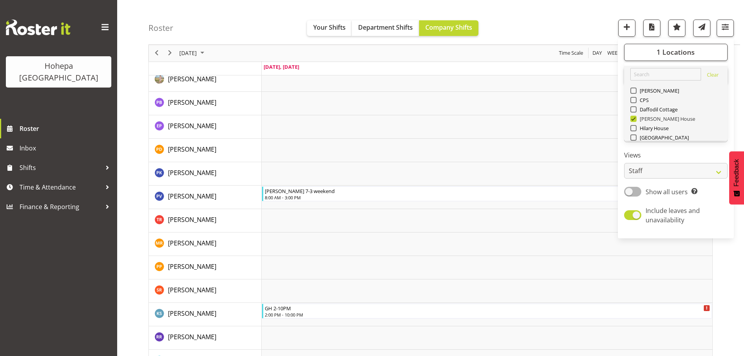
click at [635, 117] on span at bounding box center [633, 119] width 6 height 6
click at [635, 117] on input "[PERSON_NAME] House" at bounding box center [632, 118] width 5 height 5
checkbox input "false"
click at [632, 129] on span at bounding box center [633, 128] width 6 height 6
click at [632, 129] on input "Hilary House" at bounding box center [632, 128] width 5 height 5
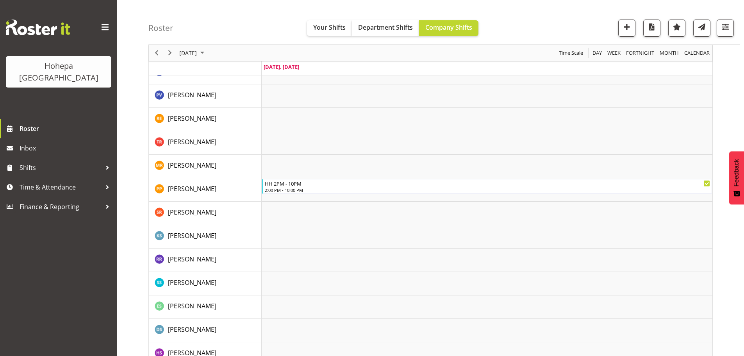
scroll to position [1289, 0]
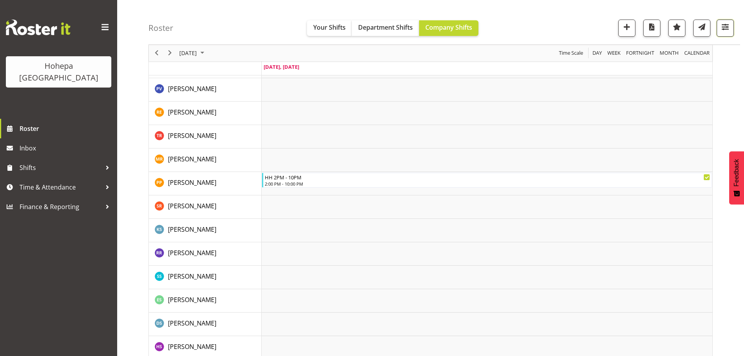
click at [724, 34] on button "button" at bounding box center [724, 28] width 17 height 17
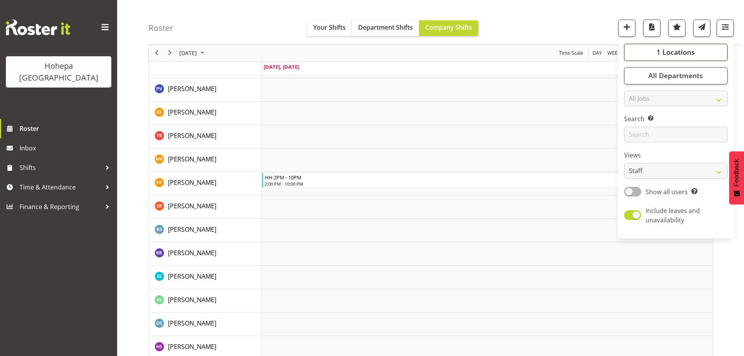
click at [667, 49] on span "1 Locations" at bounding box center [675, 52] width 38 height 9
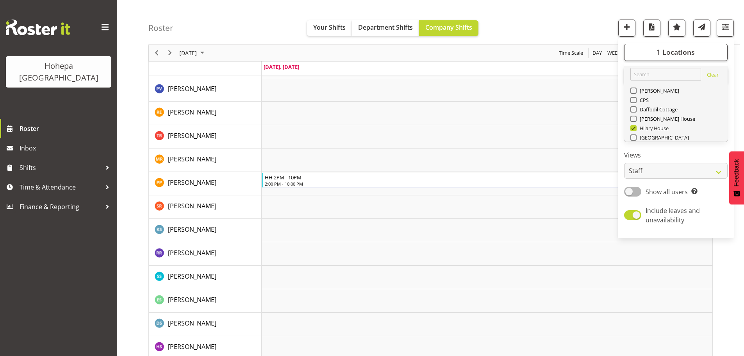
click at [631, 130] on span at bounding box center [633, 128] width 6 height 6
click at [631, 130] on input "Hilary House" at bounding box center [632, 128] width 5 height 5
checkbox input "false"
click at [634, 111] on span at bounding box center [633, 109] width 6 height 6
click at [634, 111] on input "Daffodil Cottage" at bounding box center [632, 109] width 5 height 5
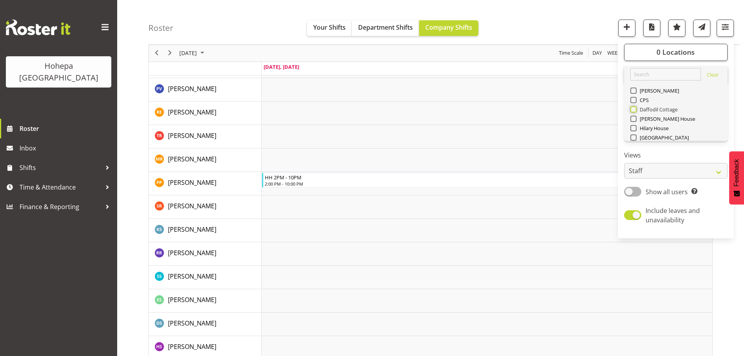
checkbox input "true"
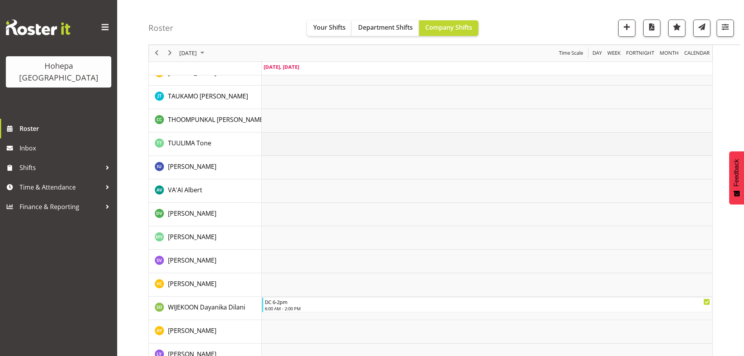
scroll to position [1353, 0]
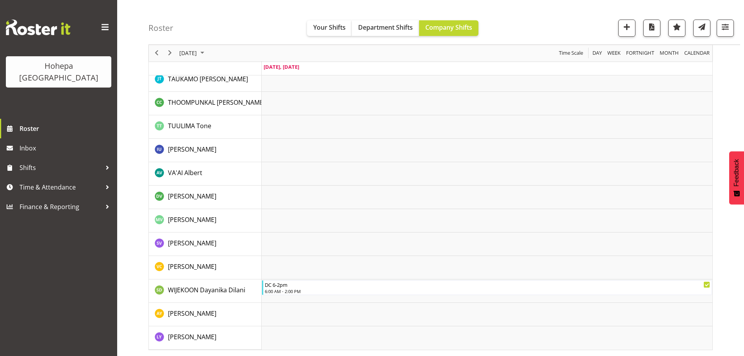
drag, startPoint x: 670, startPoint y: 0, endPoint x: 589, endPoint y: 19, distance: 83.0
click at [589, 19] on div "Roster Your Shifts Department Shifts Company Shifts 1 Locations [GEOGRAPHIC_DAT…" at bounding box center [444, 22] width 592 height 45
click at [44, 201] on span "Finance & Reporting" at bounding box center [61, 207] width 82 height 12
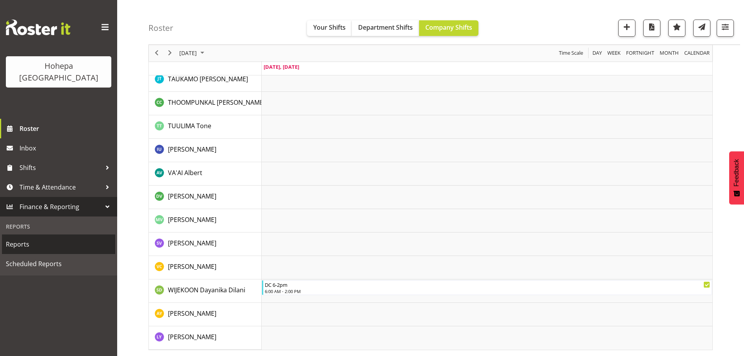
click at [21, 238] on span "Reports" at bounding box center [58, 244] width 105 height 12
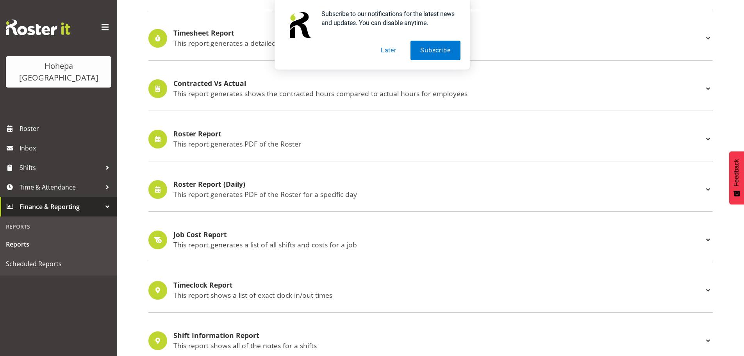
scroll to position [351, 0]
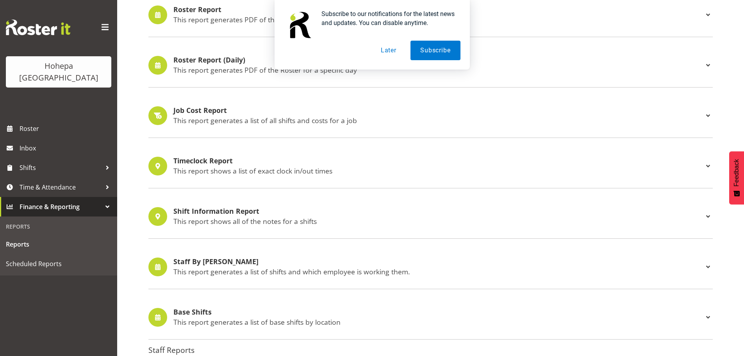
click at [390, 46] on button "Later" at bounding box center [388, 51] width 35 height 20
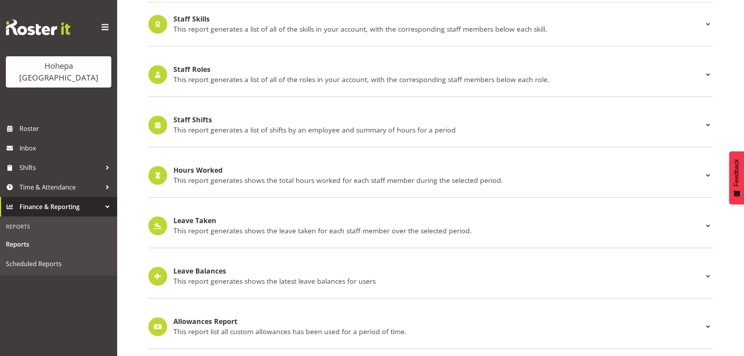
scroll to position [727, 0]
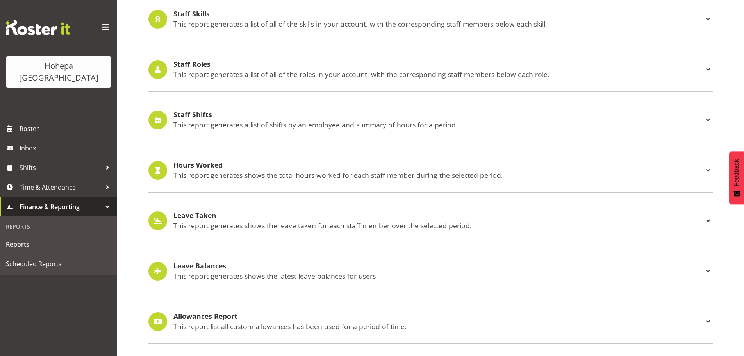
click at [178, 120] on p "This report generates a list of shifts by an employee and summary of hours for …" at bounding box center [438, 124] width 530 height 9
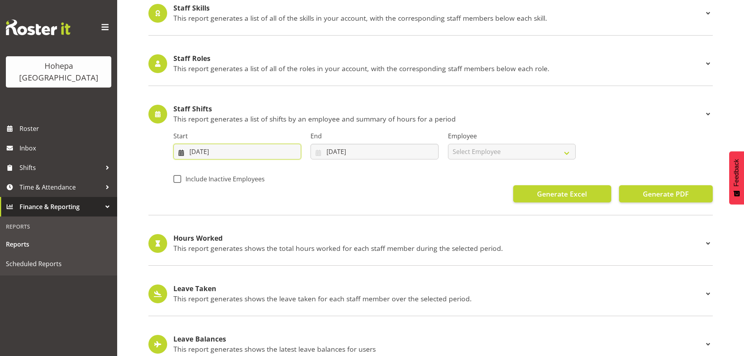
click at [194, 151] on input "17/08/2025" at bounding box center [237, 152] width 128 height 16
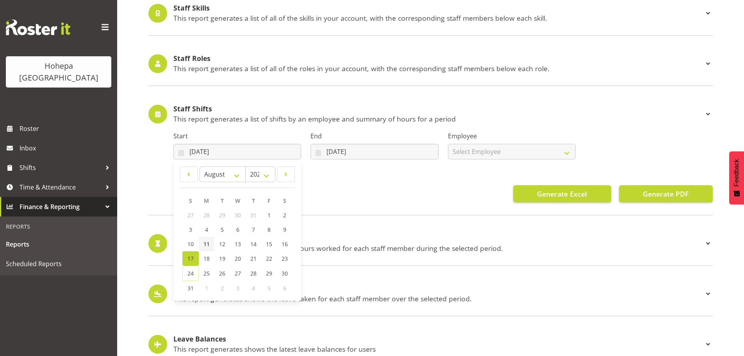
click at [209, 245] on span "11" at bounding box center [206, 243] width 6 height 7
type input "11/08/2025"
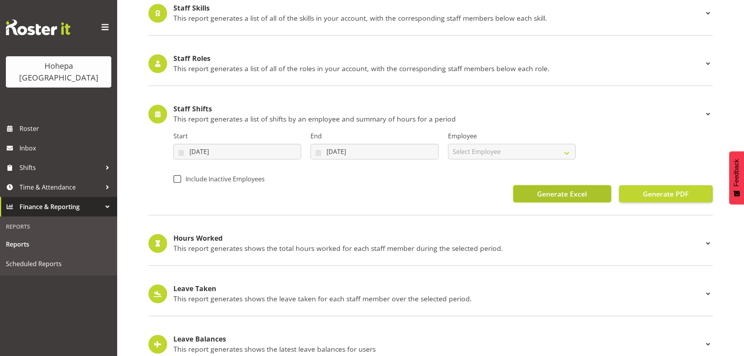
click at [531, 197] on button "Generate Excel" at bounding box center [562, 193] width 98 height 17
